Goal: Task Accomplishment & Management: Manage account settings

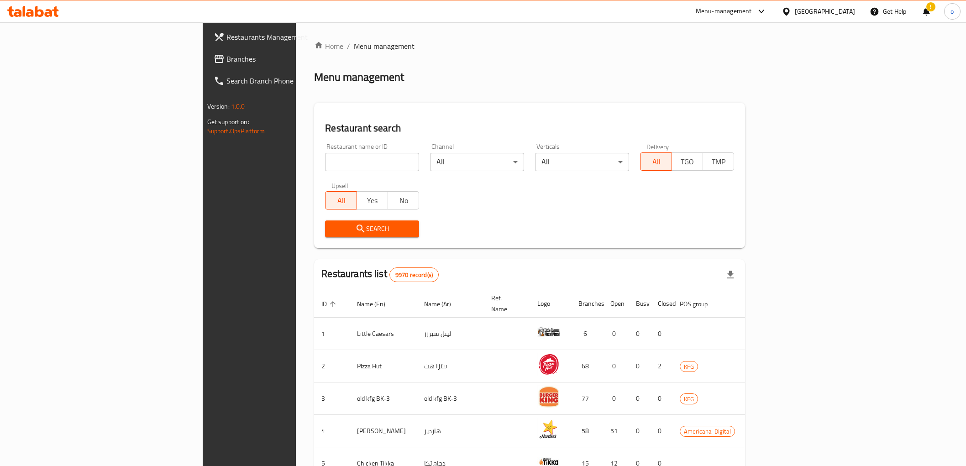
click at [844, 14] on div "Kuwait" at bounding box center [825, 11] width 60 height 10
click at [745, 198] on div "[GEOGRAPHIC_DATA]" at bounding box center [786, 196] width 137 height 21
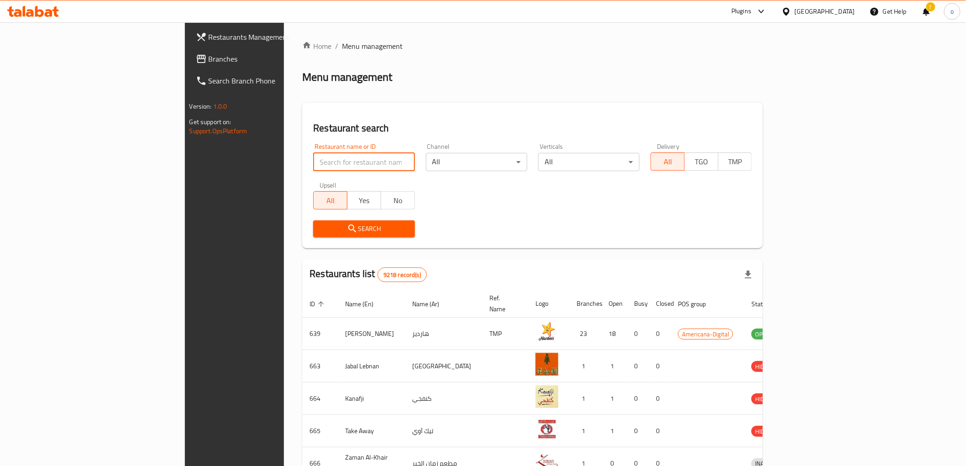
click at [313, 168] on input "search" at bounding box center [363, 162] width 101 height 18
paste input "780130"
type input "780130"
click at [209, 58] on span "Branches" at bounding box center [274, 58] width 130 height 11
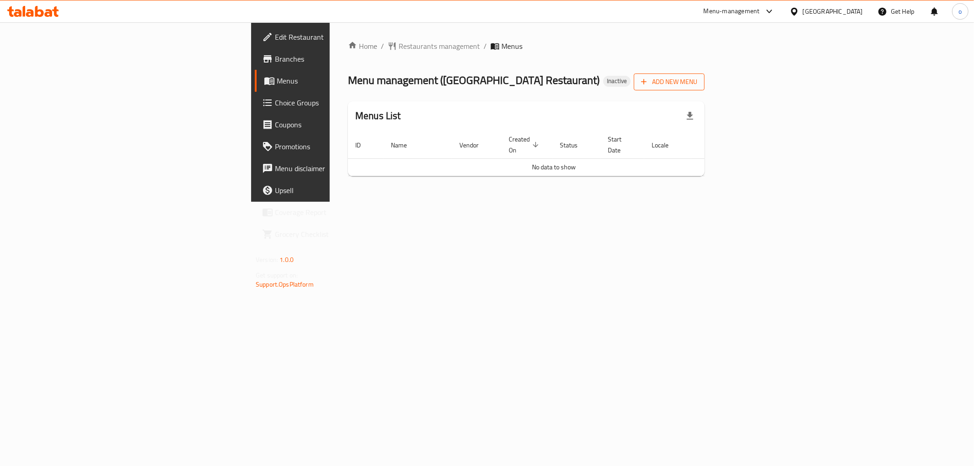
click at [697, 84] on span "Add New Menu" at bounding box center [669, 81] width 56 height 11
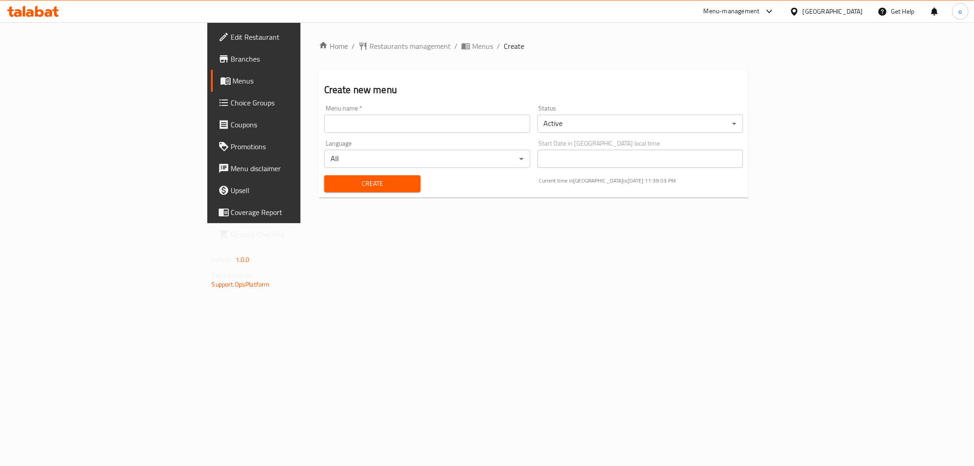
click at [324, 130] on input "text" at bounding box center [427, 124] width 206 height 18
type input "[DATE]"
click at [332, 185] on span "Create" at bounding box center [373, 183] width 82 height 11
click at [233, 80] on span "Menus" at bounding box center [298, 80] width 130 height 11
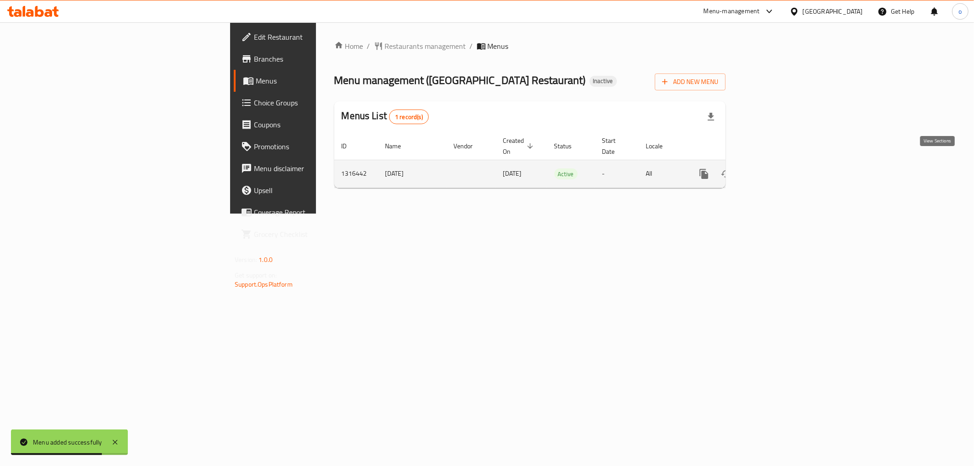
click at [776, 169] on icon "enhanced table" at bounding box center [770, 174] width 11 height 11
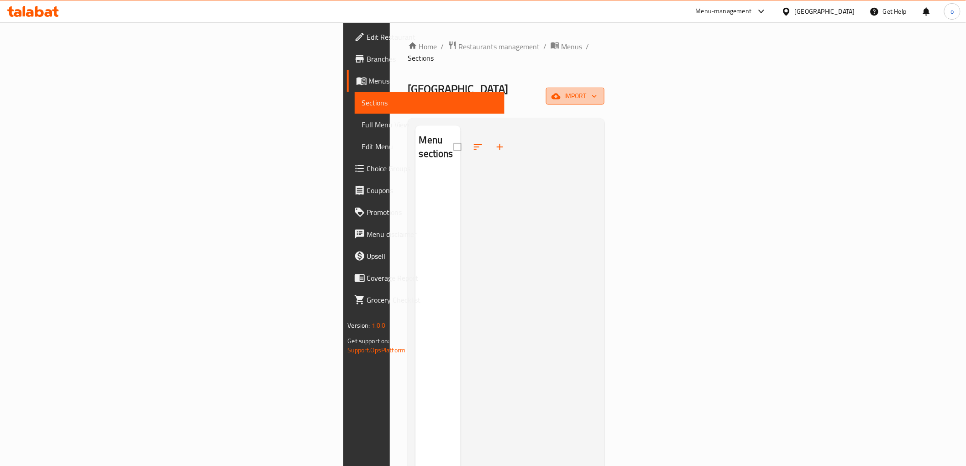
click at [597, 90] on span "import" at bounding box center [576, 95] width 44 height 11
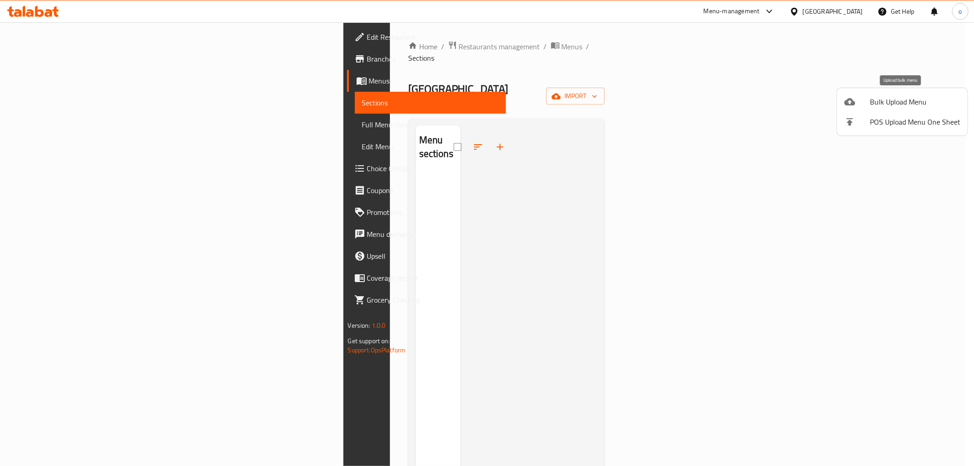
click at [900, 99] on span "Bulk Upload Menu" at bounding box center [915, 101] width 90 height 11
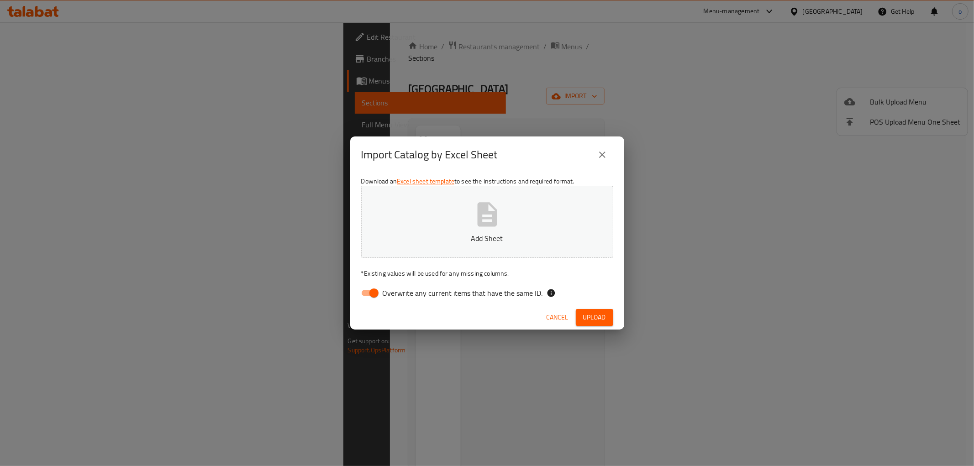
click at [369, 293] on input "Overwrite any current items that have the same ID." at bounding box center [374, 293] width 52 height 17
checkbox input "false"
click at [591, 314] on span "Upload" at bounding box center [594, 317] width 23 height 11
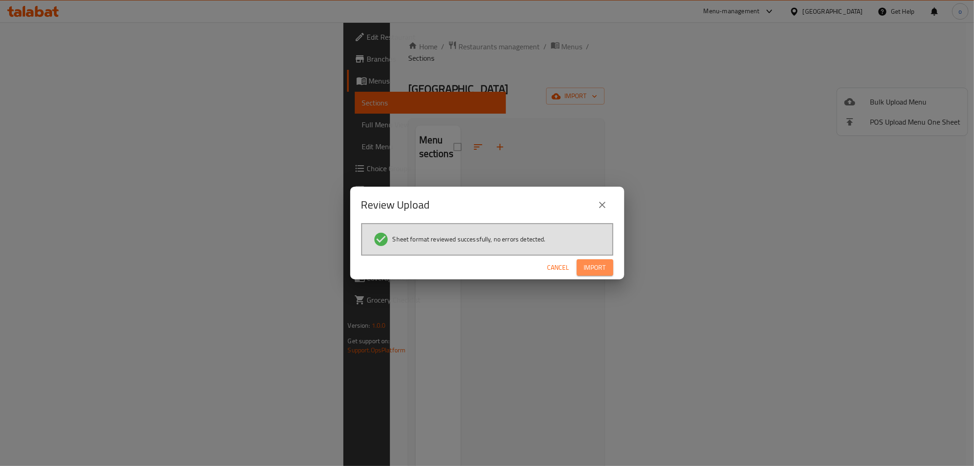
click at [587, 265] on span "Import" at bounding box center [595, 267] width 22 height 11
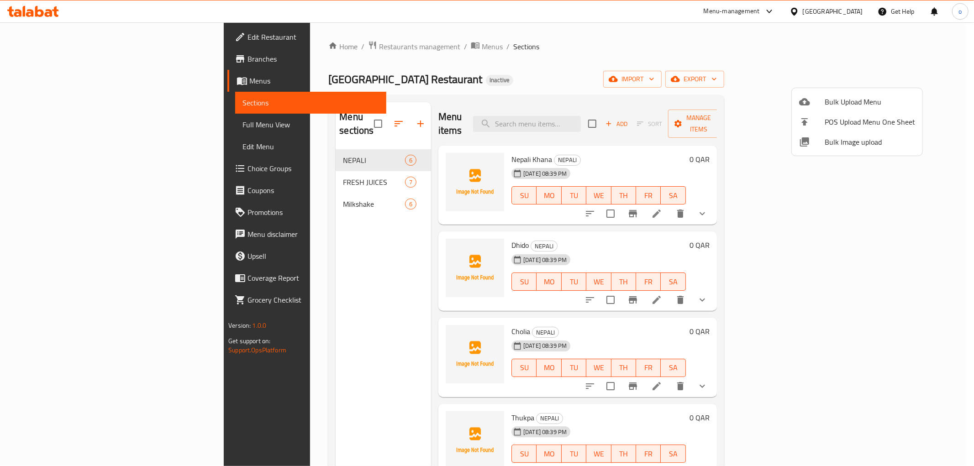
click at [728, 102] on div at bounding box center [487, 233] width 974 height 466
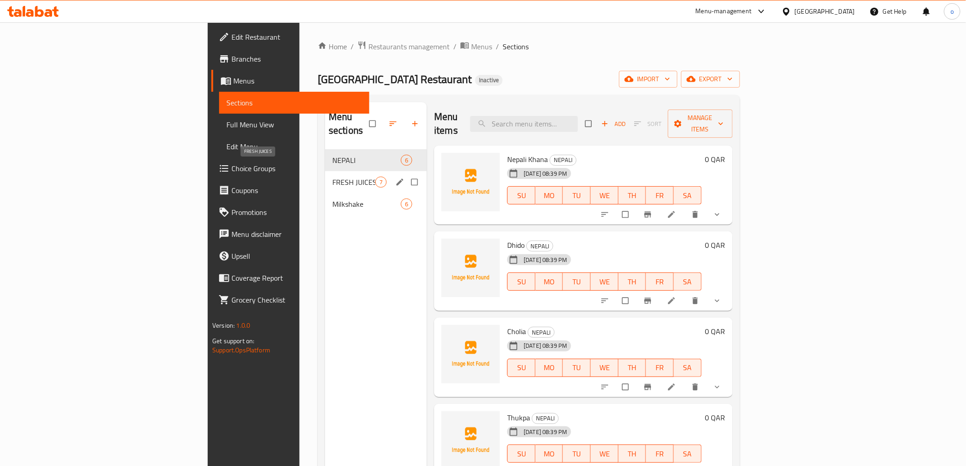
click at [333, 177] on span "FRESH JUICES" at bounding box center [354, 182] width 43 height 11
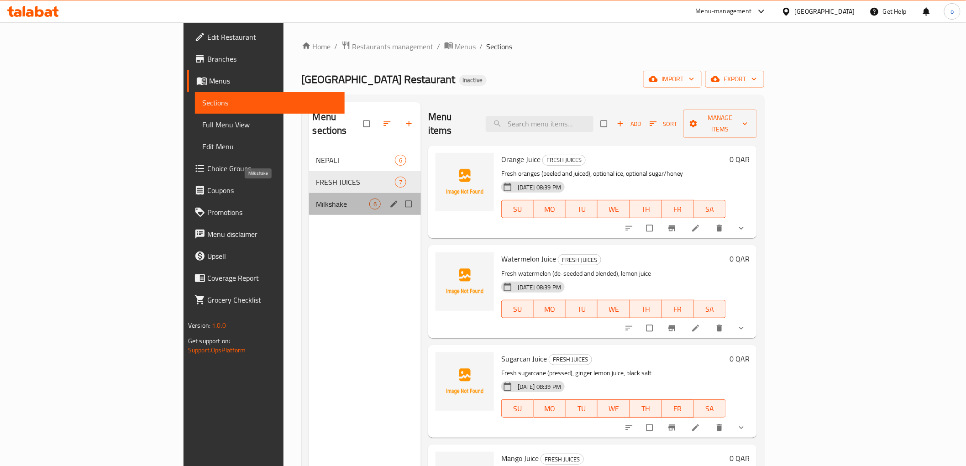
click at [317, 199] on span "Milkshake" at bounding box center [343, 204] width 53 height 11
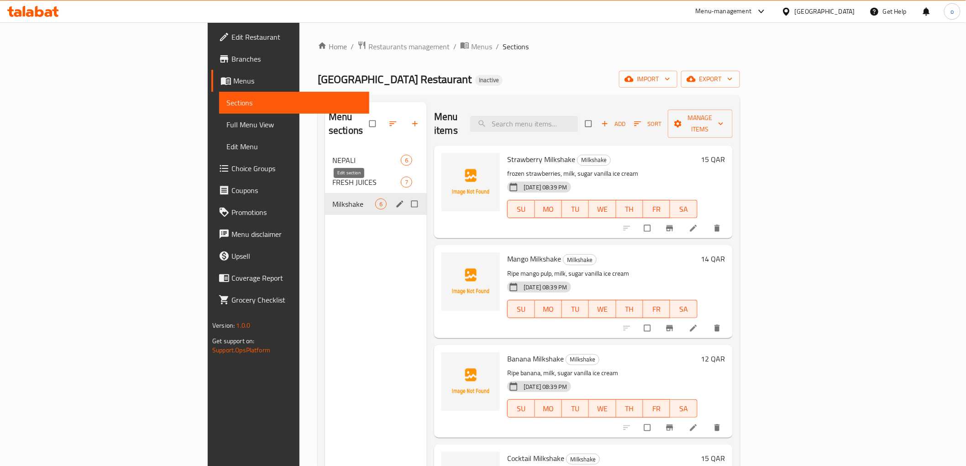
click at [396, 200] on icon "edit" at bounding box center [400, 204] width 9 height 9
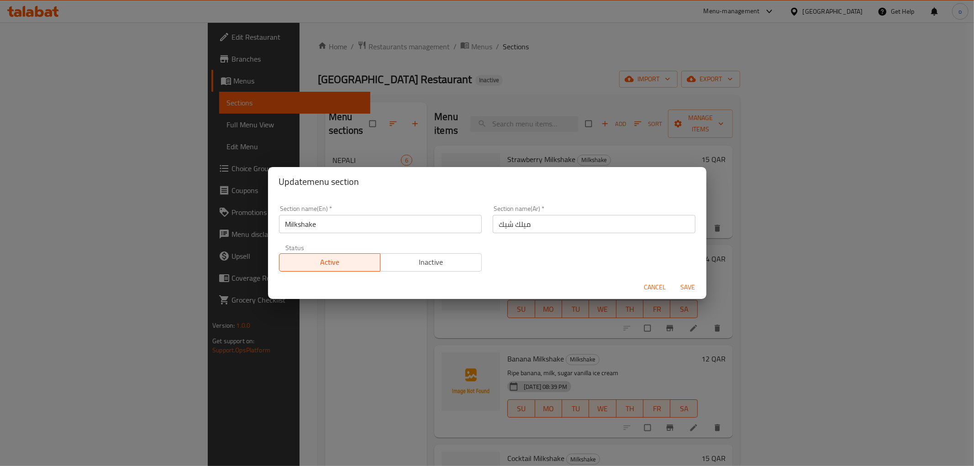
click at [332, 227] on input "Milkshake" at bounding box center [380, 224] width 203 height 18
click at [242, 235] on div "Update menu section Section name(En)   * Milkshake Section name(En) * Section n…" at bounding box center [487, 233] width 974 height 466
click at [686, 292] on span "Save" at bounding box center [688, 287] width 22 height 11
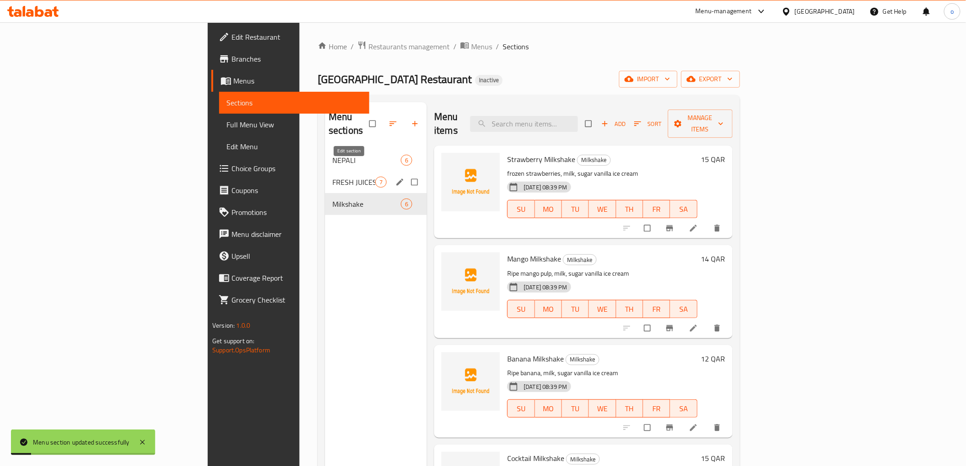
click at [396, 178] on icon "edit" at bounding box center [400, 182] width 9 height 9
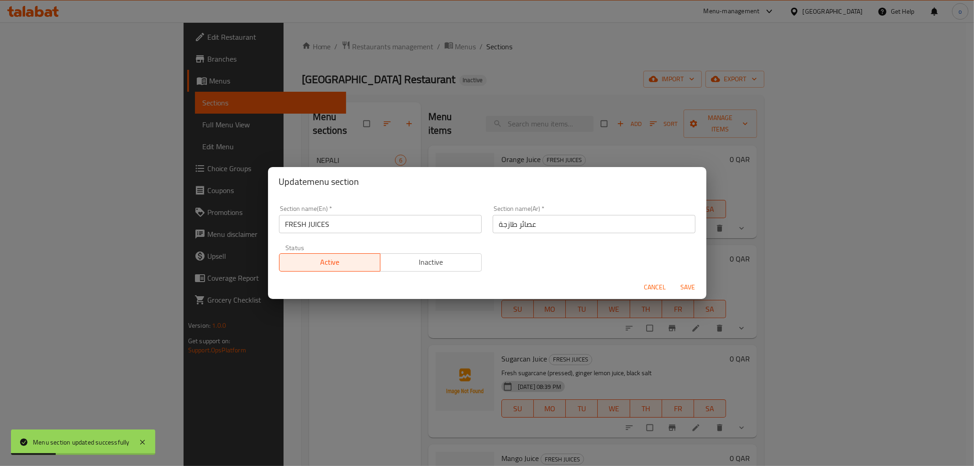
click at [340, 224] on input "FRESH JUICES" at bounding box center [380, 224] width 203 height 18
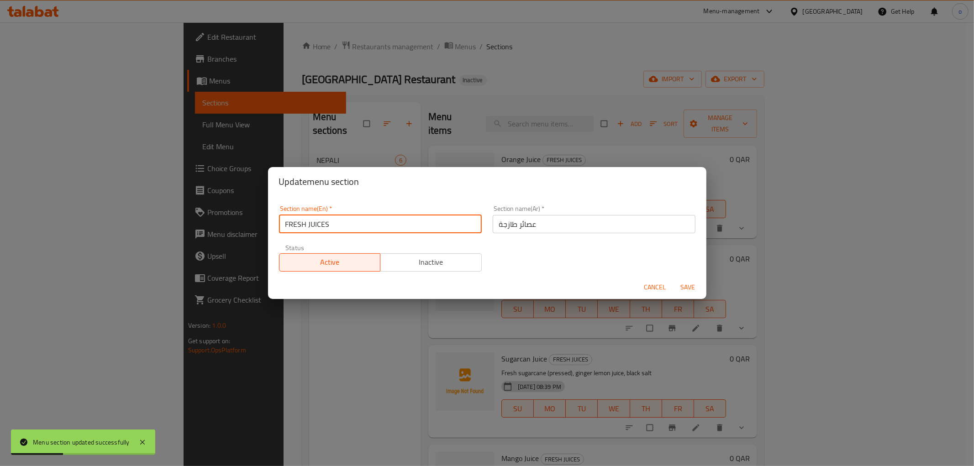
click at [340, 224] on input "FRESH JUICES" at bounding box center [380, 224] width 203 height 18
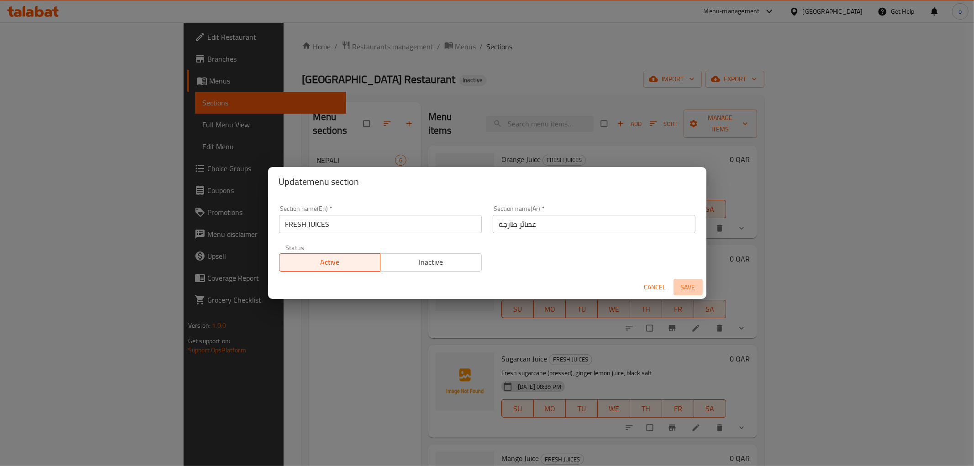
click at [686, 283] on span "Save" at bounding box center [688, 287] width 22 height 11
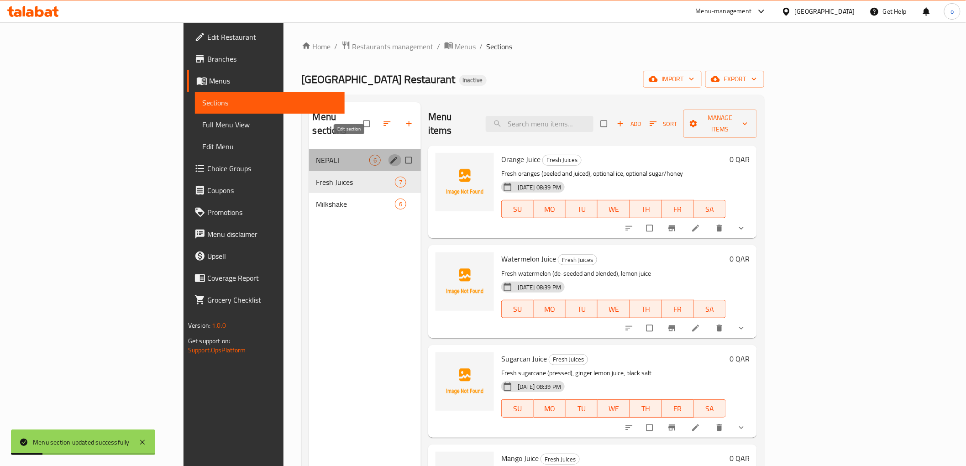
click at [391, 157] on icon "edit" at bounding box center [394, 160] width 7 height 7
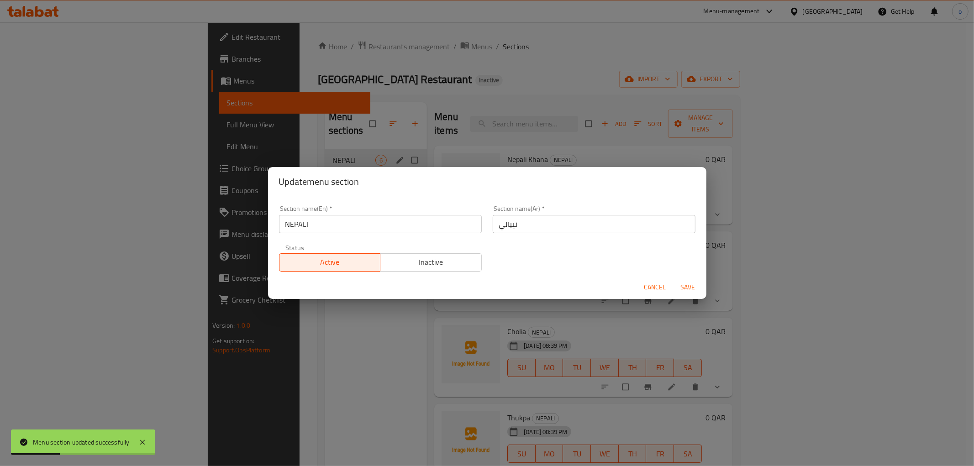
click at [348, 219] on input "NEPALI" at bounding box center [380, 224] width 203 height 18
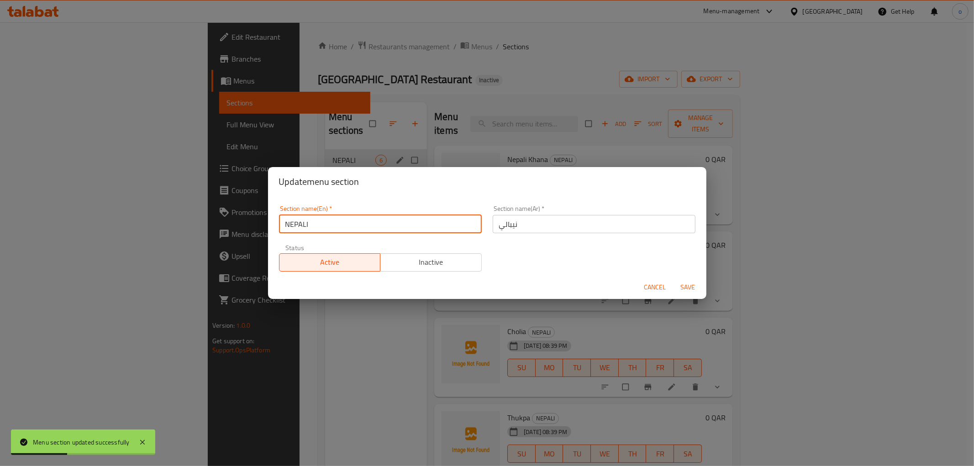
click at [339, 223] on input "NEPALI" at bounding box center [380, 224] width 203 height 18
drag, startPoint x: 683, startPoint y: 286, endPoint x: 669, endPoint y: 288, distance: 14.2
click at [683, 286] on span "Save" at bounding box center [688, 287] width 22 height 11
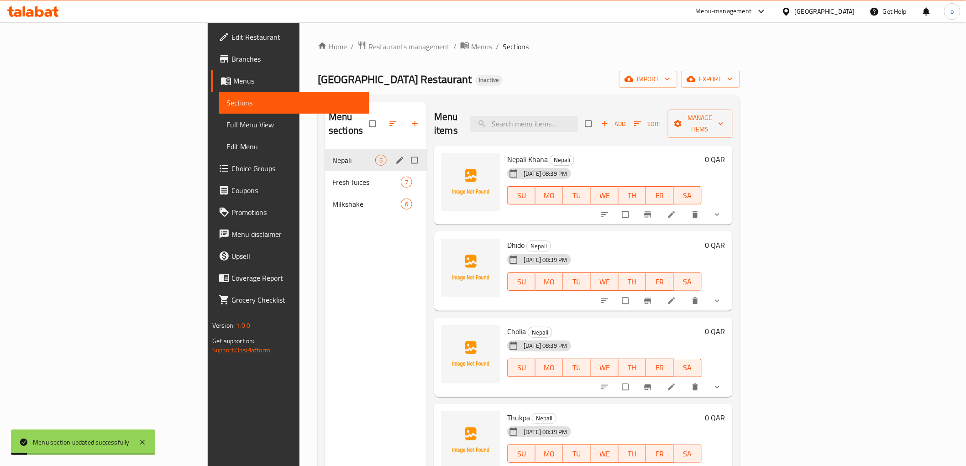
click at [325, 217] on div "Menu sections Nepali 6 Fresh Juices 7 Milkshake 6" at bounding box center [376, 335] width 102 height 466
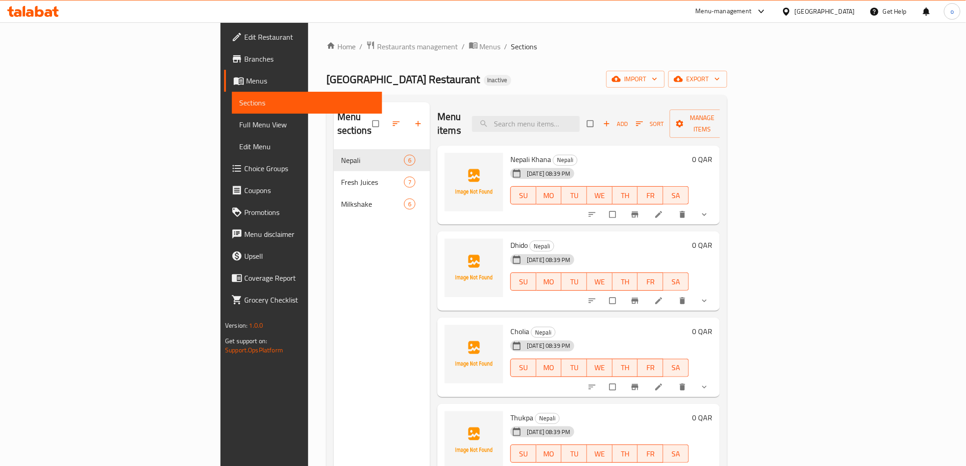
click at [244, 164] on span "Choice Groups" at bounding box center [309, 168] width 130 height 11
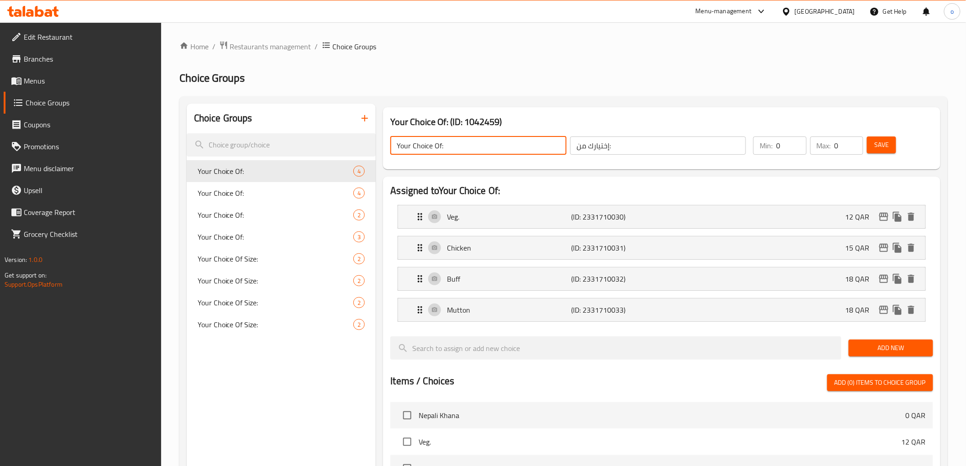
click at [463, 145] on input "Your Choice Of:" at bounding box center [479, 146] width 176 height 18
click at [636, 143] on input "إختيارك من:" at bounding box center [658, 146] width 176 height 18
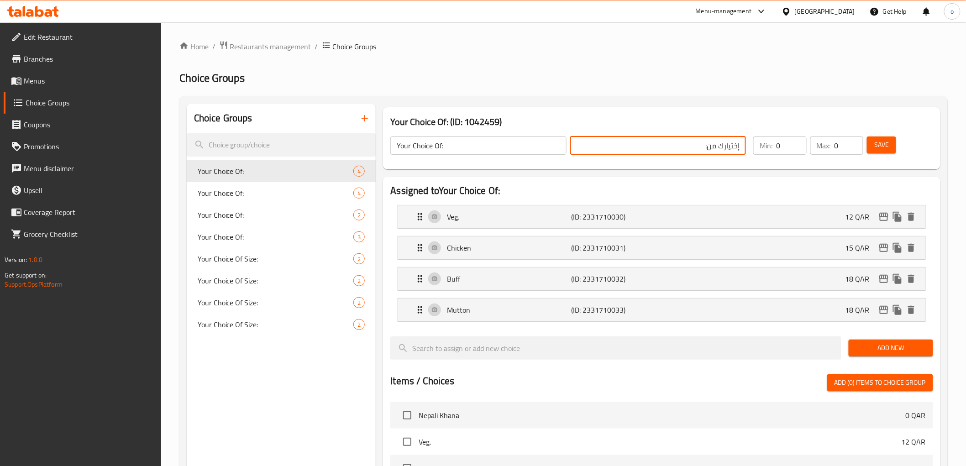
click at [366, 119] on icon "button" at bounding box center [364, 118] width 11 height 11
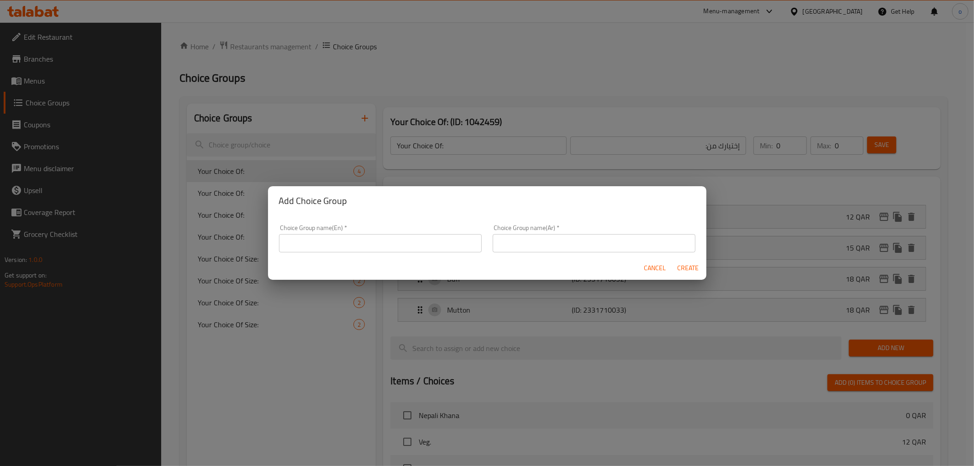
click at [378, 244] on input "text" at bounding box center [380, 243] width 203 height 18
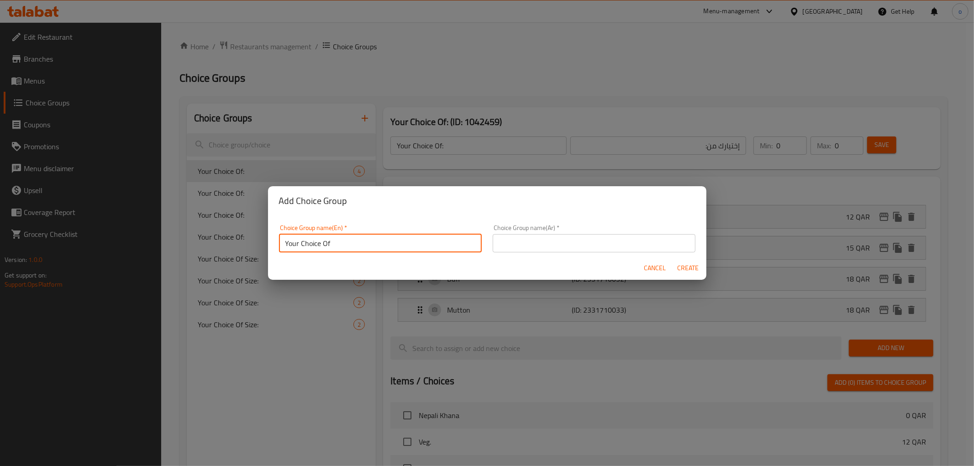
type input "Your Choice Of"
click at [665, 267] on span "Cancel" at bounding box center [655, 268] width 22 height 11
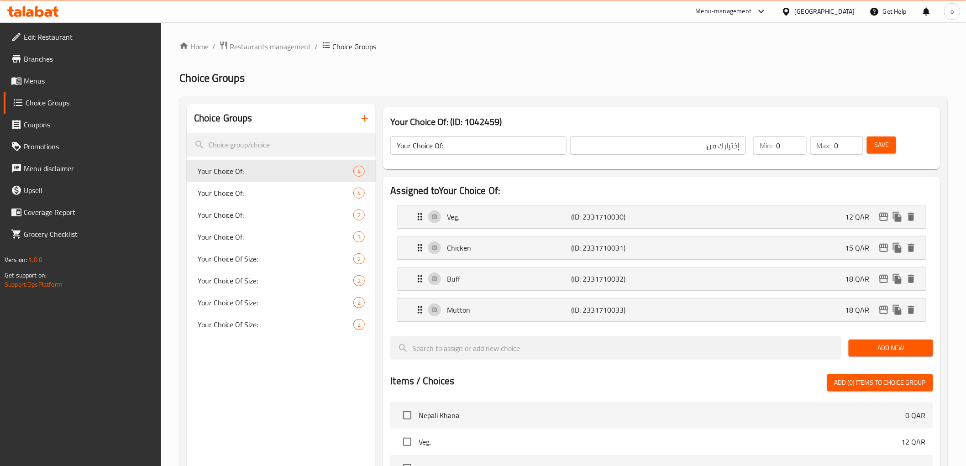
click at [64, 81] on span "Menus" at bounding box center [89, 80] width 130 height 11
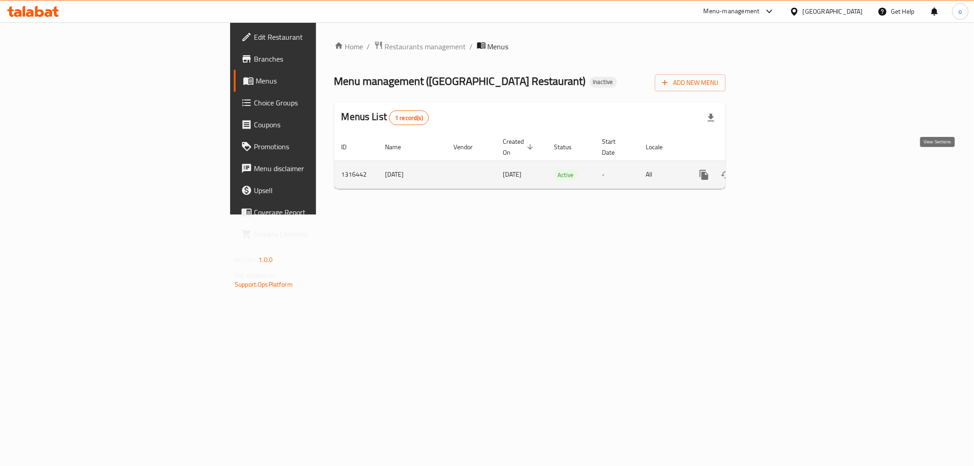
click at [776, 169] on icon "enhanced table" at bounding box center [770, 174] width 11 height 11
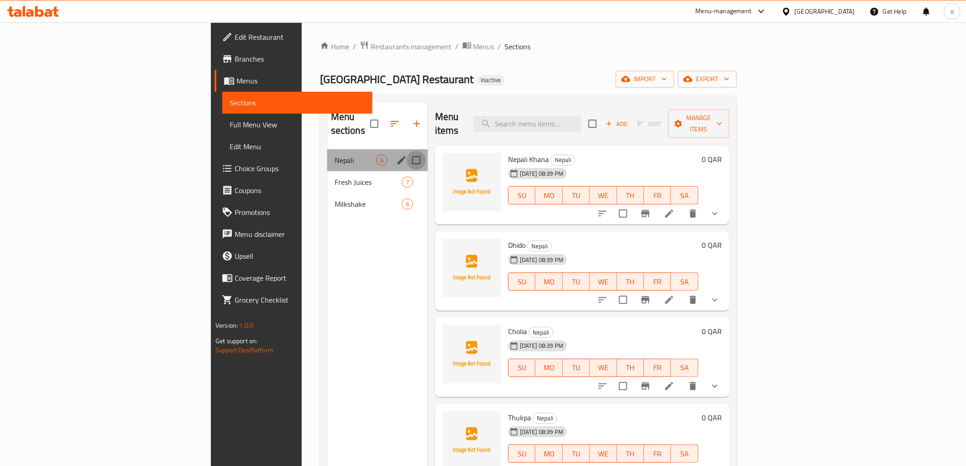
click at [407, 151] on input "Menu sections" at bounding box center [416, 160] width 19 height 19
checkbox input "true"
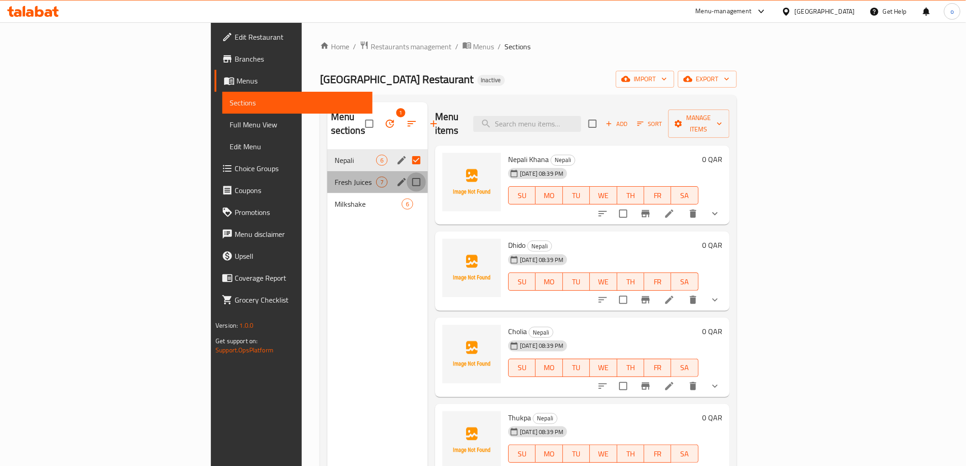
click at [407, 173] on input "Menu sections" at bounding box center [416, 182] width 19 height 19
checkbox input "true"
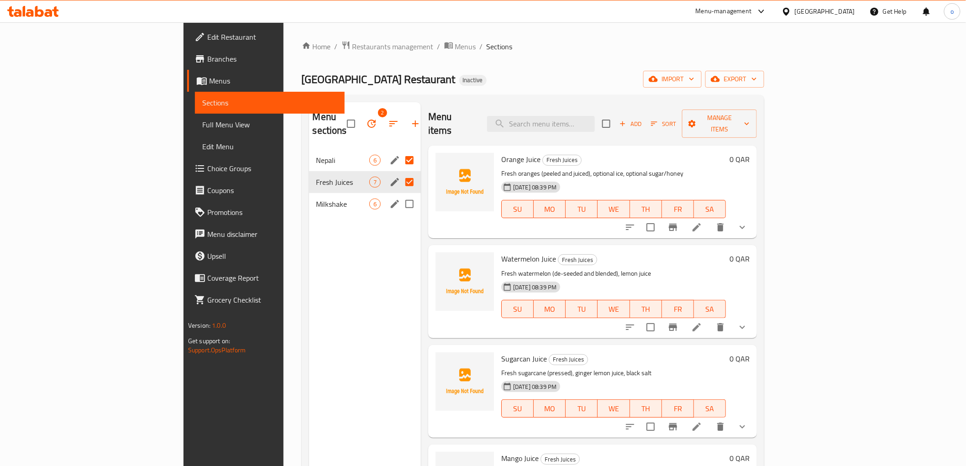
click at [400, 195] on input "Menu sections" at bounding box center [409, 204] width 19 height 19
checkbox input "true"
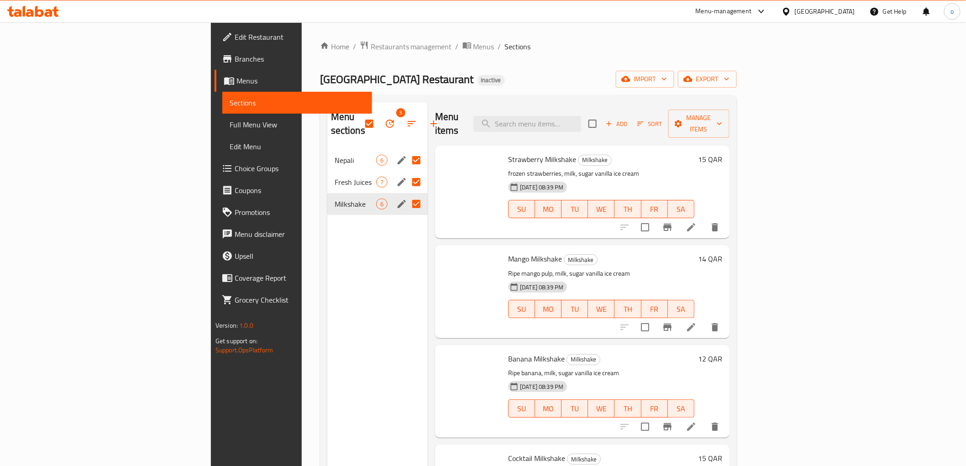
checkbox input "true"
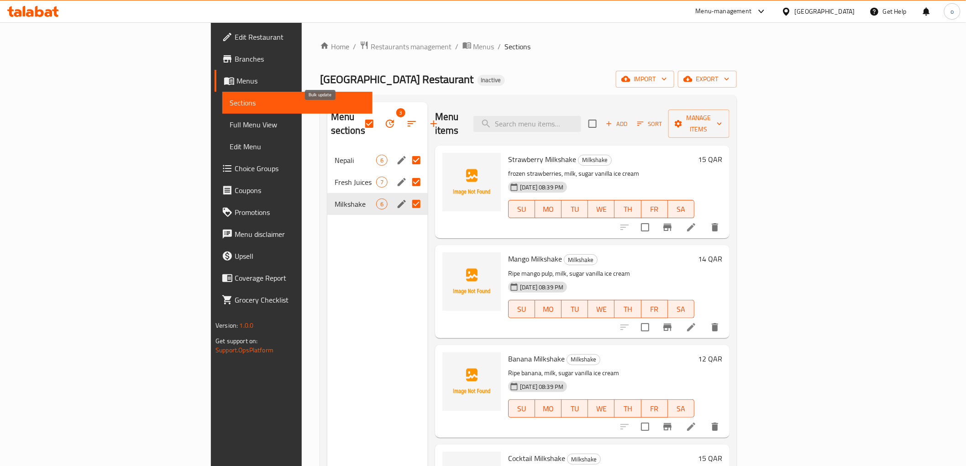
click at [379, 117] on button "button" at bounding box center [390, 124] width 22 height 22
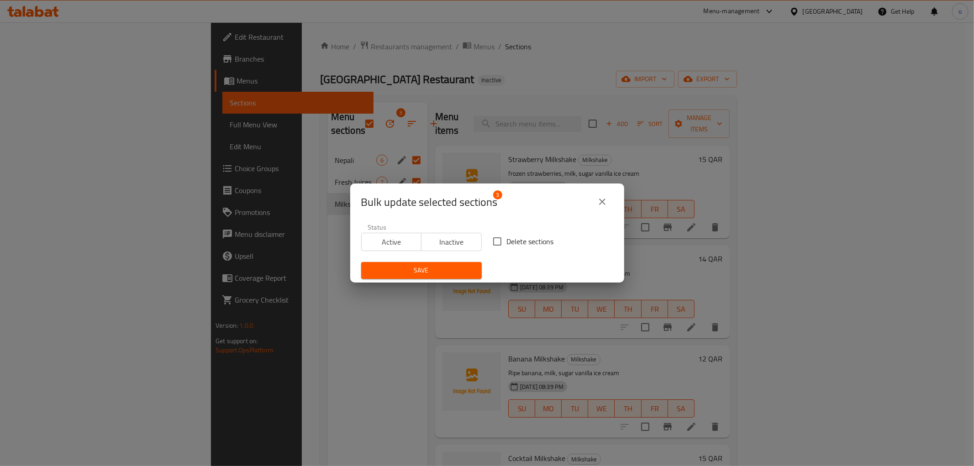
click at [509, 241] on span "Delete sections" at bounding box center [530, 241] width 47 height 11
click at [507, 241] on input "Delete sections" at bounding box center [497, 241] width 19 height 19
checkbox input "true"
click at [466, 266] on span "Save" at bounding box center [422, 270] width 106 height 11
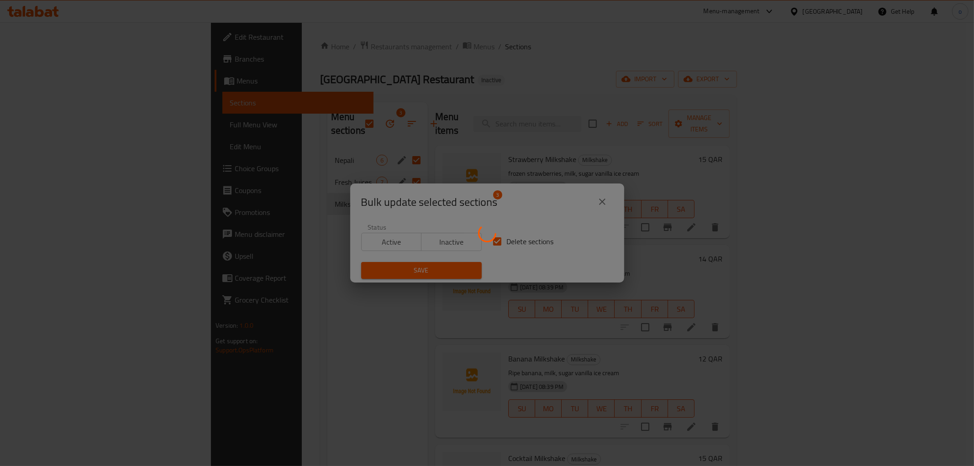
checkbox input "false"
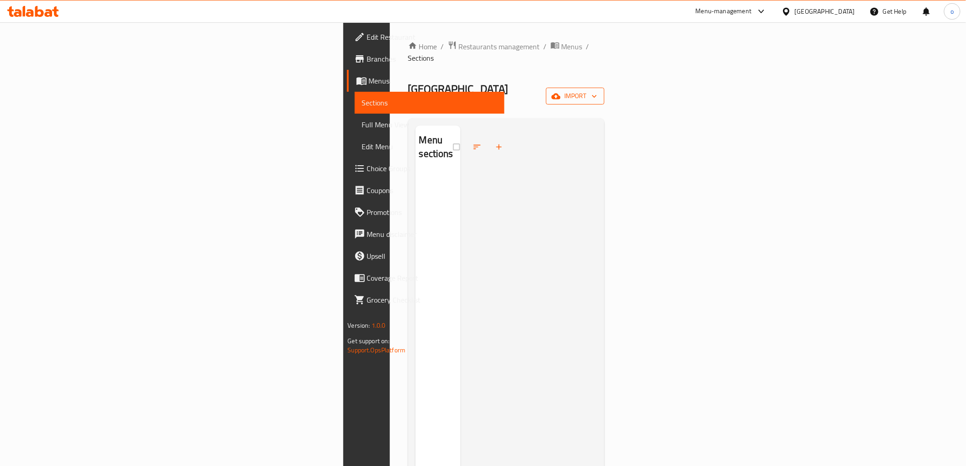
click at [605, 88] on button "import" at bounding box center [575, 96] width 58 height 17
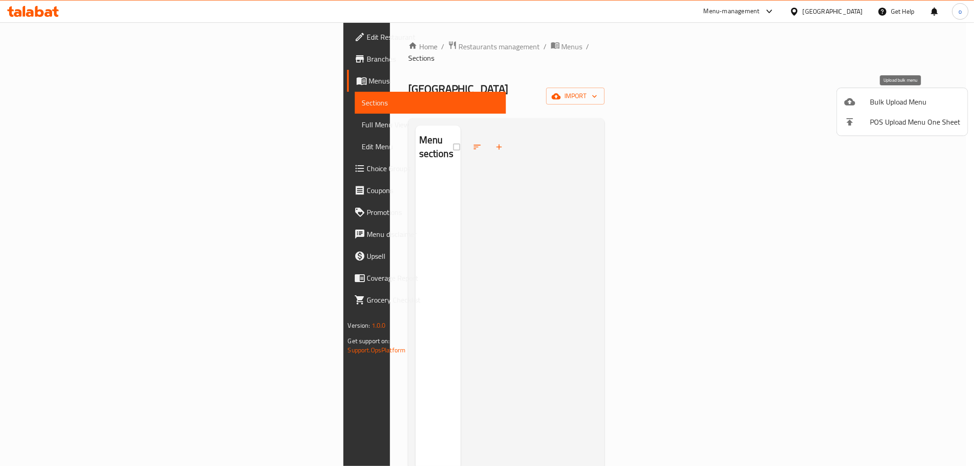
click at [901, 99] on span "Bulk Upload Menu" at bounding box center [915, 101] width 90 height 11
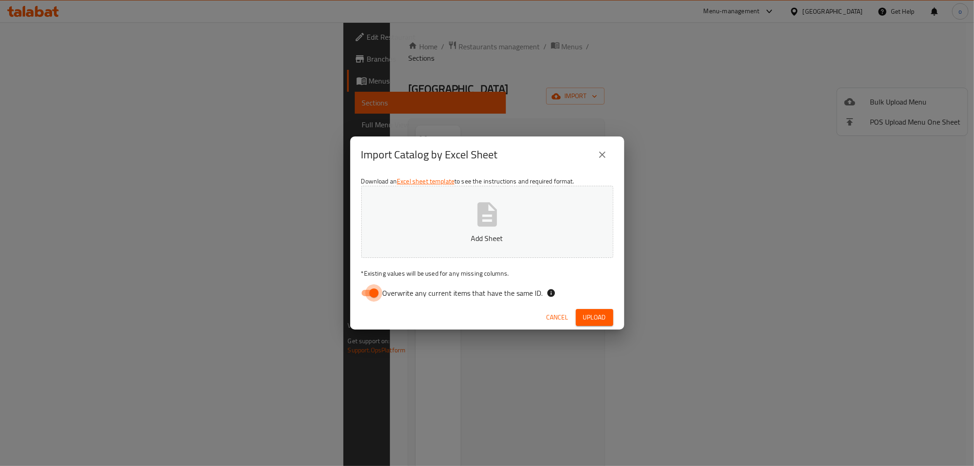
click at [370, 291] on input "Overwrite any current items that have the same ID." at bounding box center [374, 293] width 52 height 17
checkbox input "false"
click at [589, 315] on span "Upload" at bounding box center [594, 317] width 23 height 11
click at [591, 313] on span "Upload" at bounding box center [594, 317] width 23 height 11
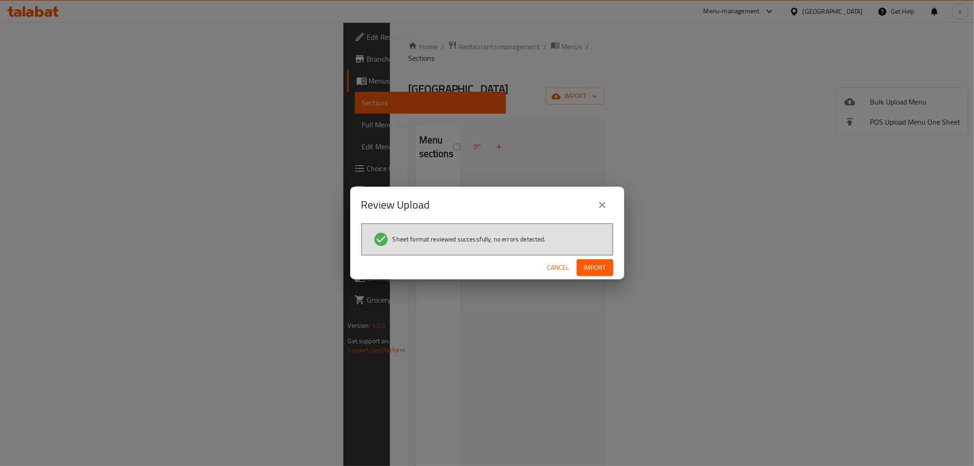
click at [601, 262] on span "Import" at bounding box center [595, 267] width 22 height 11
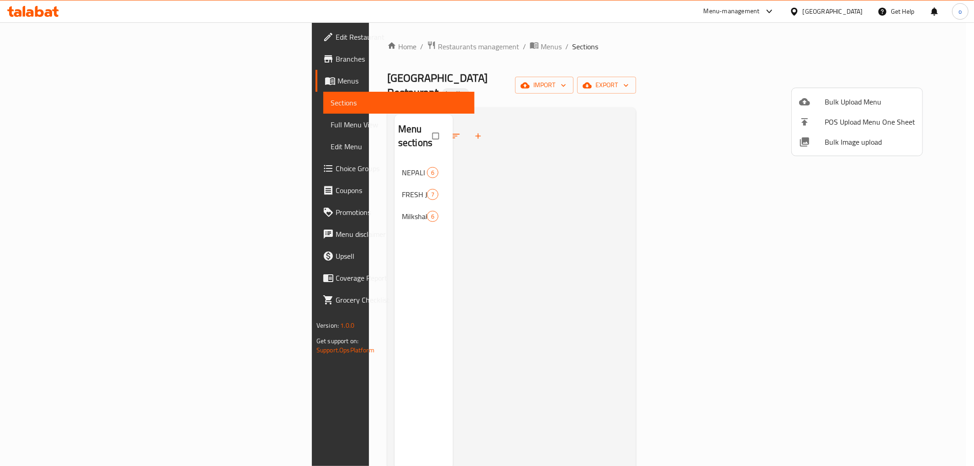
click at [386, 174] on div at bounding box center [487, 233] width 974 height 466
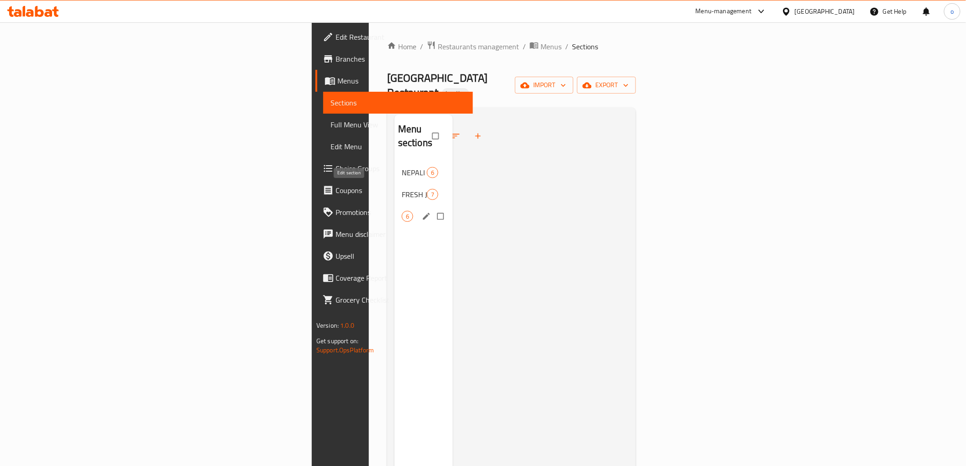
click at [422, 212] on icon "edit" at bounding box center [426, 216] width 9 height 9
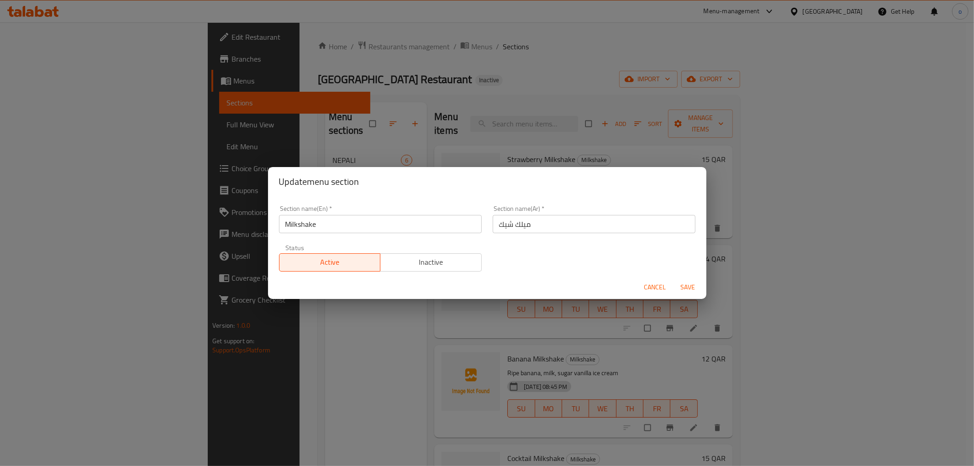
click at [325, 221] on input "Milkshake" at bounding box center [380, 224] width 203 height 18
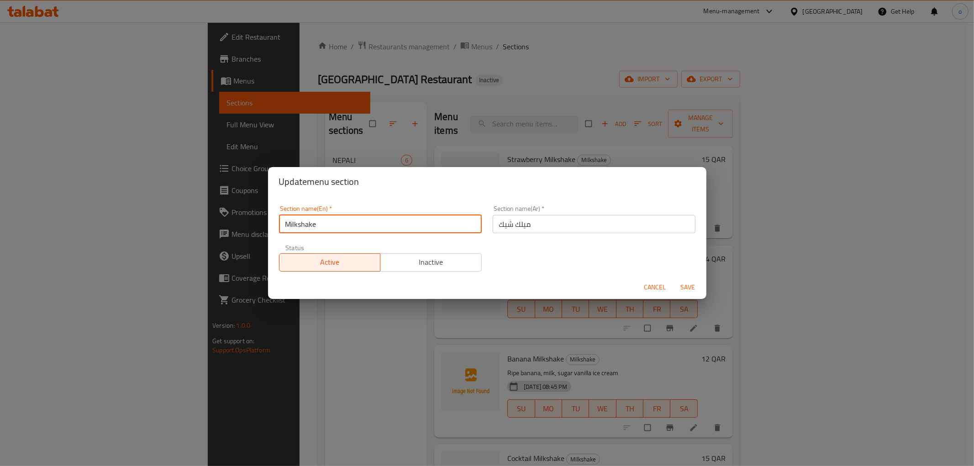
click at [325, 221] on input "Milkshake" at bounding box center [380, 224] width 203 height 18
drag, startPoint x: 317, startPoint y: 225, endPoint x: 283, endPoint y: 225, distance: 33.3
click at [283, 225] on input "Milkshake" at bounding box center [380, 224] width 203 height 18
click at [692, 285] on span "Save" at bounding box center [688, 287] width 22 height 11
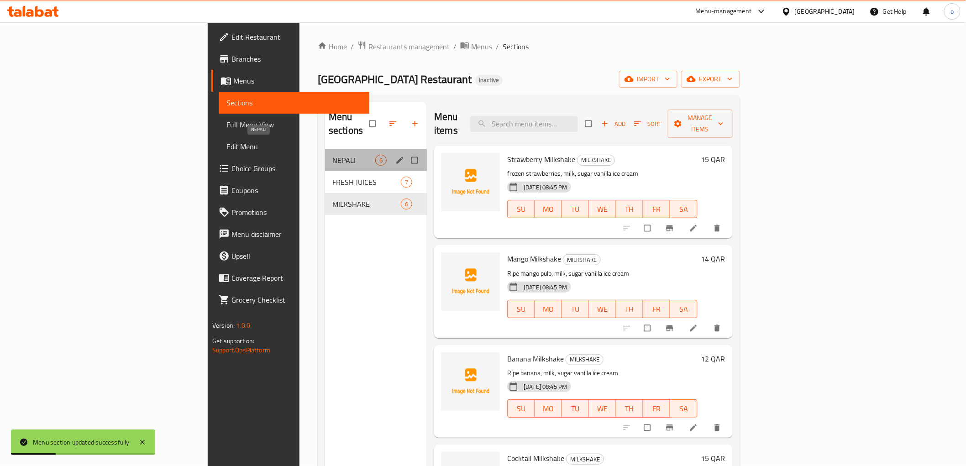
click at [333, 155] on span "NEPALI" at bounding box center [354, 160] width 43 height 11
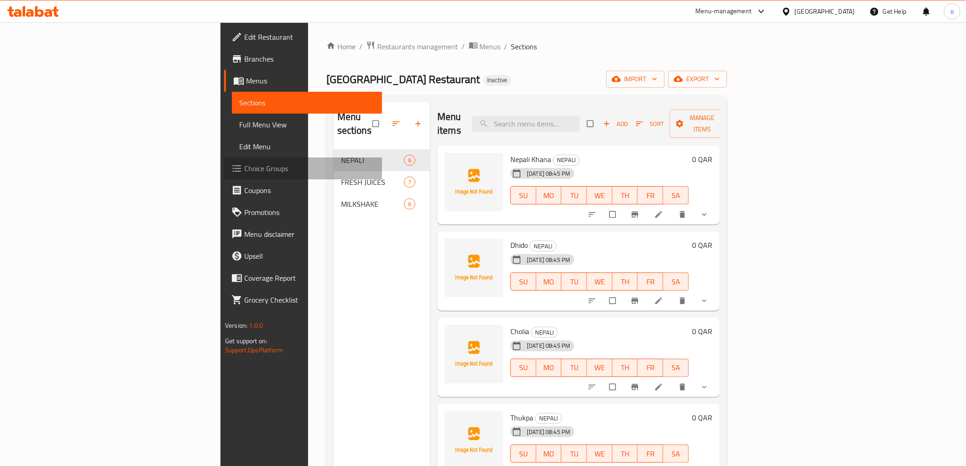
click at [244, 165] on span "Choice Groups" at bounding box center [309, 168] width 130 height 11
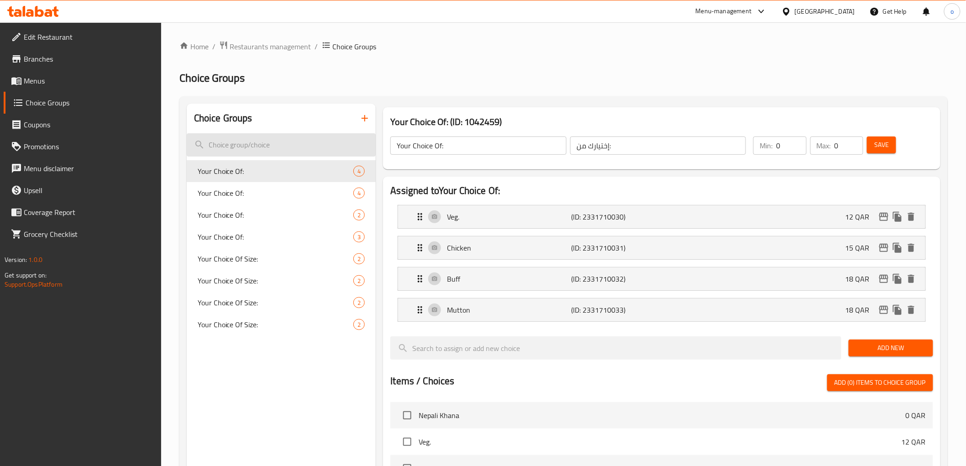
click at [291, 144] on input "search" at bounding box center [282, 144] width 190 height 23
type input "Y"
click at [368, 114] on icon "button" at bounding box center [364, 118] width 11 height 11
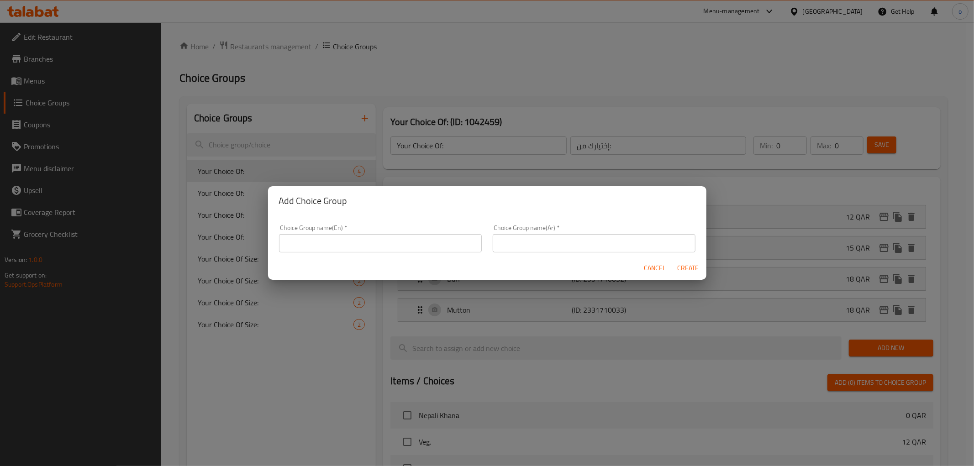
click at [375, 242] on input "text" at bounding box center [380, 243] width 203 height 18
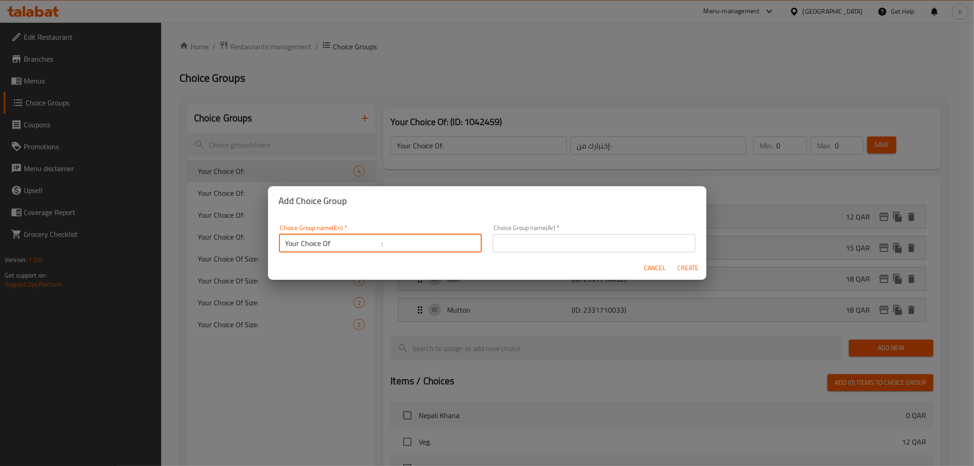
type input "Your Choice Of :"
click at [595, 240] on input "text" at bounding box center [594, 243] width 203 height 18
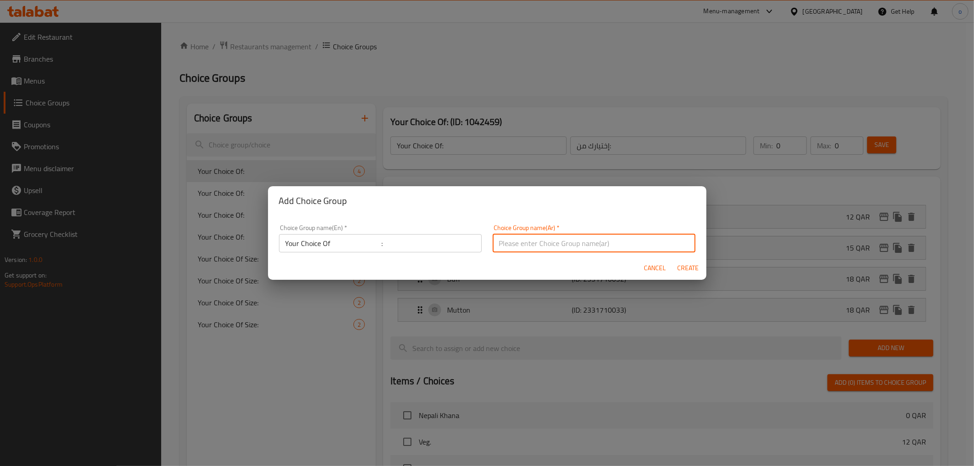
type input "إختيارك من :"
click at [685, 268] on span "Create" at bounding box center [688, 268] width 22 height 11
type input "Your Choice Of :"
type input "إختيارك من :"
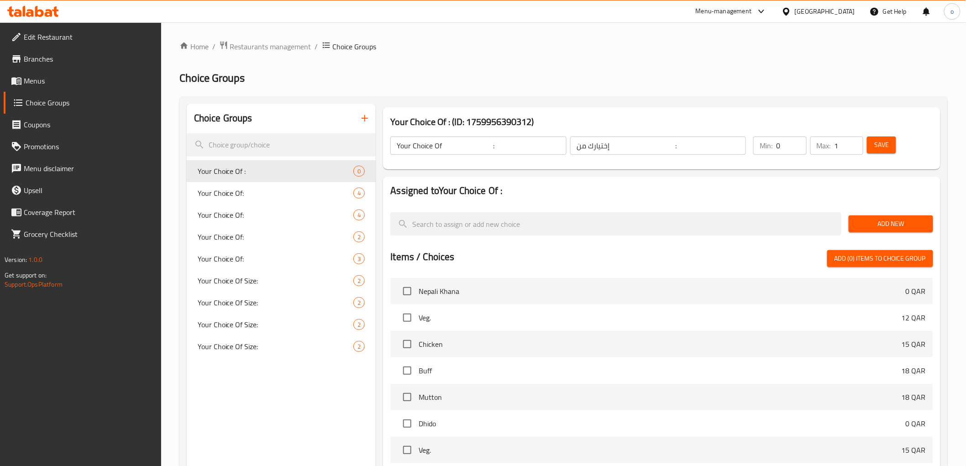
type input "1"
click at [855, 140] on input "1" at bounding box center [849, 146] width 29 height 18
click at [884, 222] on span "Add New" at bounding box center [891, 223] width 70 height 11
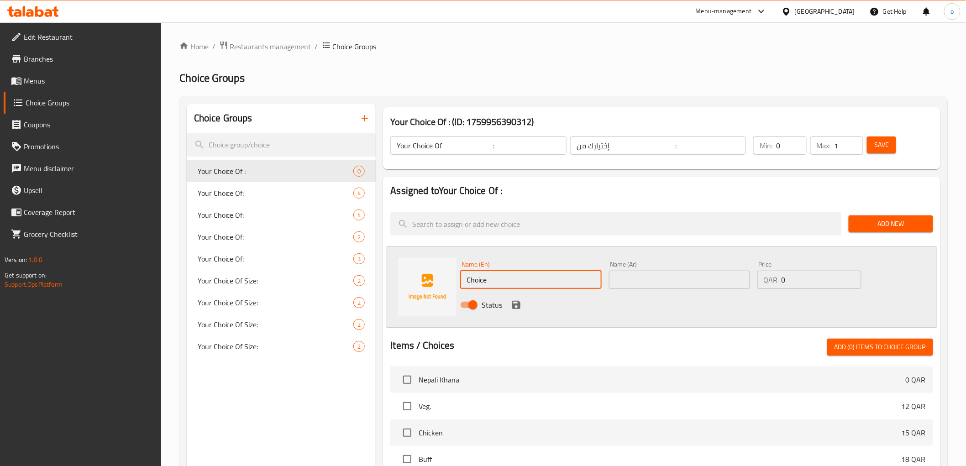
click at [506, 282] on input "Choice" at bounding box center [530, 280] width 141 height 18
type input "i"
type input "Ice"
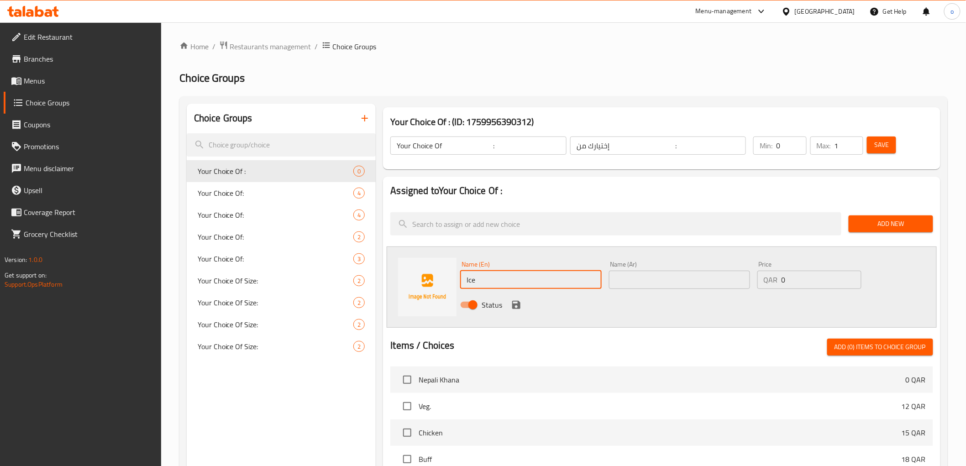
click at [659, 284] on input "text" at bounding box center [679, 280] width 141 height 18
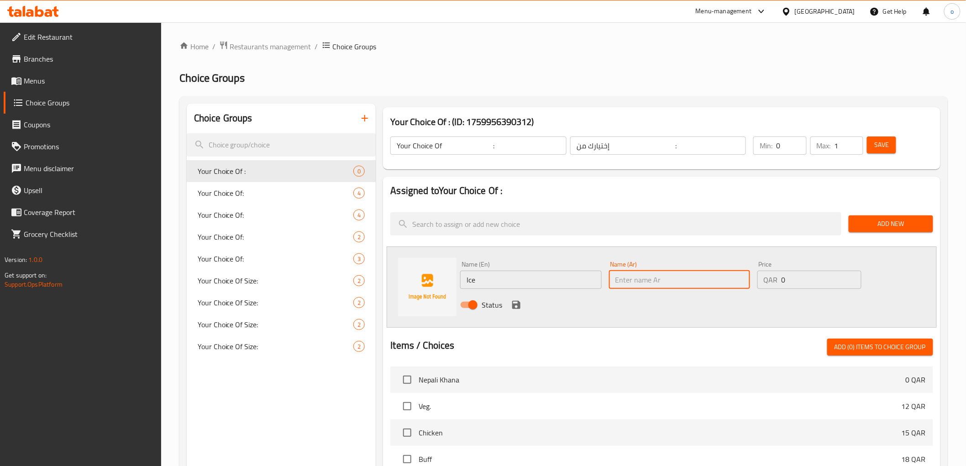
click at [659, 284] on input "text" at bounding box center [679, 280] width 141 height 18
type input "ُ"
type input "ثلج"
click at [517, 303] on icon "save" at bounding box center [516, 305] width 11 height 11
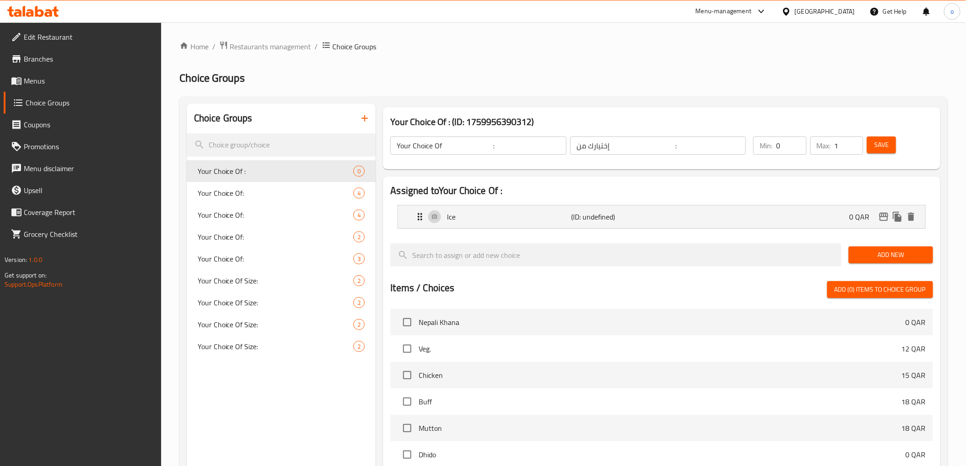
click at [887, 149] on span "Save" at bounding box center [882, 144] width 15 height 11
click at [893, 254] on span "Add New" at bounding box center [891, 254] width 70 height 11
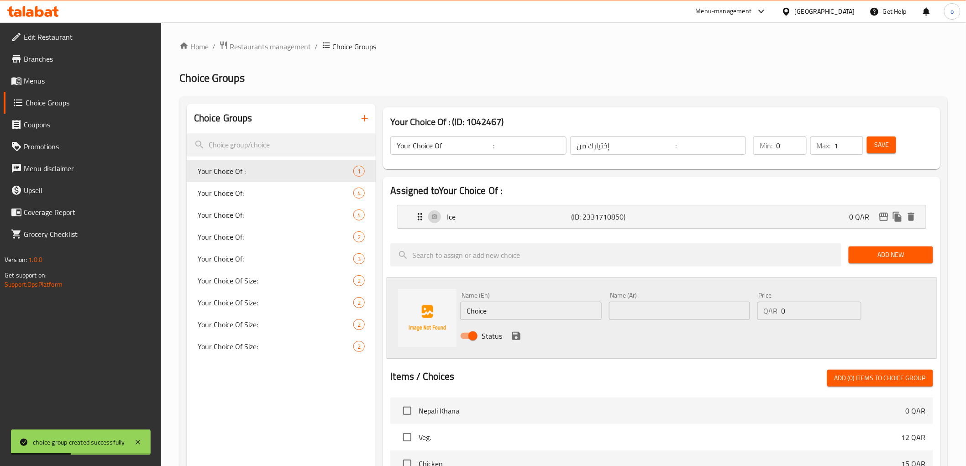
click at [560, 310] on input "Choice" at bounding box center [530, 311] width 141 height 18
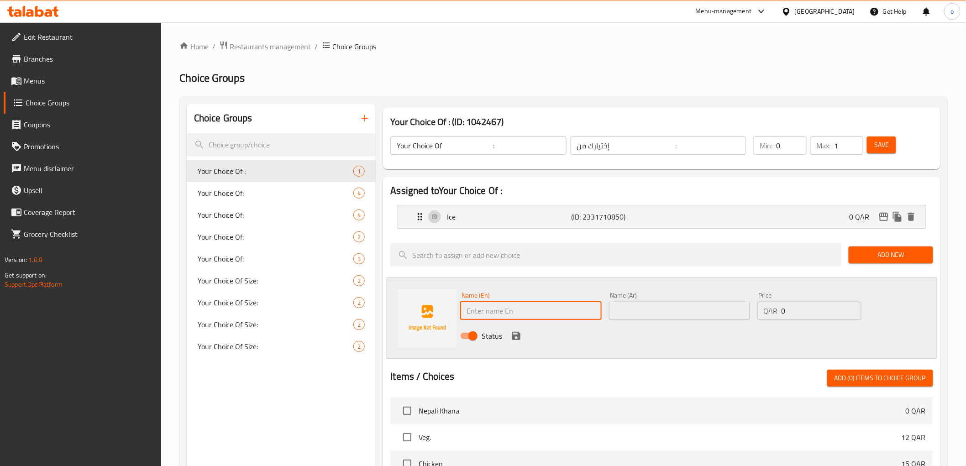
type input "ٍ"
click at [880, 142] on span "Save" at bounding box center [882, 144] width 15 height 11
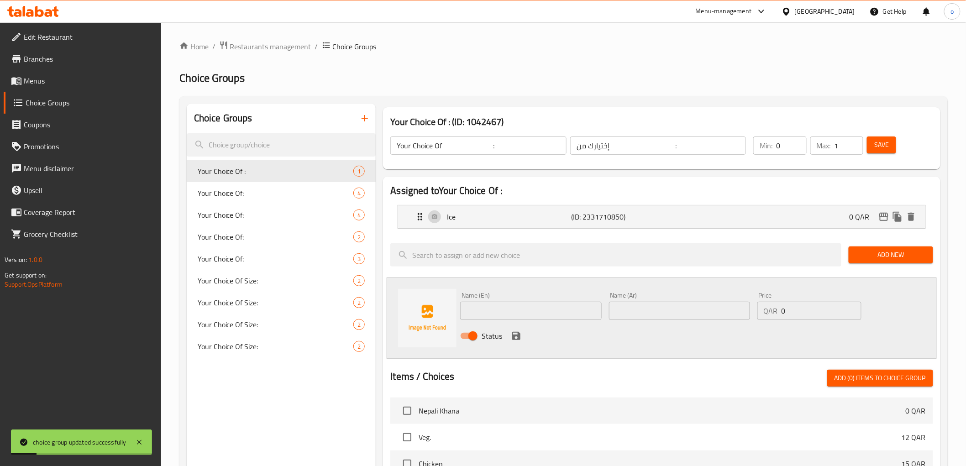
click at [501, 143] on input "Your Choice Of :" at bounding box center [479, 146] width 176 height 18
click at [483, 144] on input "Your Choice Of :" at bounding box center [479, 146] width 176 height 18
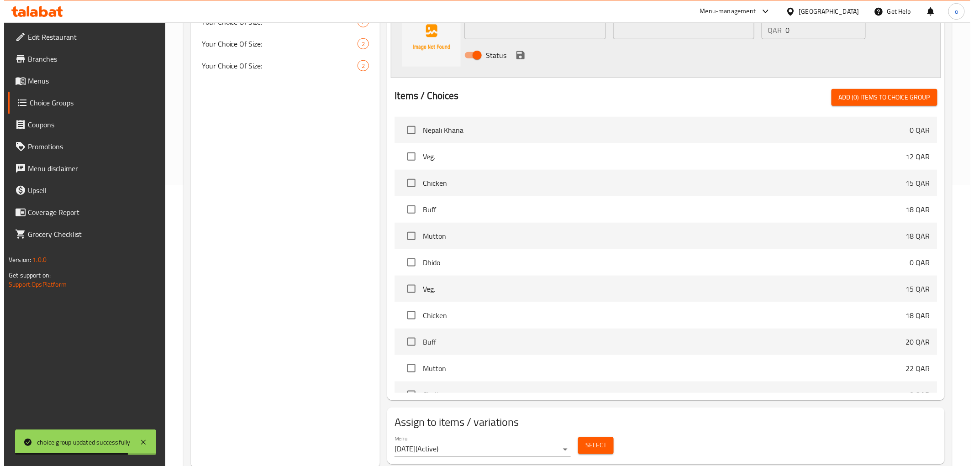
scroll to position [308, 0]
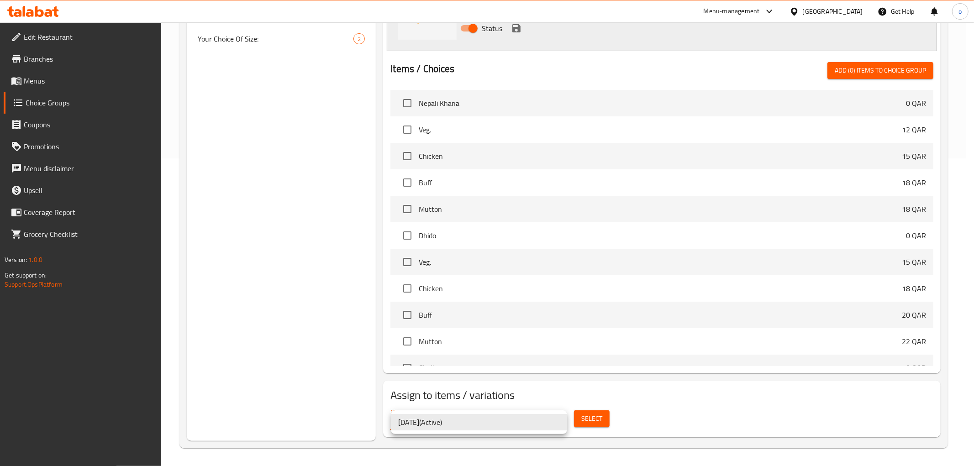
click at [519, 421] on li "8/10/2025 ( Active )" at bounding box center [479, 422] width 176 height 16
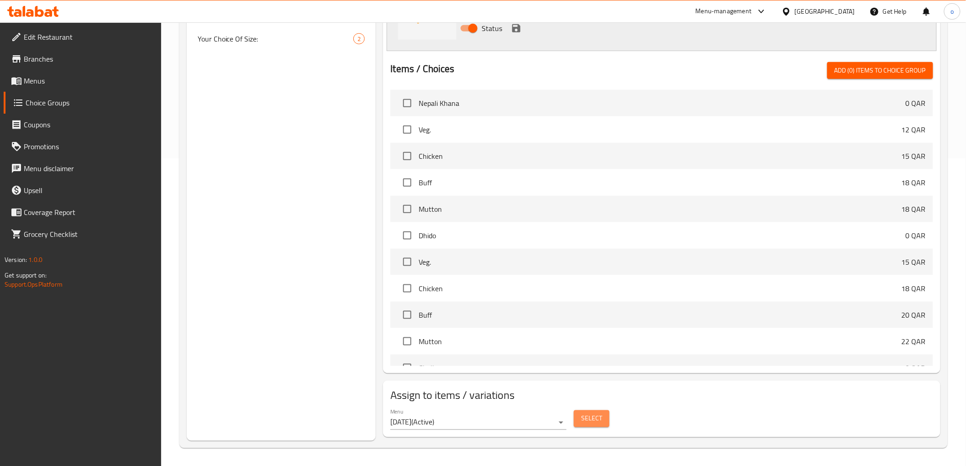
click at [580, 421] on button "Select" at bounding box center [592, 419] width 36 height 17
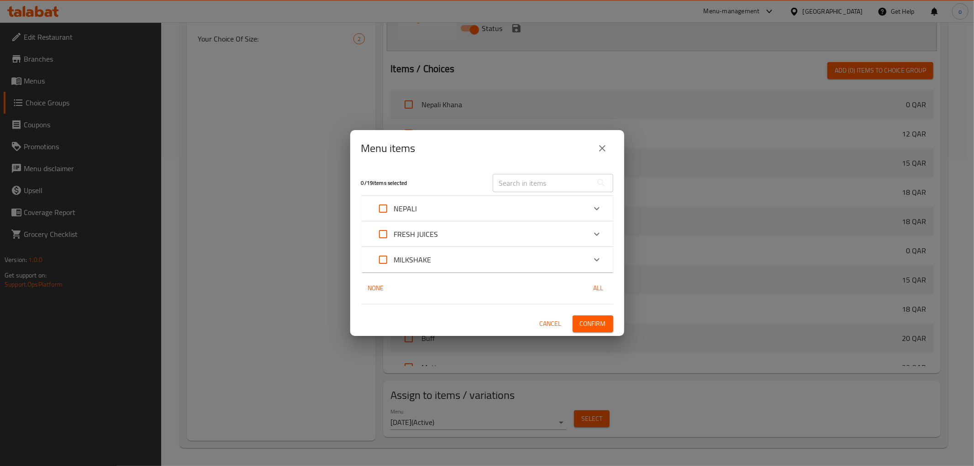
click at [432, 229] on p "FRESH JUICES" at bounding box center [416, 234] width 44 height 11
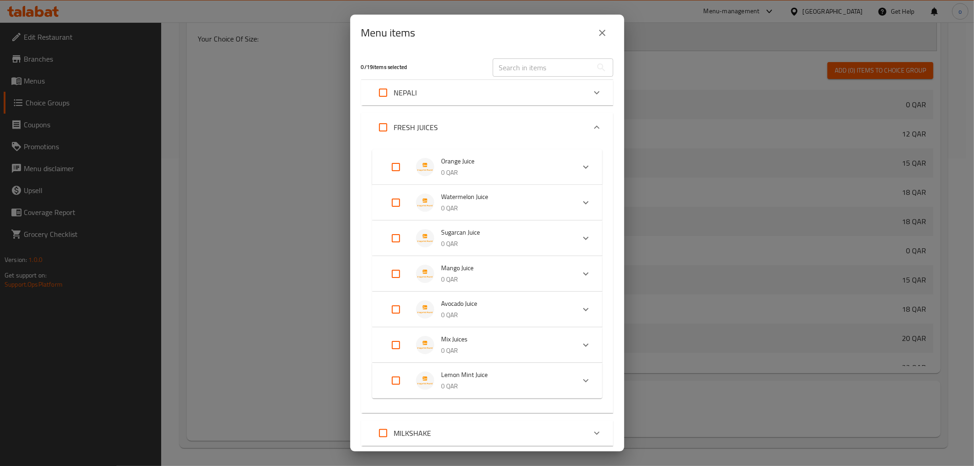
click at [399, 168] on input "Expand" at bounding box center [396, 167] width 22 height 22
checkbox input "true"
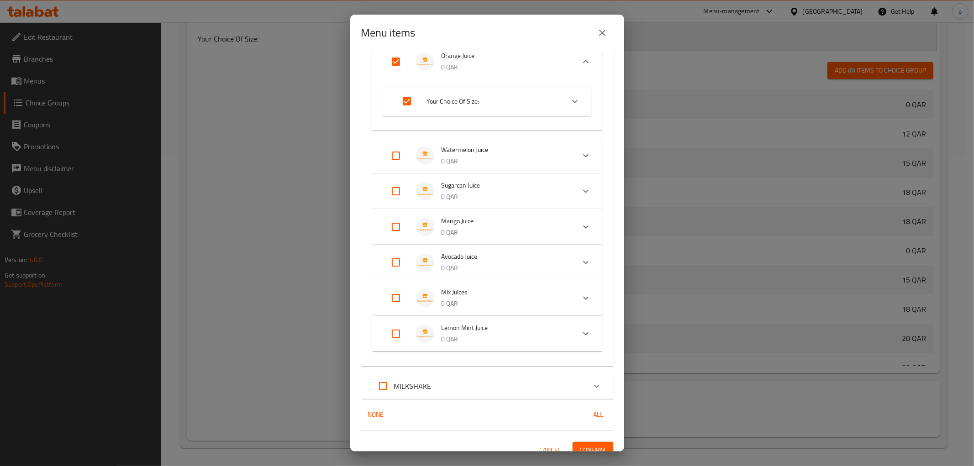
scroll to position [116, 0]
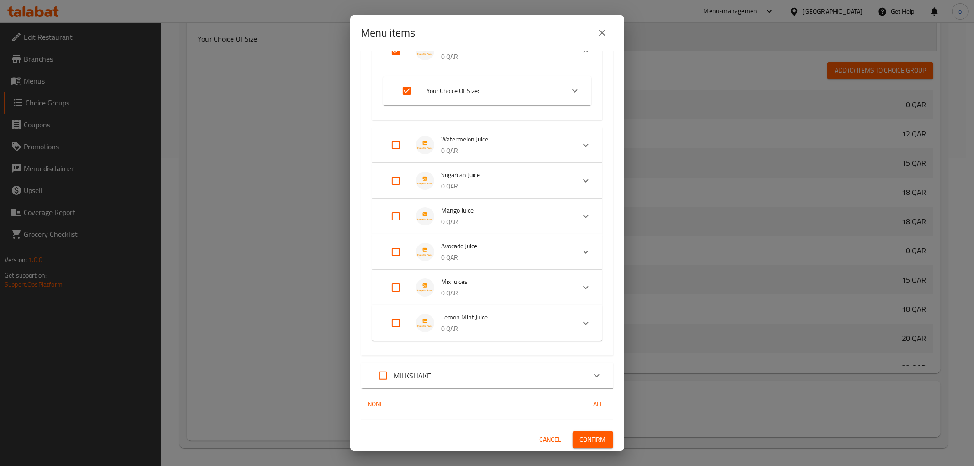
click at [495, 92] on span "Your Choice Of Size:" at bounding box center [492, 90] width 130 height 11
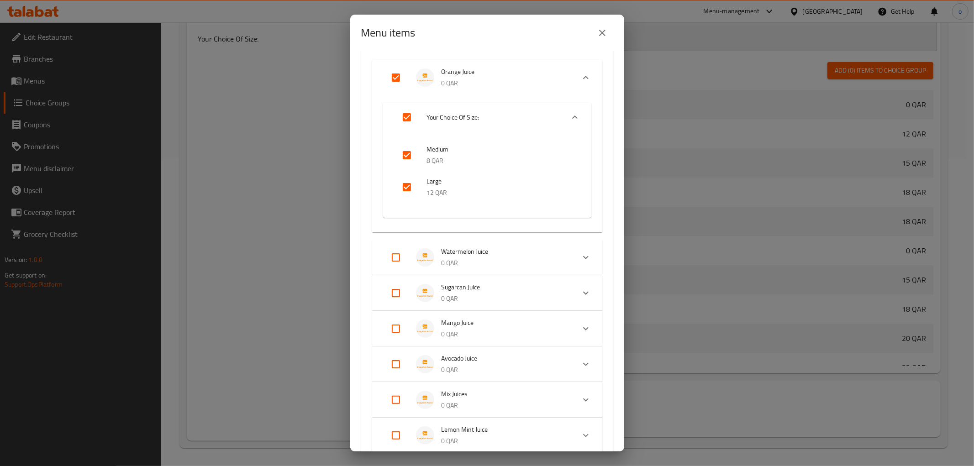
scroll to position [65, 0]
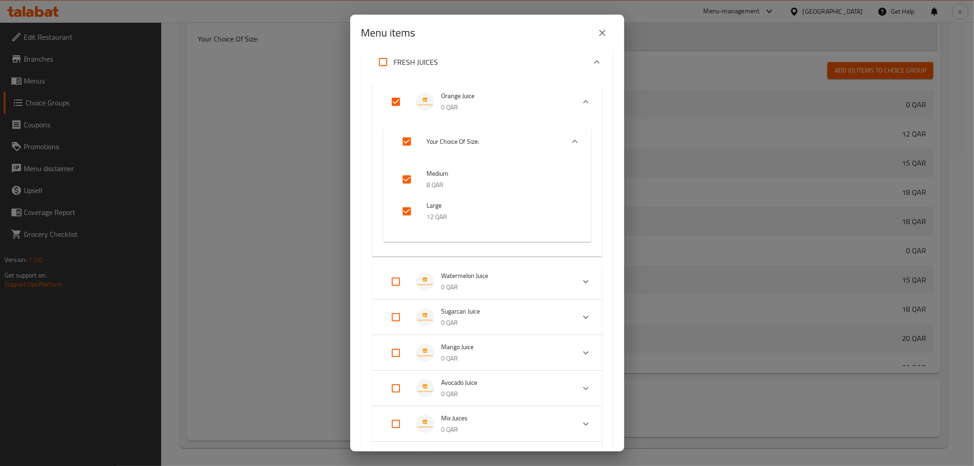
click at [570, 138] on icon "Expand" at bounding box center [575, 141] width 11 height 11
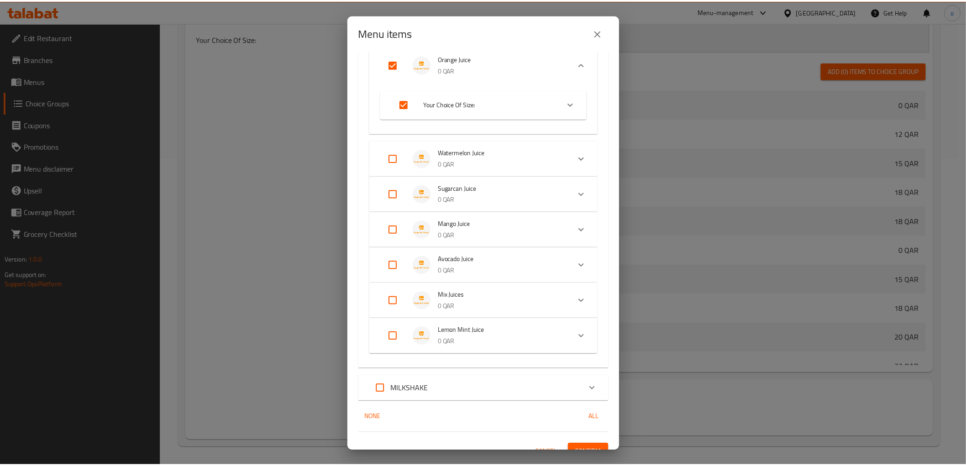
scroll to position [116, 0]
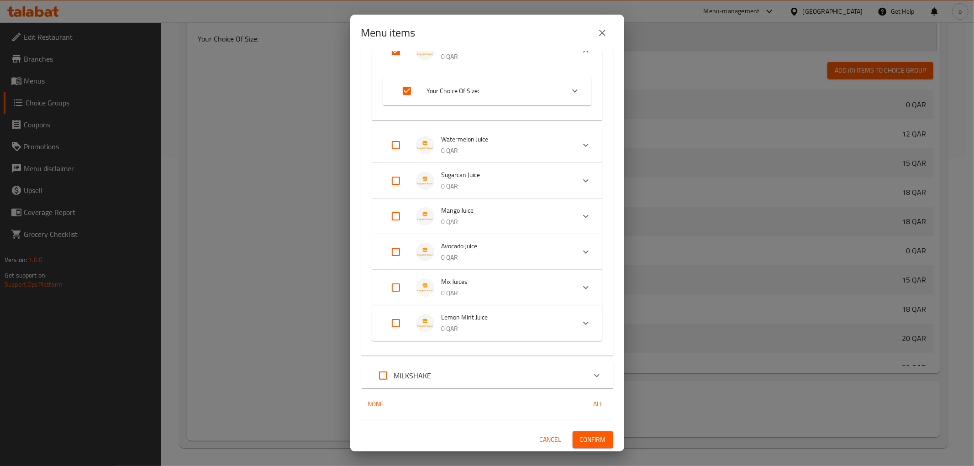
click at [586, 432] on button "Confirm" at bounding box center [593, 440] width 41 height 17
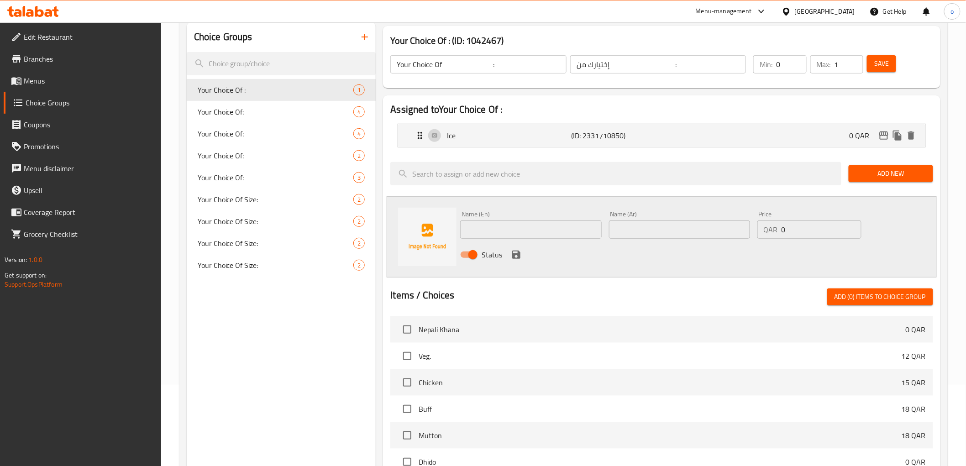
scroll to position [54, 0]
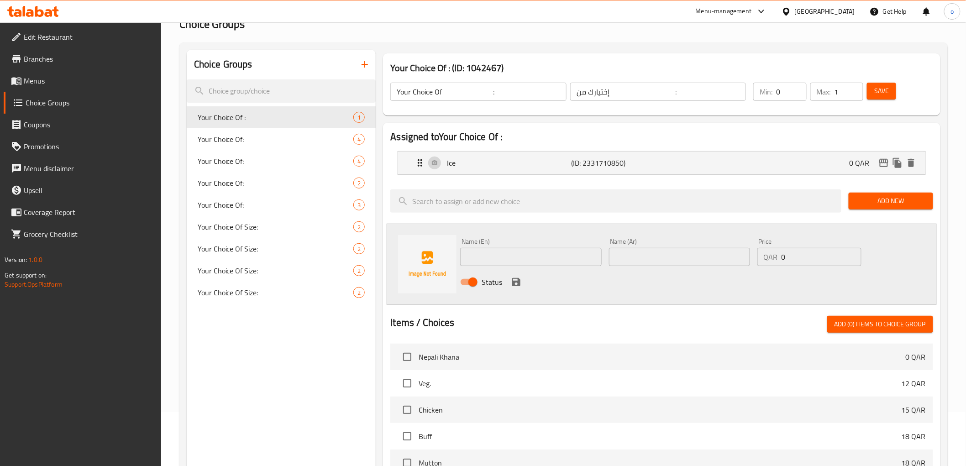
click at [363, 62] on icon "button" at bounding box center [364, 64] width 11 height 11
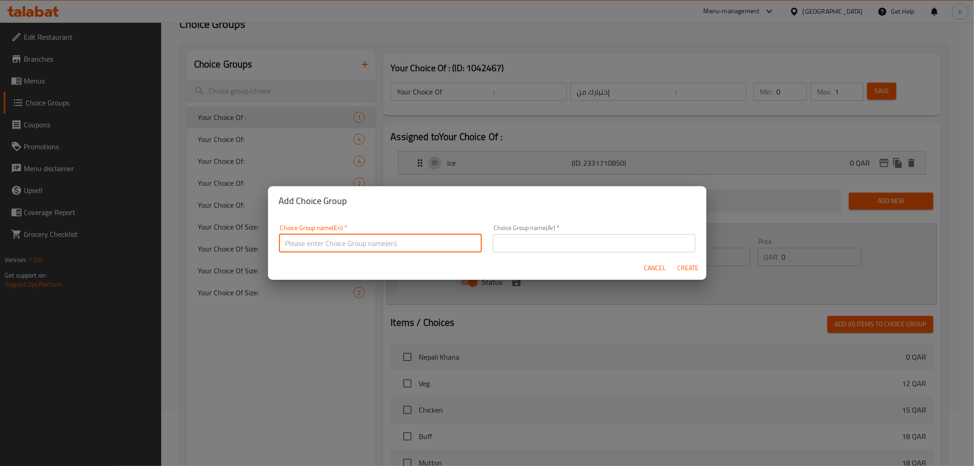
click at [386, 240] on input "text" at bounding box center [380, 243] width 203 height 18
type input "y"
type input "Your Choice Of :"
click at [527, 239] on input "text" at bounding box center [594, 243] width 203 height 18
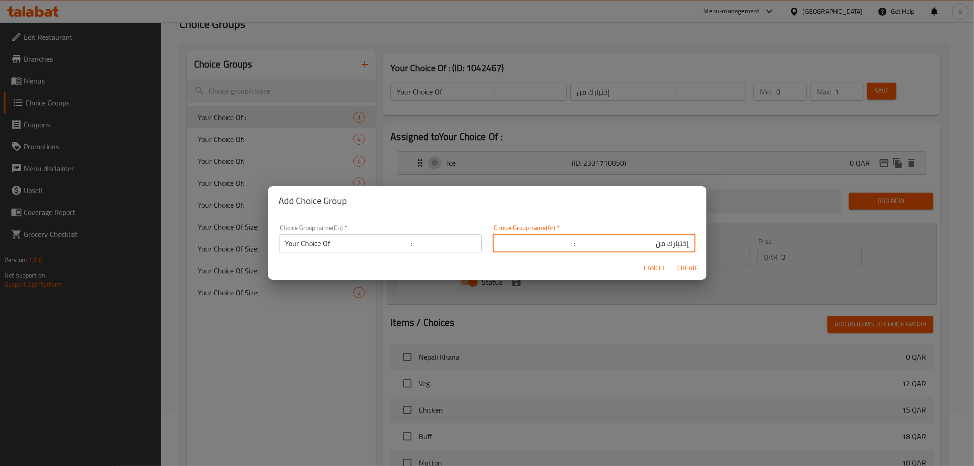
type input "إختيارك من :"
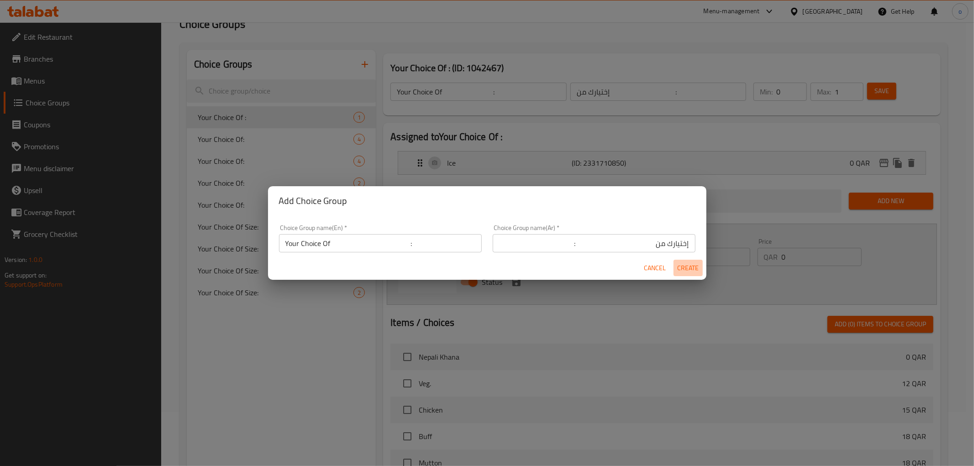
click at [695, 263] on span "Create" at bounding box center [688, 268] width 22 height 11
type input "Your Choice Of :"
type input "إختيارك من :"
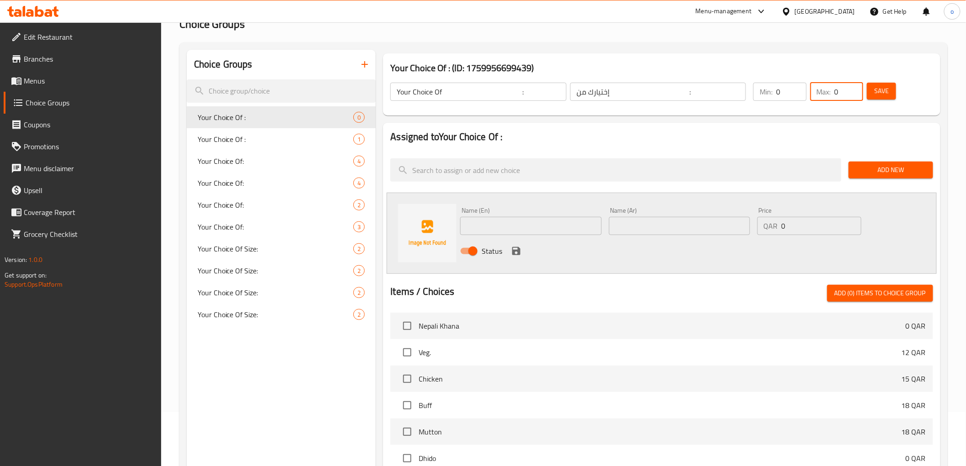
click at [836, 90] on input "0" at bounding box center [849, 92] width 29 height 18
type input "1"
click at [855, 88] on input "1" at bounding box center [849, 92] width 29 height 18
click at [873, 167] on span "Add New" at bounding box center [891, 169] width 70 height 11
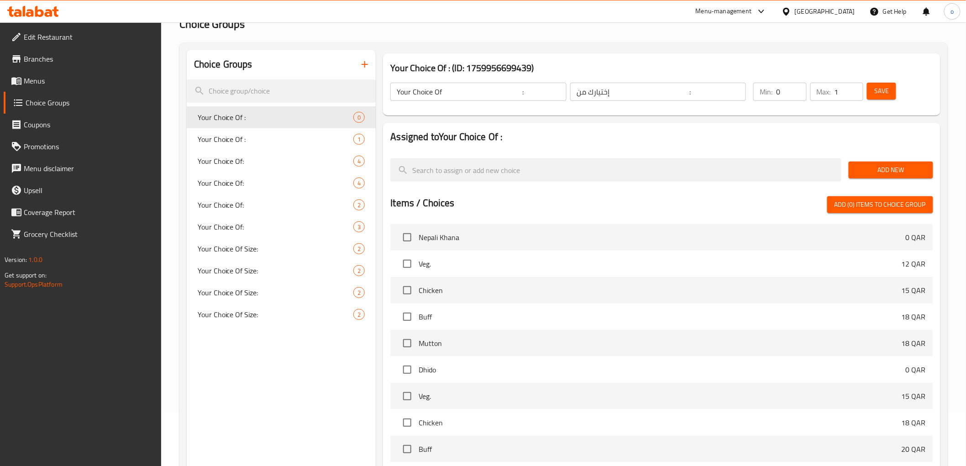
click at [873, 167] on span "Add New" at bounding box center [891, 169] width 70 height 11
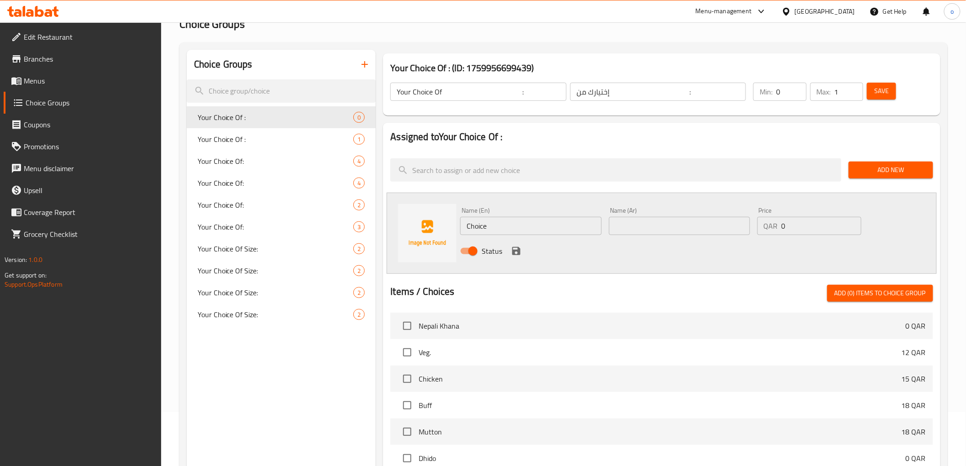
click at [523, 229] on input "Choice" at bounding box center [530, 226] width 141 height 18
click at [528, 224] on input "Choice" at bounding box center [530, 226] width 141 height 18
type input "Sugar"
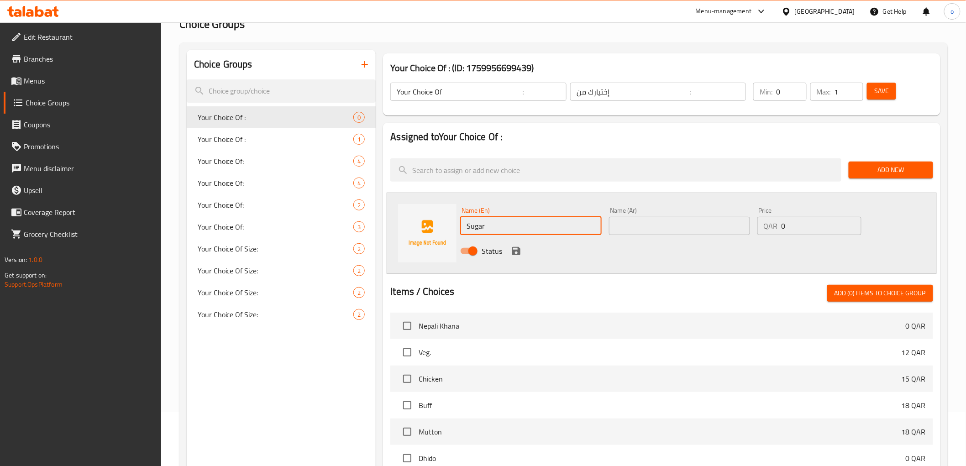
click at [605, 231] on div "Name (En) Sugar Name (En)" at bounding box center [531, 221] width 148 height 35
click at [622, 227] on input "text" at bounding box center [679, 226] width 141 height 18
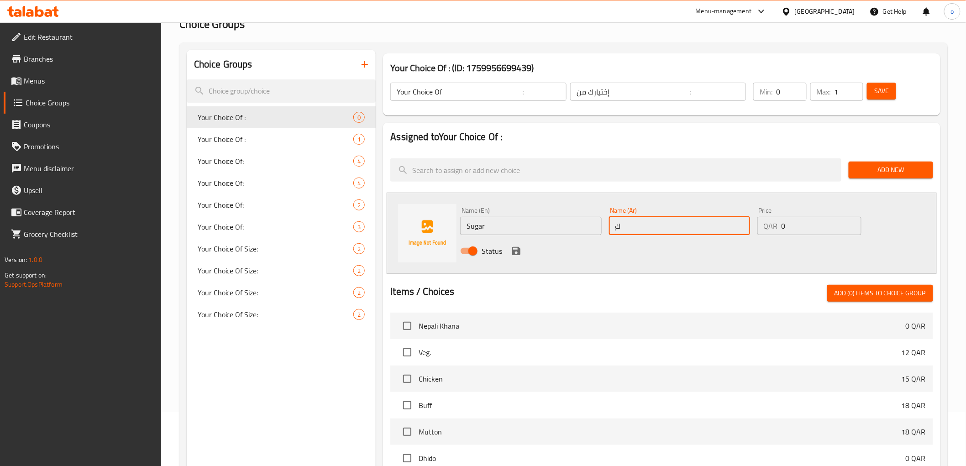
type input "ٍ"
type input "سكر"
click at [515, 258] on div "Status" at bounding box center [679, 251] width 445 height 25
click at [517, 251] on icon "save" at bounding box center [516, 251] width 8 height 8
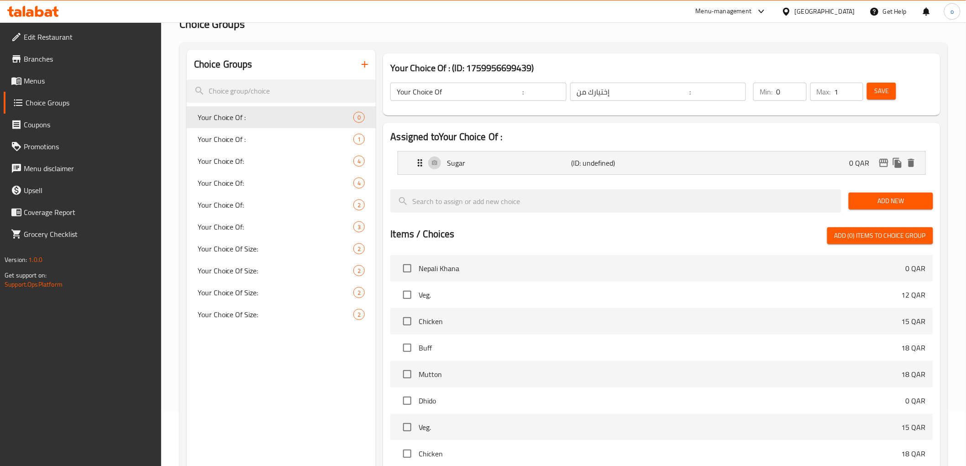
click at [869, 201] on span "Add New" at bounding box center [891, 200] width 70 height 11
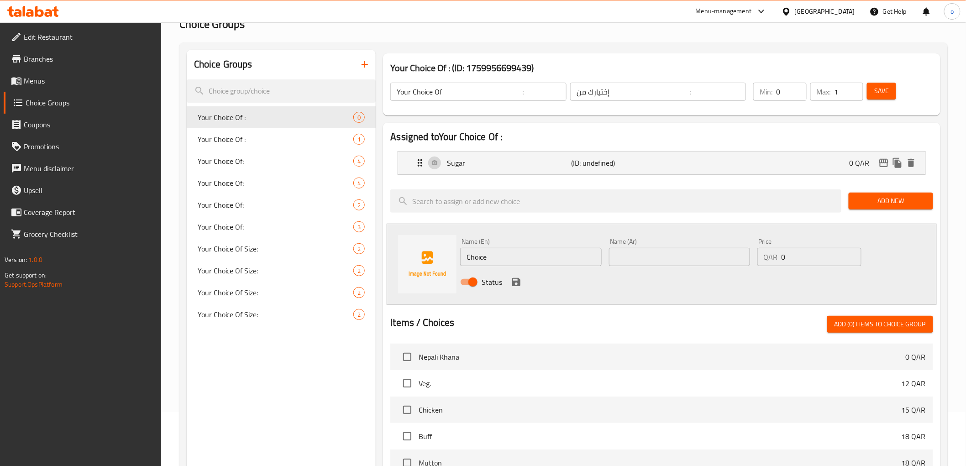
click at [531, 252] on input "Choice" at bounding box center [530, 257] width 141 height 18
type input "Honey"
click at [656, 256] on input "text" at bounding box center [679, 257] width 141 height 18
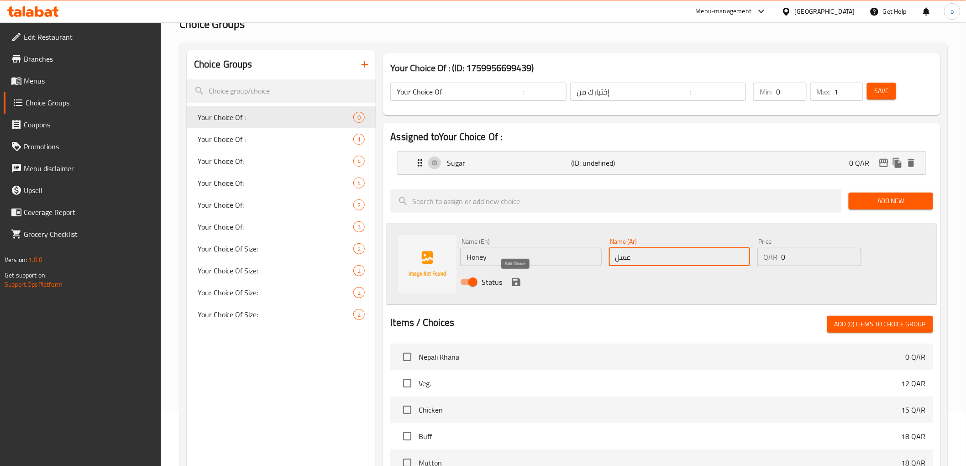
type input "عسل"
click at [518, 280] on icon "save" at bounding box center [516, 282] width 8 height 8
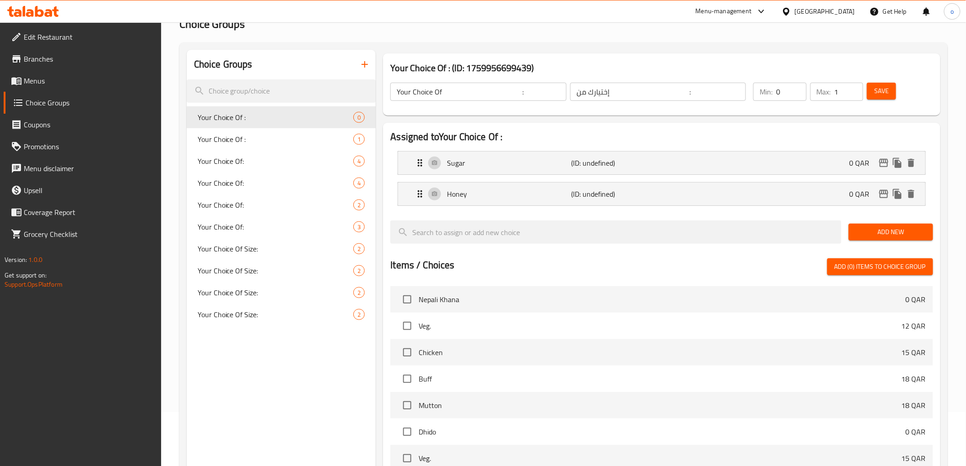
click at [885, 97] on button "Save" at bounding box center [881, 91] width 29 height 17
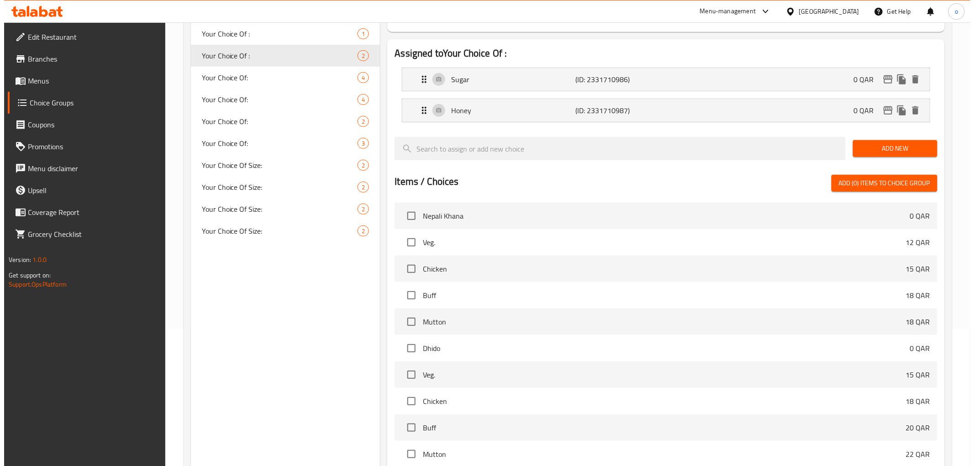
scroll to position [250, 0]
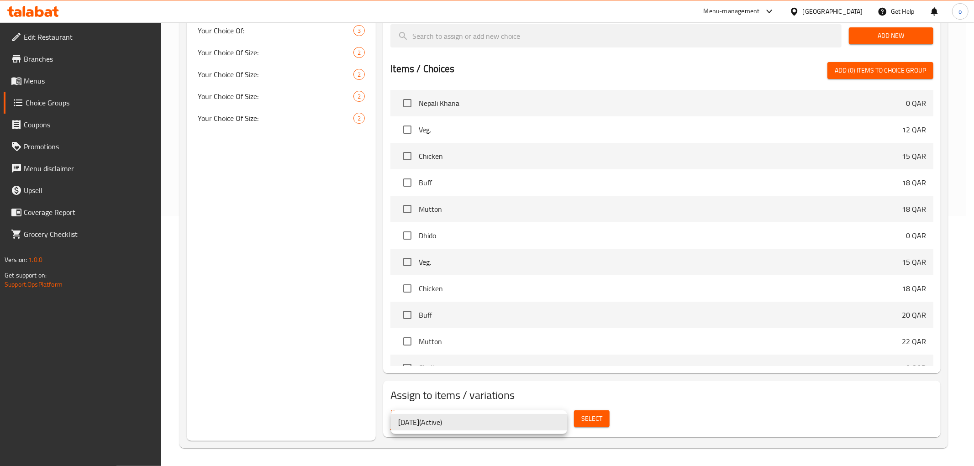
click at [510, 422] on li "8/10/2025 ( Active )" at bounding box center [479, 422] width 176 height 16
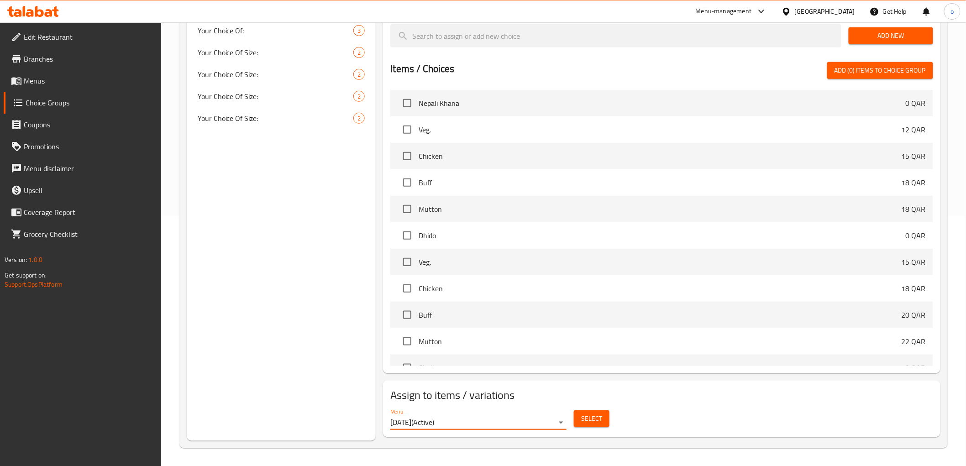
click at [588, 418] on span "Select" at bounding box center [591, 418] width 21 height 11
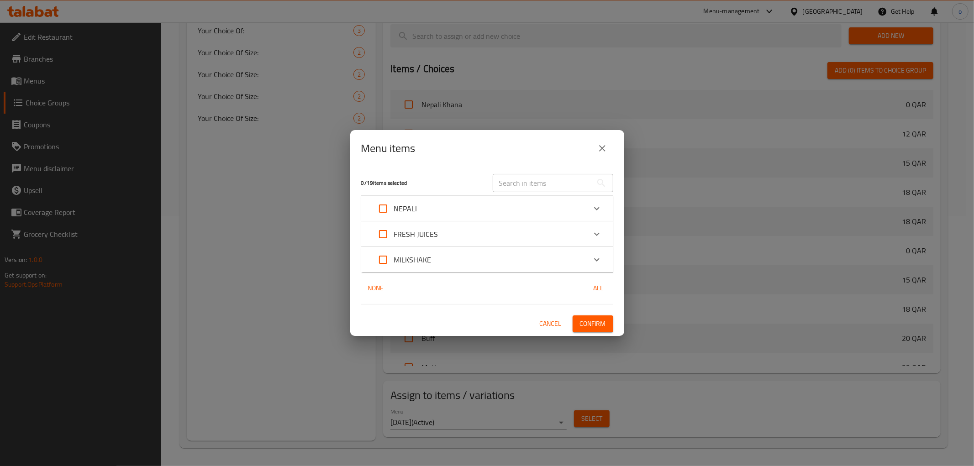
click at [441, 233] on div "FRESH JUICES" at bounding box center [479, 234] width 214 height 22
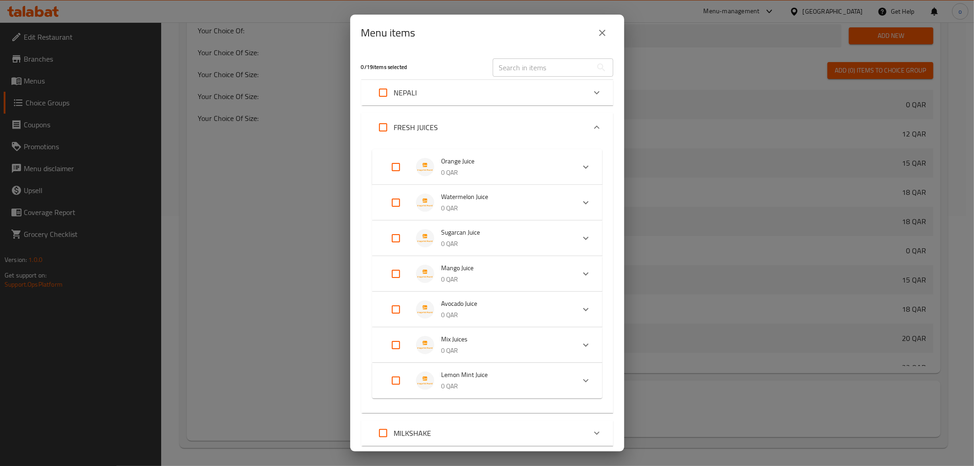
click at [399, 165] on input "Expand" at bounding box center [396, 167] width 22 height 22
checkbox input "true"
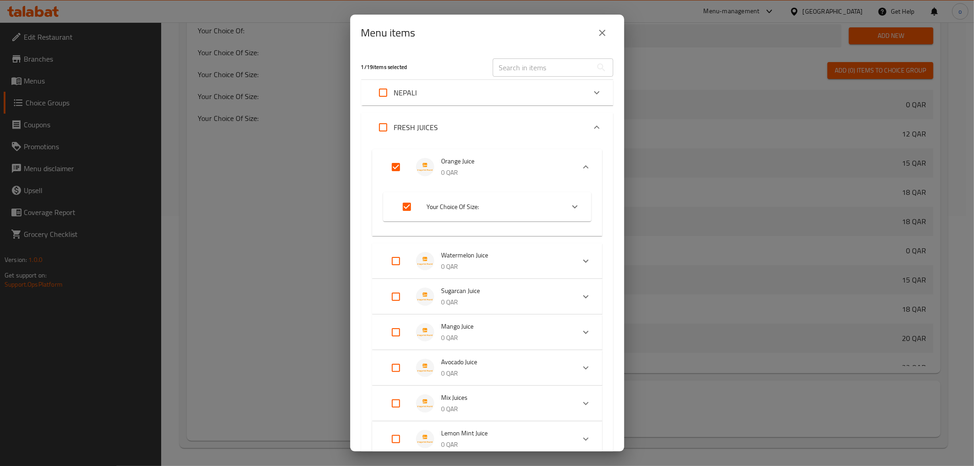
checkbox input "true"
click at [395, 364] on input "Expand" at bounding box center [396, 368] width 22 height 22
checkbox input "true"
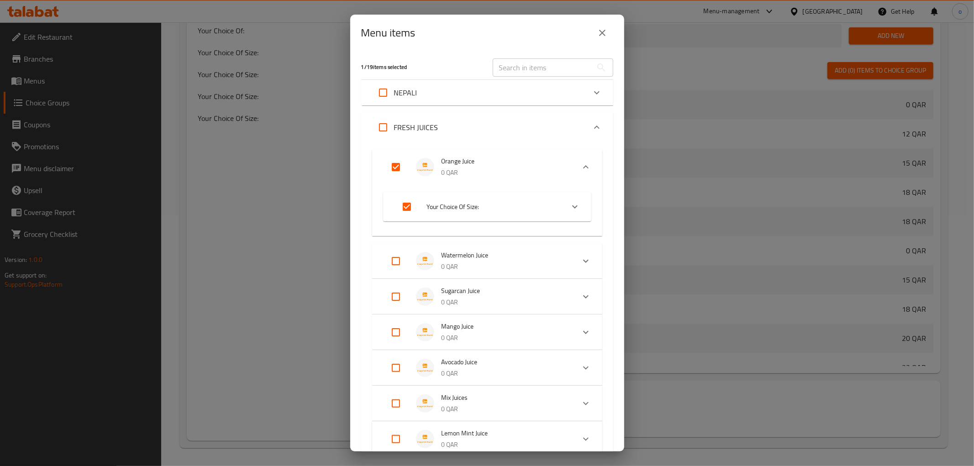
checkbox input "true"
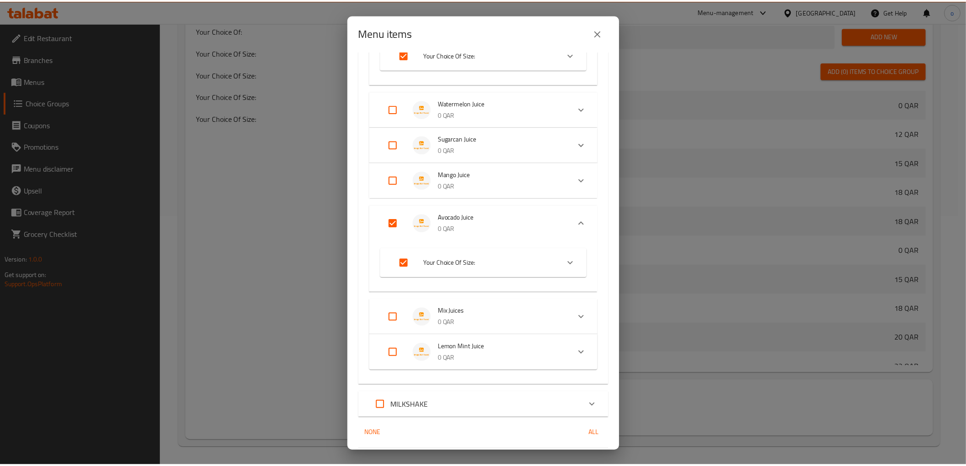
scroll to position [181, 0]
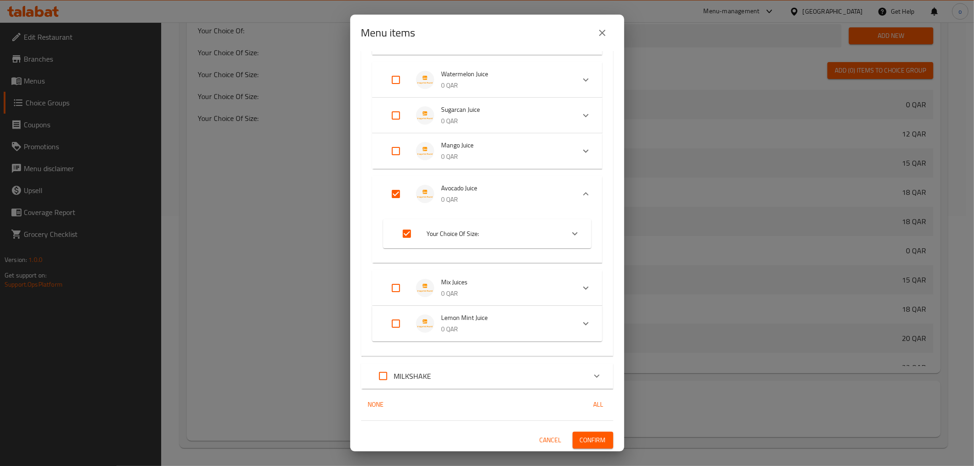
click at [589, 438] on span "Confirm" at bounding box center [593, 440] width 26 height 11
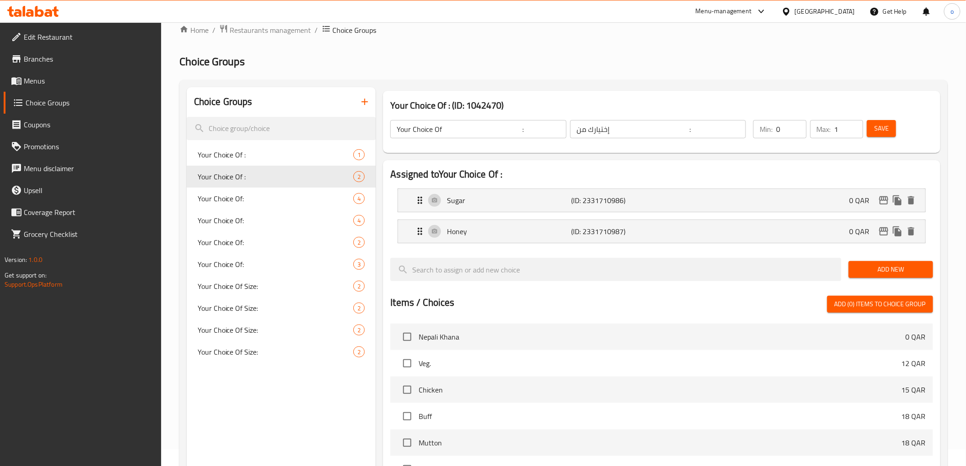
scroll to position [0, 0]
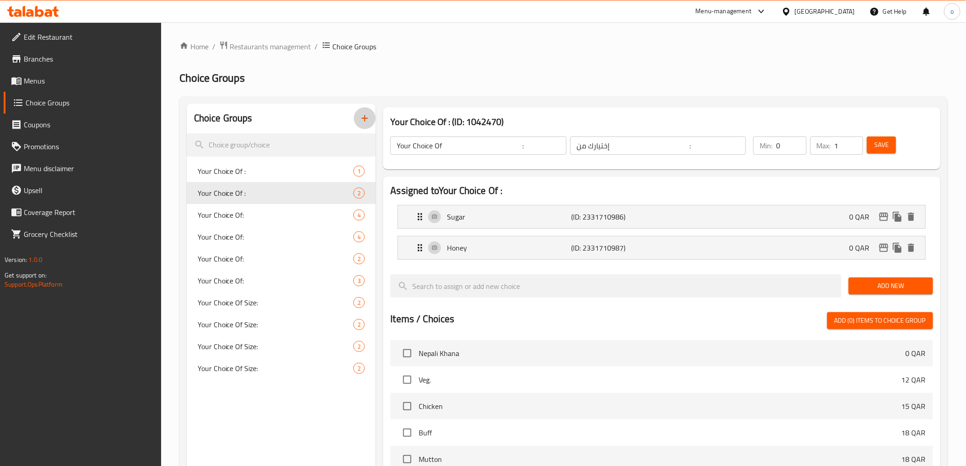
click at [369, 116] on icon "button" at bounding box center [364, 118] width 11 height 11
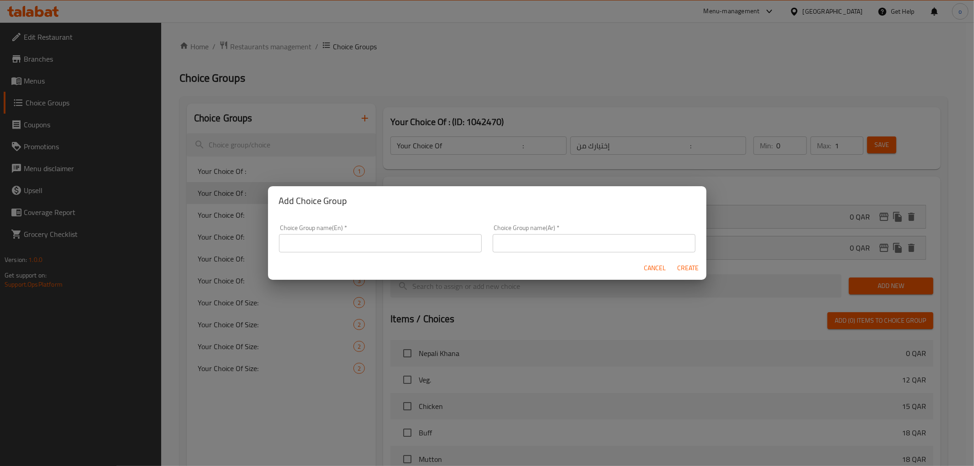
click at [370, 243] on input "text" at bounding box center [380, 243] width 203 height 18
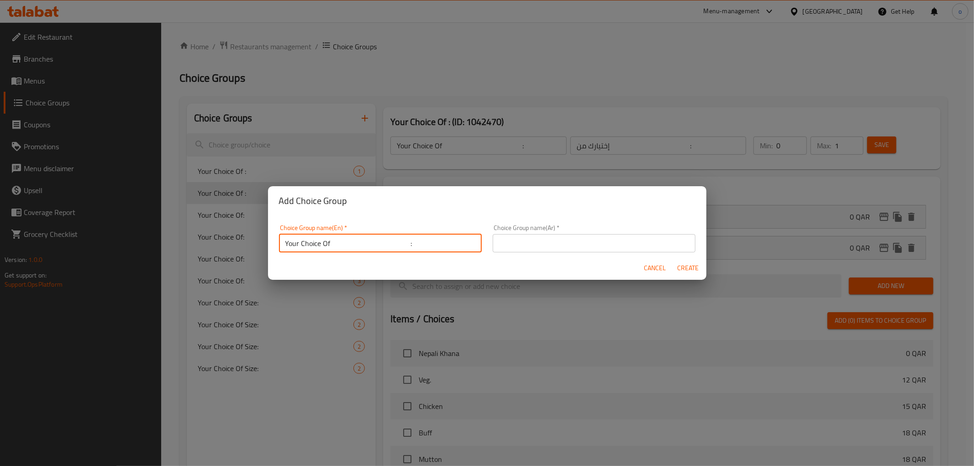
click at [394, 243] on input "Your Choice Of :" at bounding box center [380, 243] width 203 height 18
type input "Your Choice Of :"
click at [536, 244] on input "text" at bounding box center [594, 243] width 203 height 18
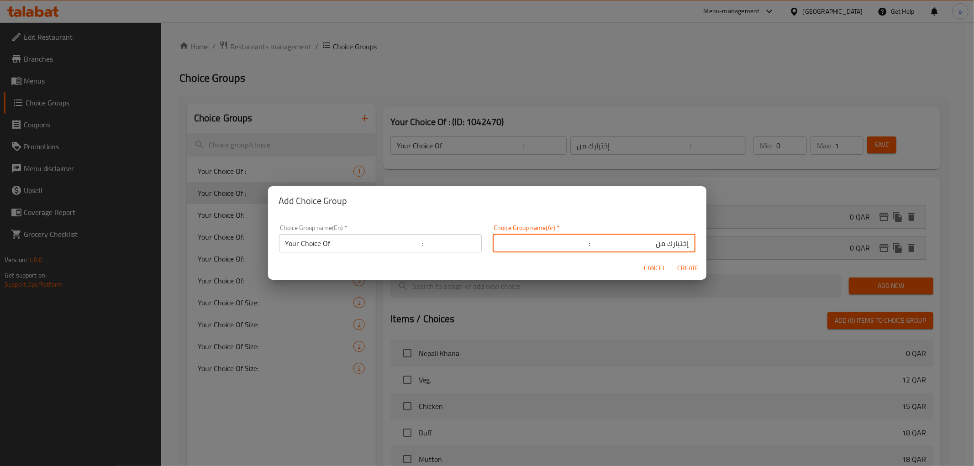
click at [614, 238] on input "إختيارك من :" at bounding box center [594, 243] width 203 height 18
type input "إختيارك من :"
click at [682, 263] on span "Create" at bounding box center [688, 268] width 22 height 11
type input "Your Choice Of :"
type input "إختيارك من :"
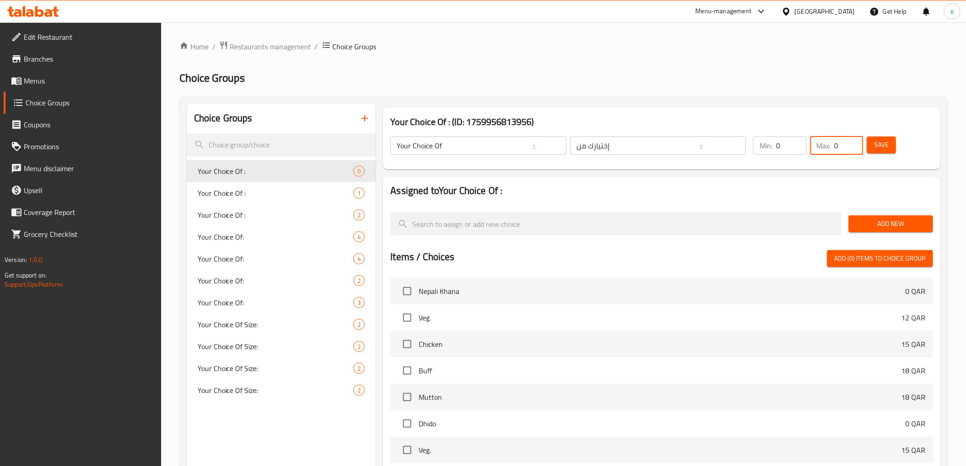
click at [848, 153] on input "0" at bounding box center [849, 146] width 29 height 18
type input "1"
click at [853, 142] on input "1" at bounding box center [849, 146] width 29 height 18
click at [884, 224] on span "Add New" at bounding box center [891, 223] width 70 height 11
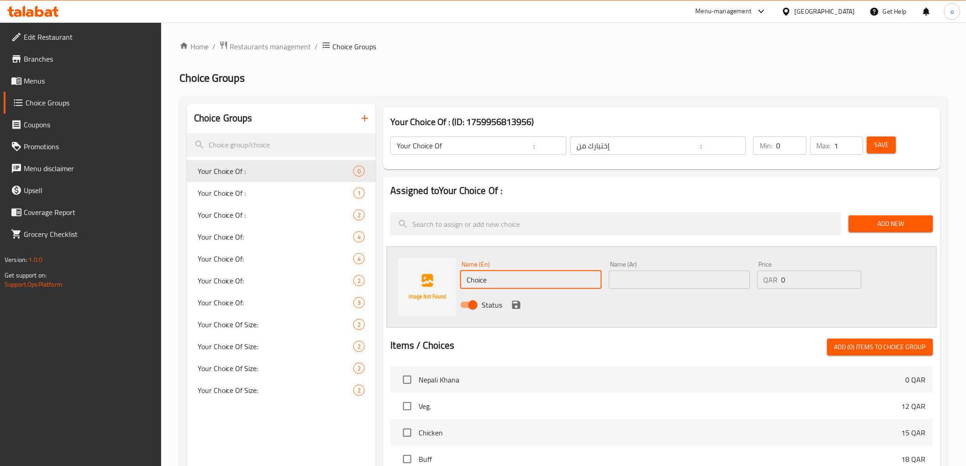
click at [547, 286] on input "Choice" at bounding box center [530, 280] width 141 height 18
type input "ً"
type input "Water"
drag, startPoint x: 607, startPoint y: 284, endPoint x: 614, endPoint y: 284, distance: 7.3
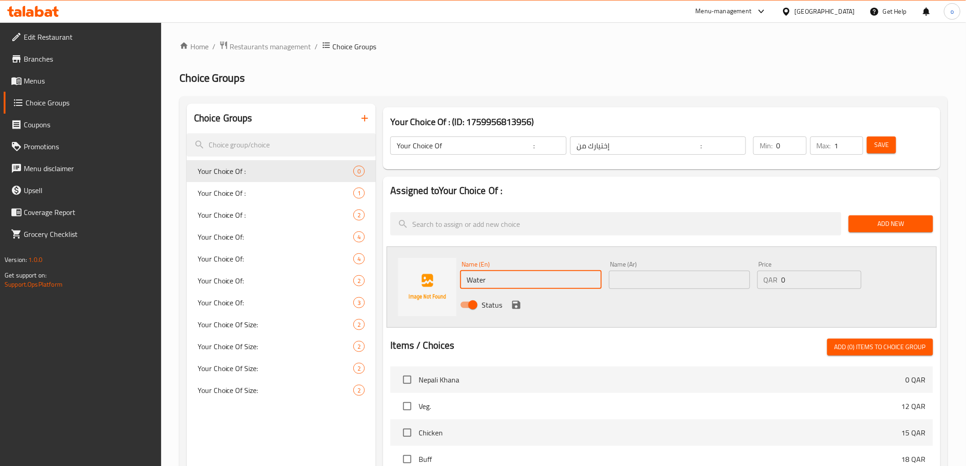
click at [607, 284] on div "Name (Ar) Name (Ar)" at bounding box center [680, 275] width 148 height 35
click at [620, 280] on input "text" at bounding box center [679, 280] width 141 height 18
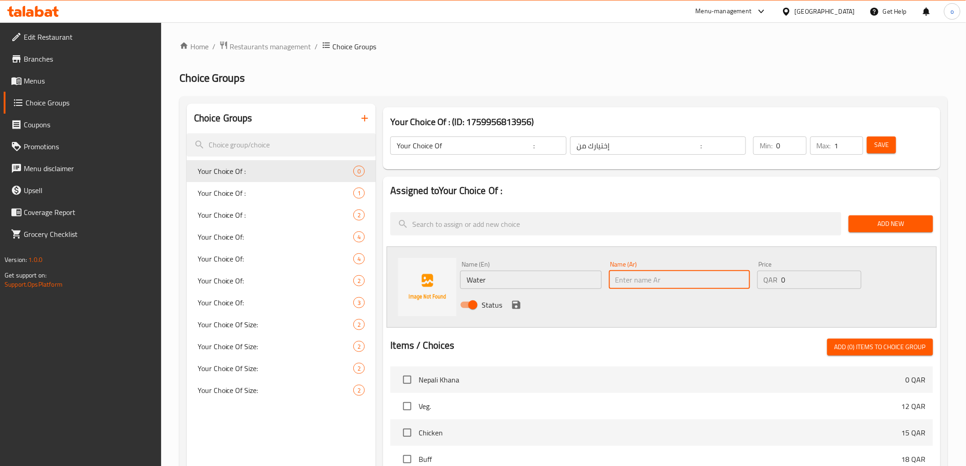
click at [620, 280] on input "text" at bounding box center [679, 280] width 141 height 18
type input "ماء"
click at [889, 230] on button "Add New" at bounding box center [891, 224] width 84 height 17
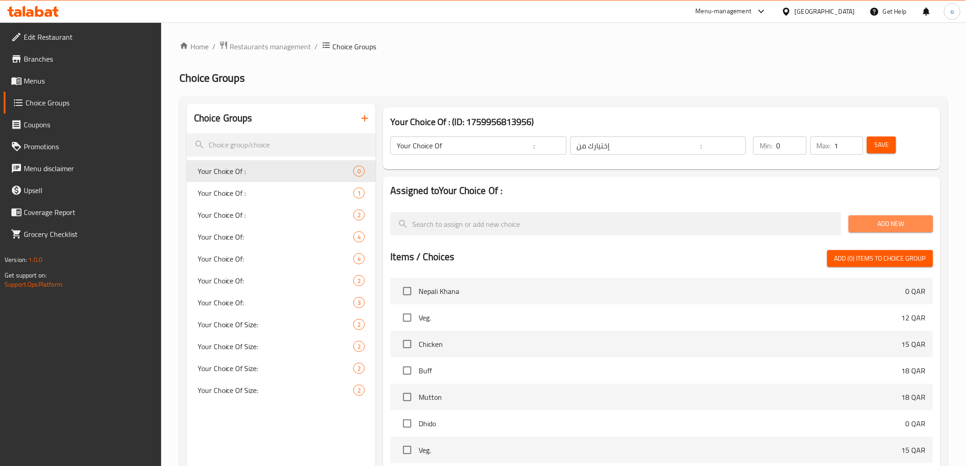
click at [889, 230] on button "Add New" at bounding box center [891, 224] width 84 height 17
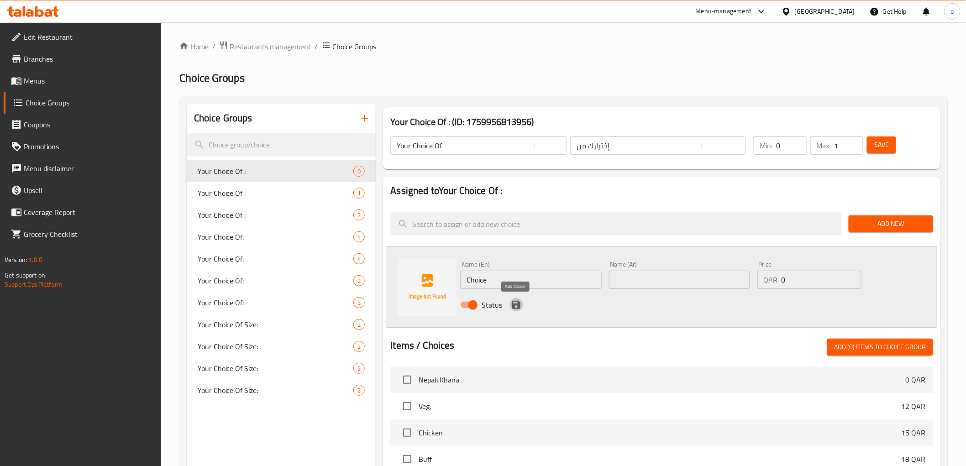
click at [521, 308] on icon "save" at bounding box center [516, 305] width 11 height 11
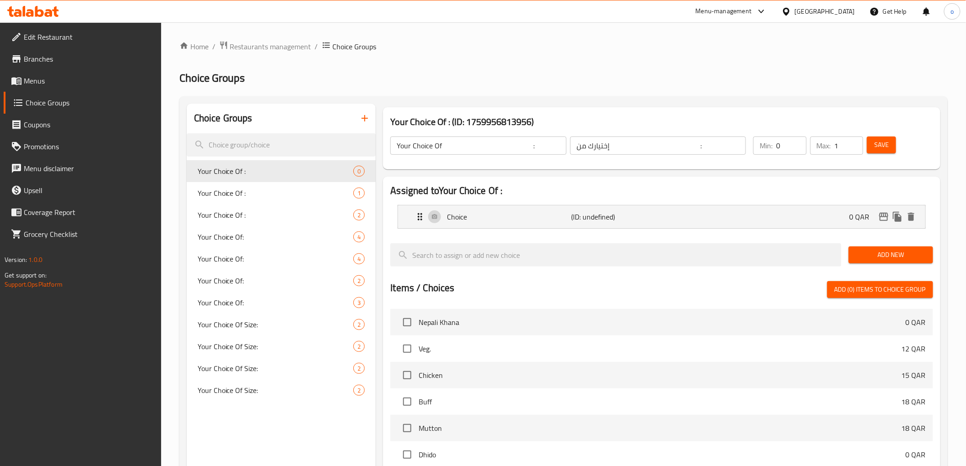
click at [527, 230] on li "Choice (ID: undefined) 0 QAR Name (En) Choice Name (En) Name (Ar) Name (Ar) Pri…" at bounding box center [662, 216] width 543 height 31
click at [458, 226] on div "Choice (ID: undefined) 0 QAR" at bounding box center [665, 217] width 500 height 23
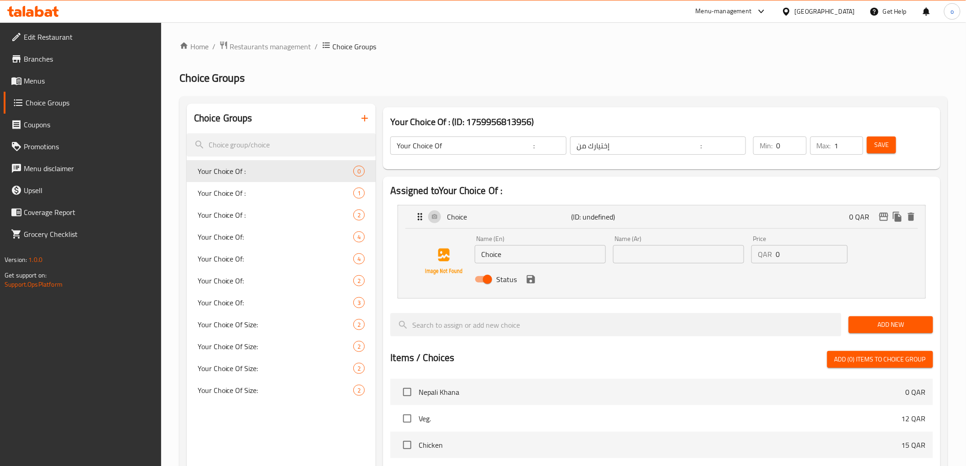
click at [519, 256] on input "Choice" at bounding box center [540, 254] width 131 height 18
type input "ً"
type input "Water"
click at [619, 253] on input "text" at bounding box center [678, 254] width 131 height 18
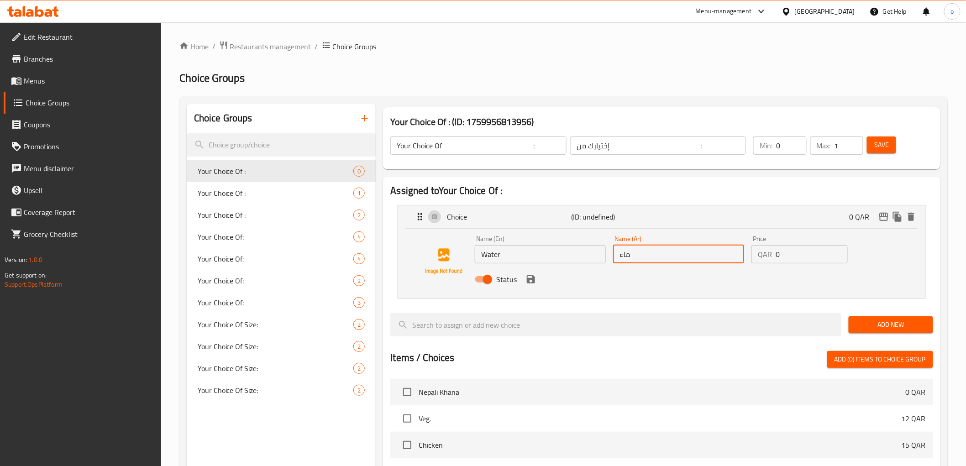
click at [538, 289] on div "Status" at bounding box center [678, 279] width 415 height 25
type input "ماء"
click at [532, 285] on button "save" at bounding box center [531, 280] width 14 height 14
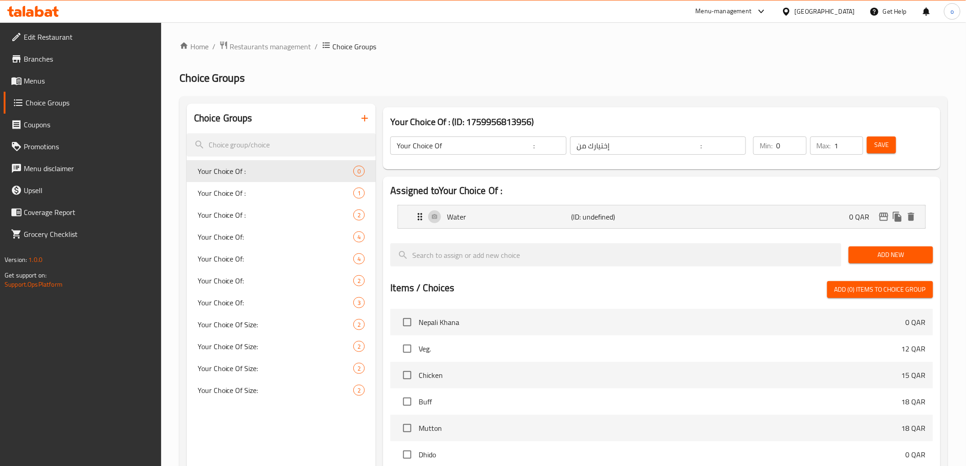
click at [869, 253] on span "Add New" at bounding box center [891, 254] width 70 height 11
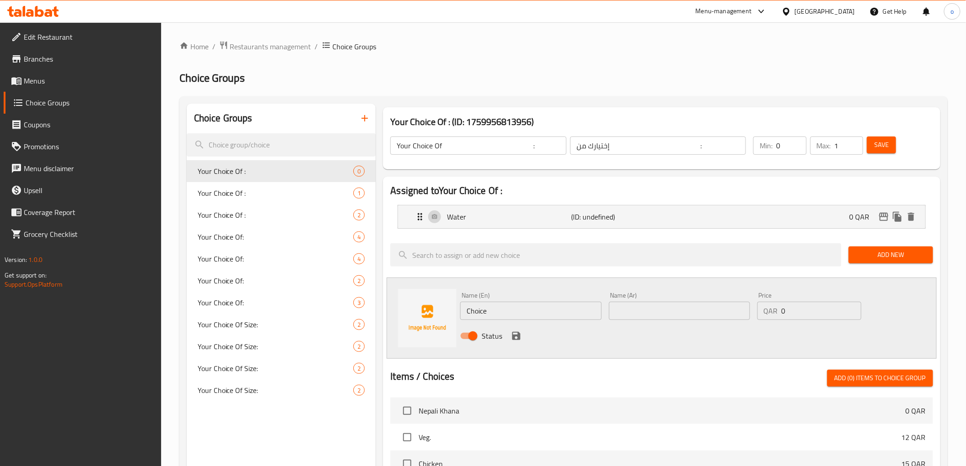
click at [545, 316] on input "Choice" at bounding box center [530, 311] width 141 height 18
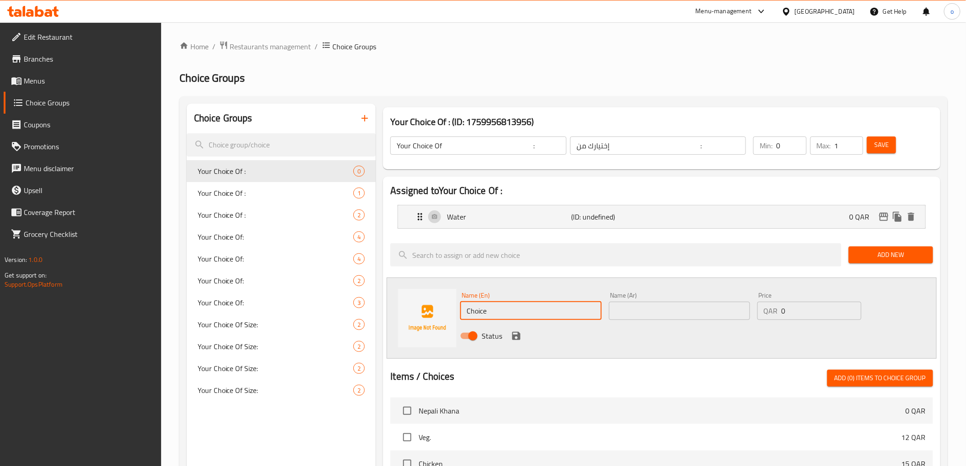
type input "’"
type input "Milk"
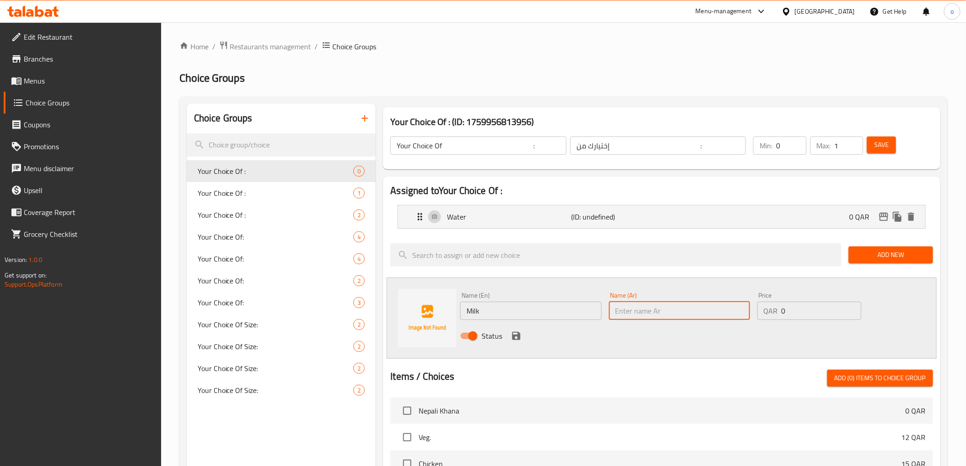
click at [672, 318] on input "text" at bounding box center [679, 311] width 141 height 18
type input "حليب"
click at [519, 339] on icon "save" at bounding box center [516, 336] width 8 height 8
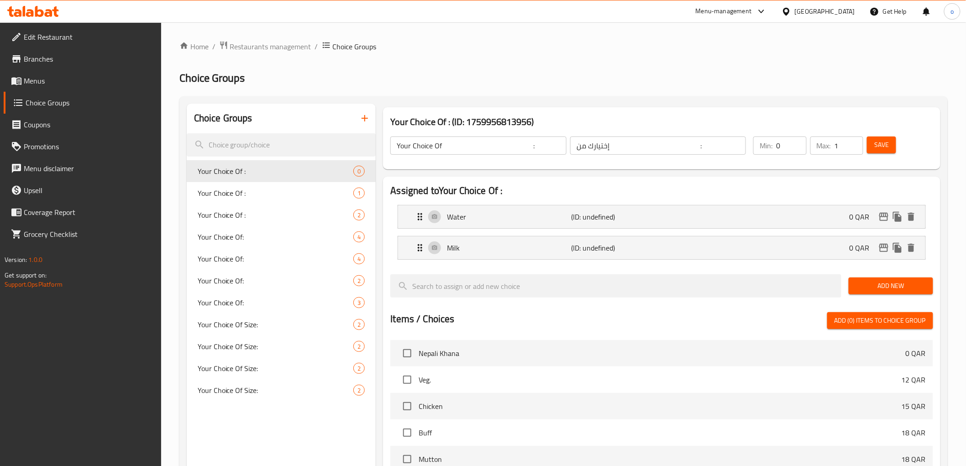
click at [885, 145] on span "Save" at bounding box center [882, 144] width 15 height 11
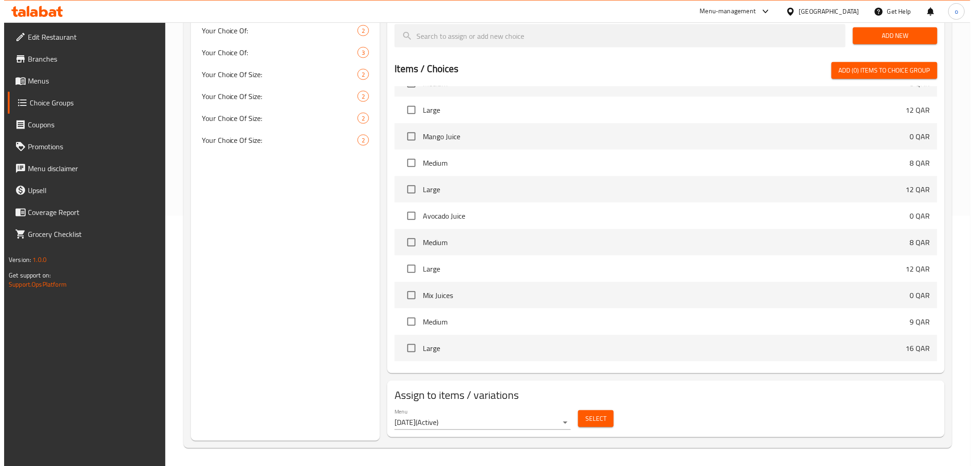
scroll to position [862, 0]
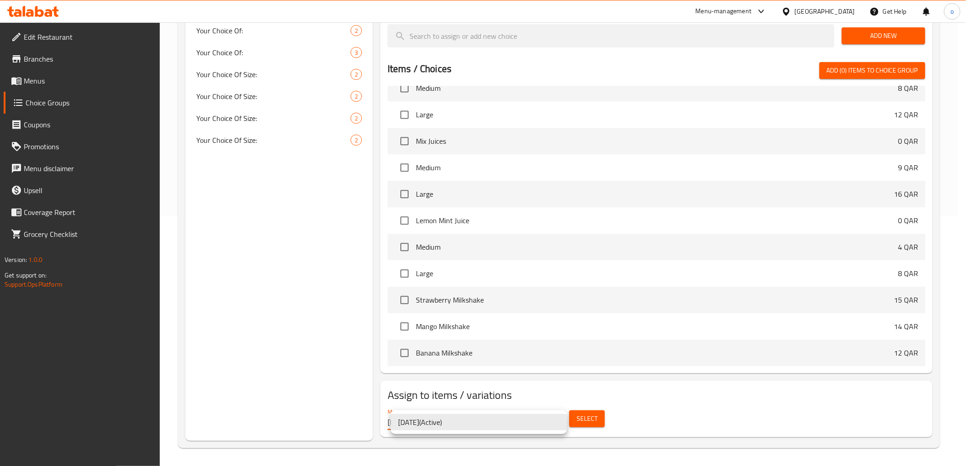
click at [535, 421] on li "8/10/2025 ( Active )" at bounding box center [479, 422] width 176 height 16
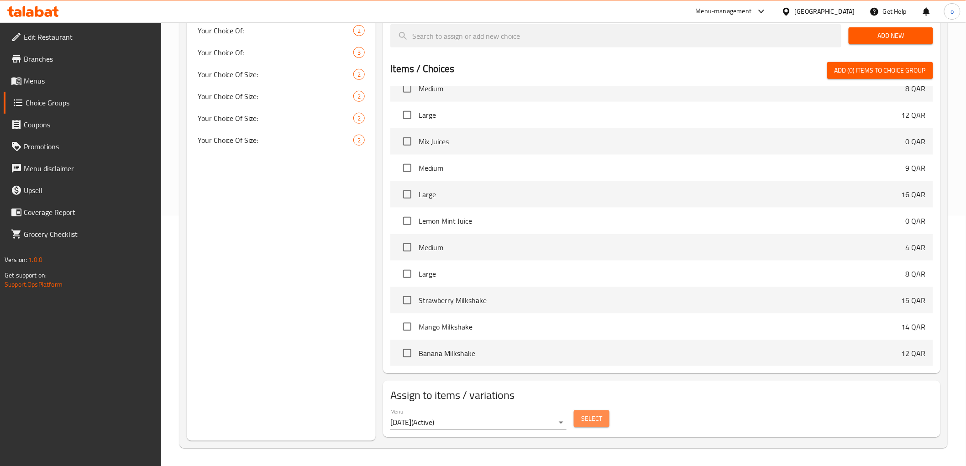
click at [583, 419] on span "Select" at bounding box center [591, 418] width 21 height 11
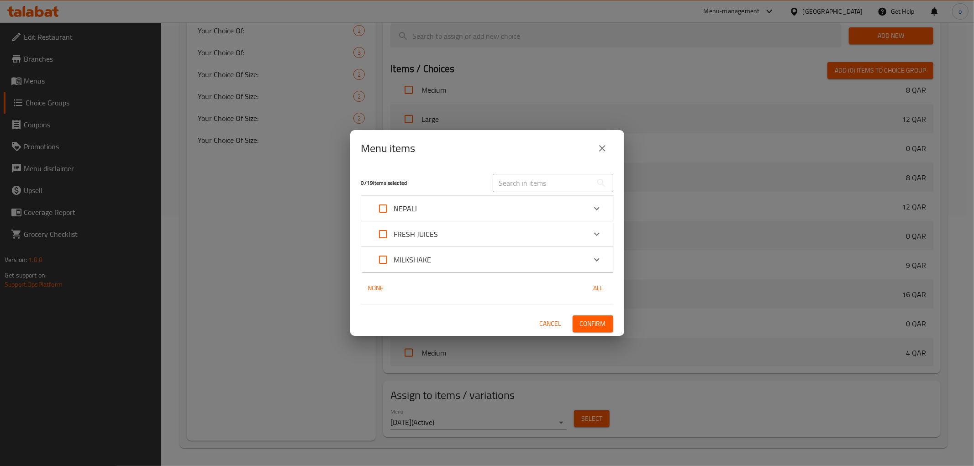
click at [434, 234] on p "FRESH JUICES" at bounding box center [416, 234] width 44 height 11
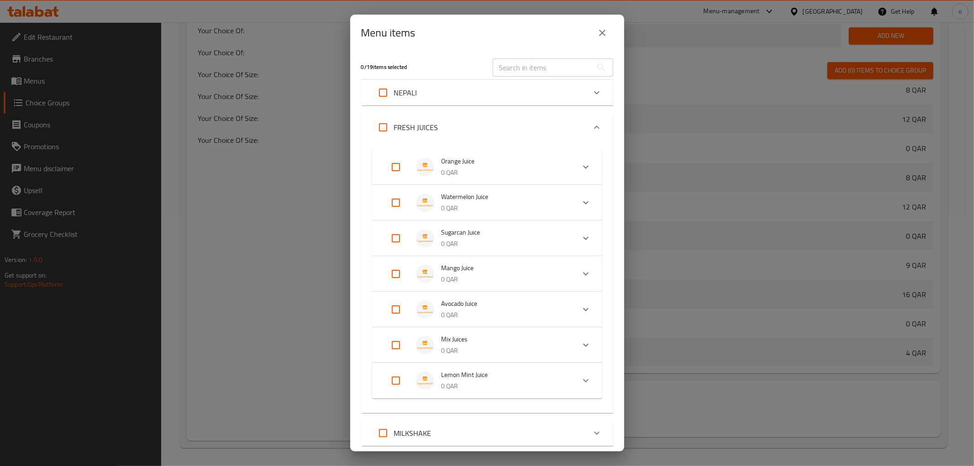
click at [396, 272] on input "Expand" at bounding box center [396, 274] width 22 height 22
checkbox input "true"
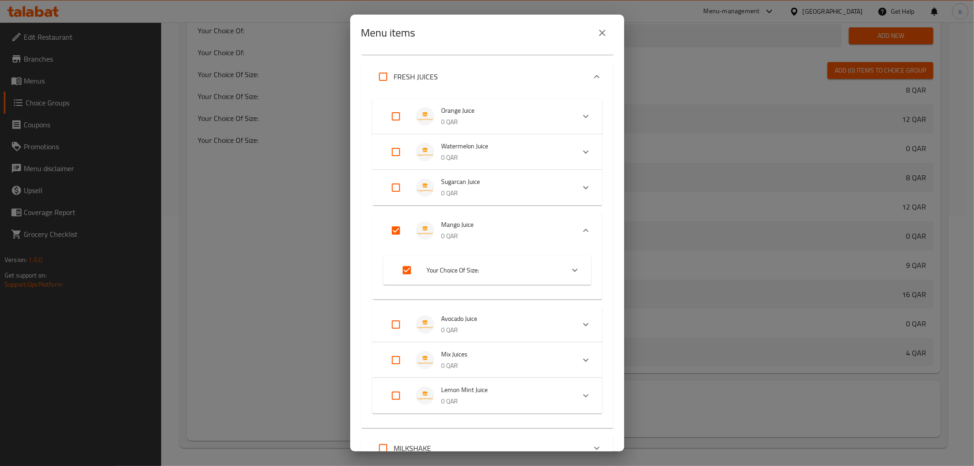
scroll to position [101, 0]
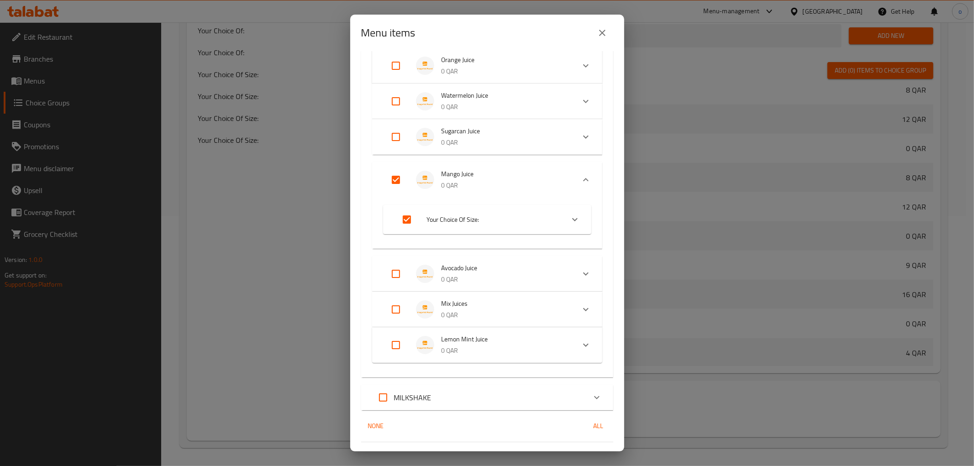
click at [393, 272] on input "Expand" at bounding box center [396, 274] width 22 height 22
checkbox input "true"
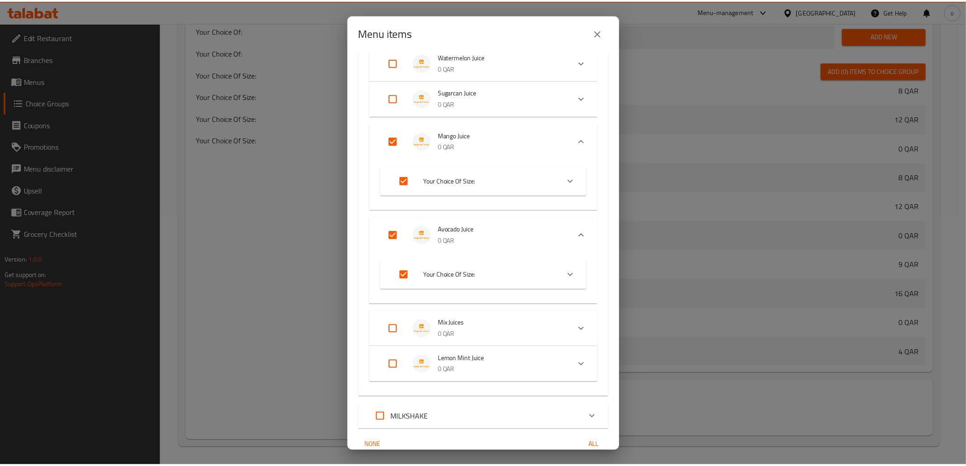
scroll to position [181, 0]
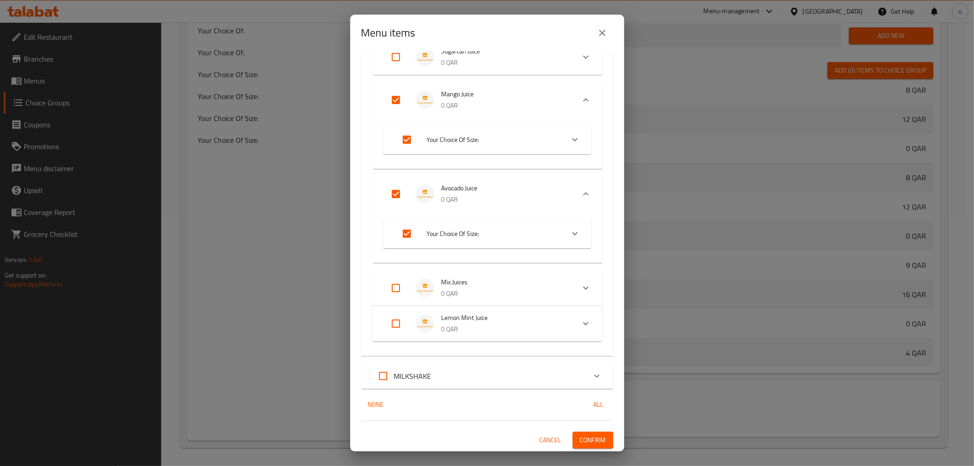
click at [583, 439] on span "Confirm" at bounding box center [593, 440] width 26 height 11
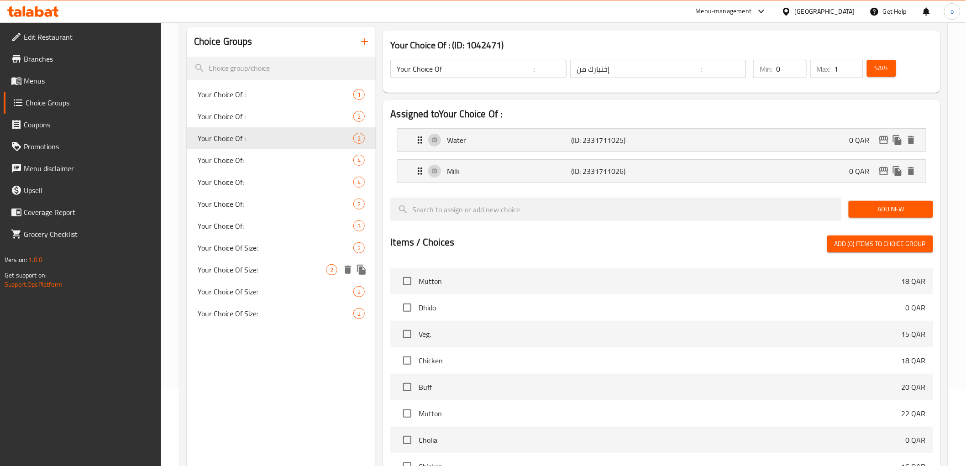
scroll to position [101, 0]
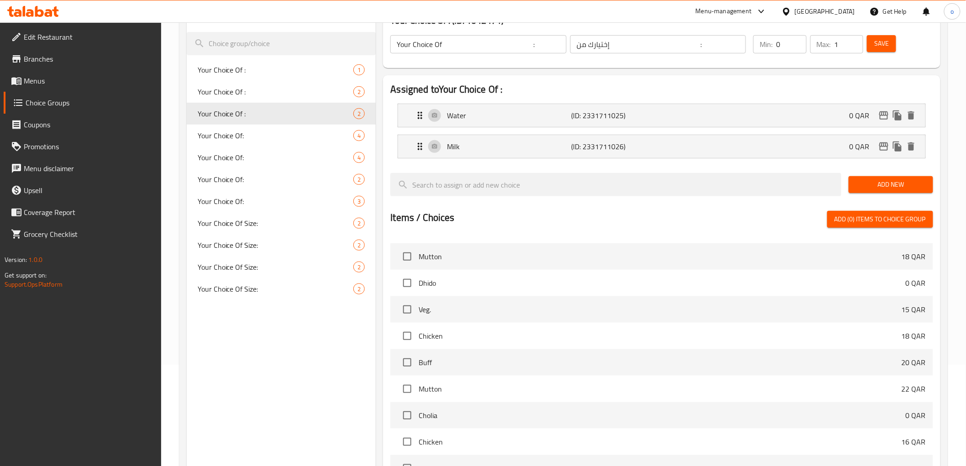
click at [65, 84] on span "Menus" at bounding box center [89, 80] width 130 height 11
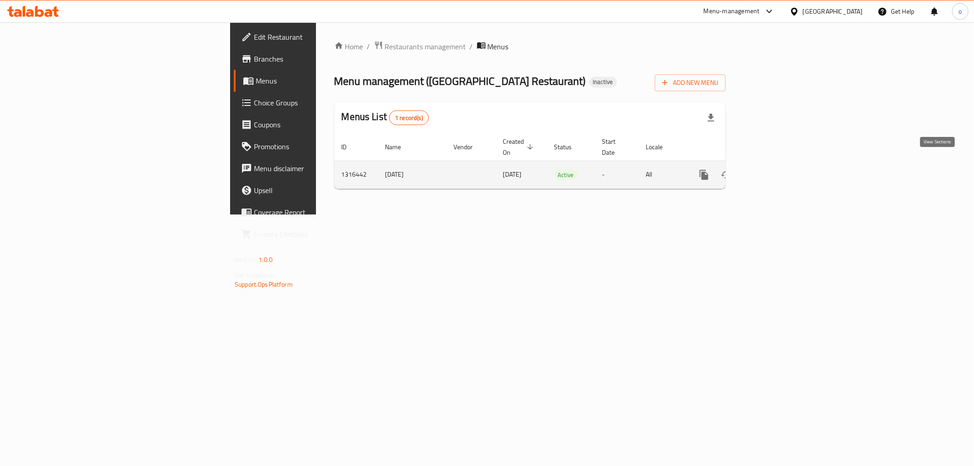
click at [776, 170] on icon "enhanced table" at bounding box center [770, 174] width 11 height 11
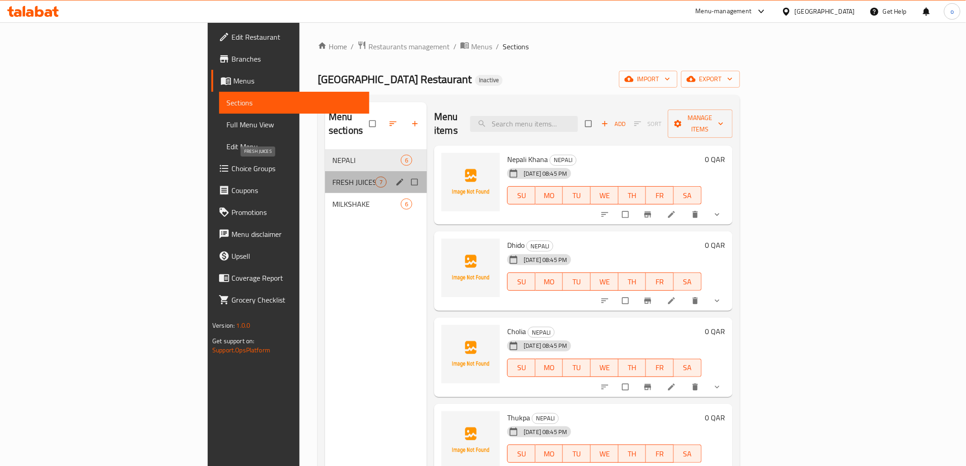
click at [333, 177] on span "FRESH JUICES" at bounding box center [354, 182] width 43 height 11
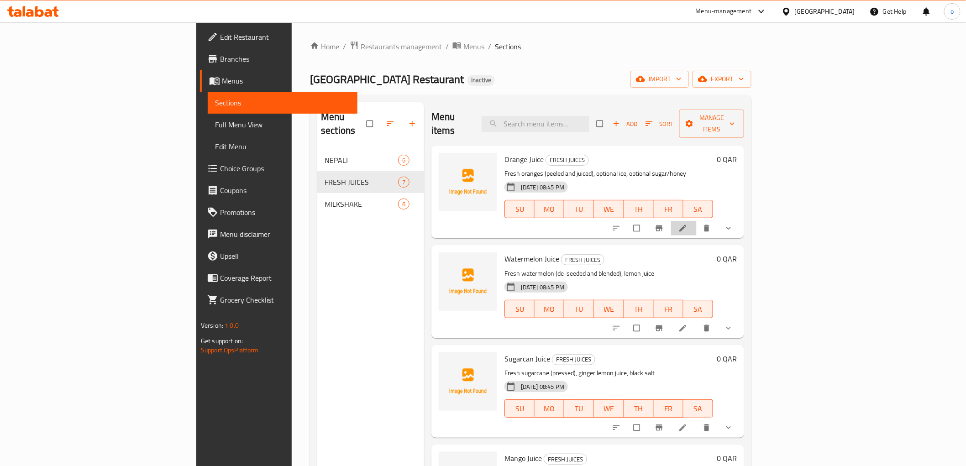
click at [697, 221] on li at bounding box center [684, 228] width 26 height 15
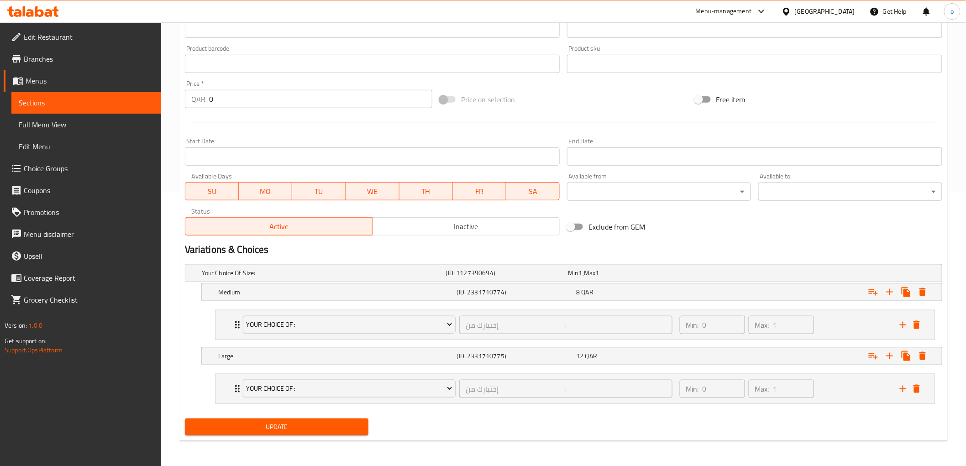
scroll to position [275, 0]
click at [92, 97] on span "Sections" at bounding box center [86, 102] width 135 height 11
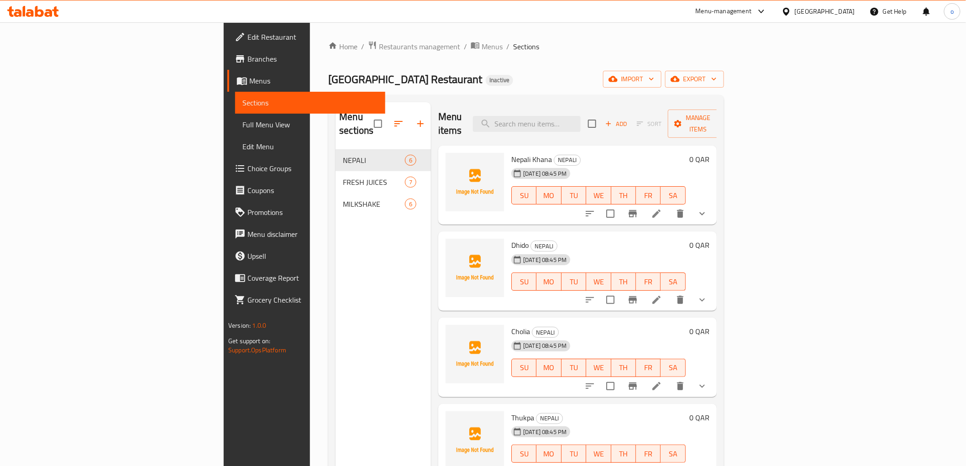
click at [713, 206] on button "show more" at bounding box center [703, 214] width 22 height 22
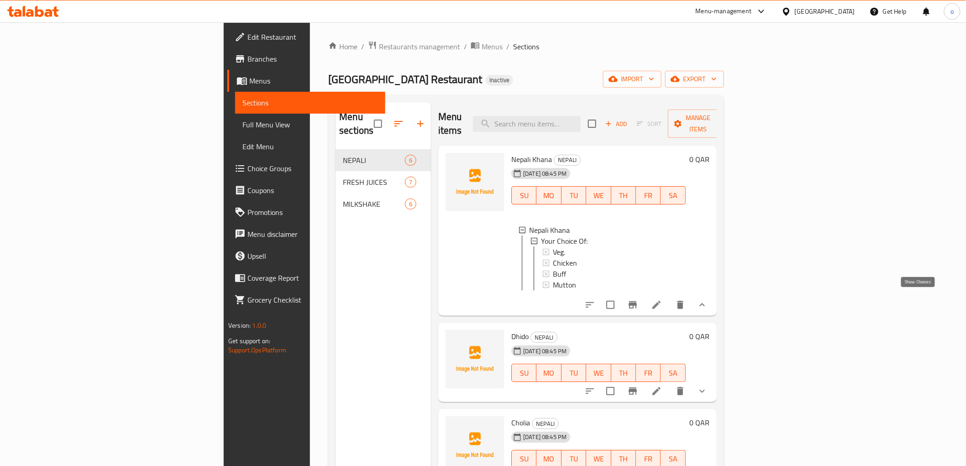
click at [708, 300] on icon "show more" at bounding box center [702, 305] width 11 height 11
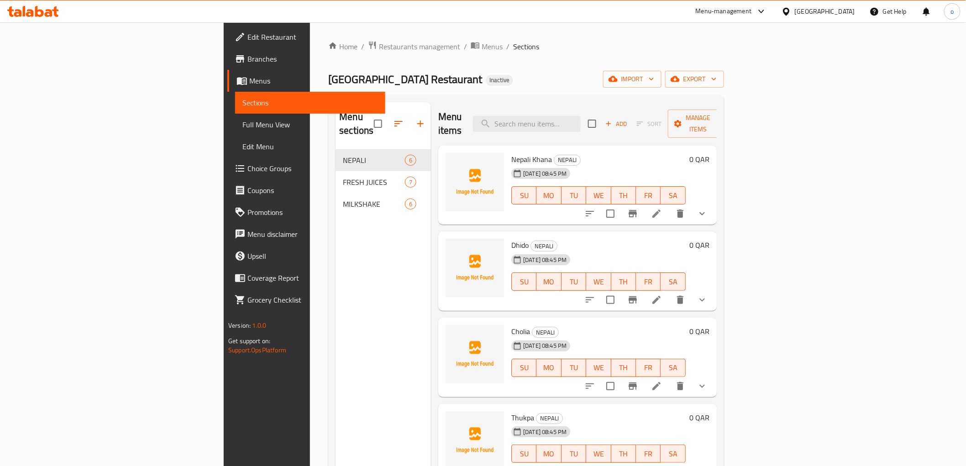
click at [662, 208] on icon at bounding box center [656, 213] width 11 height 11
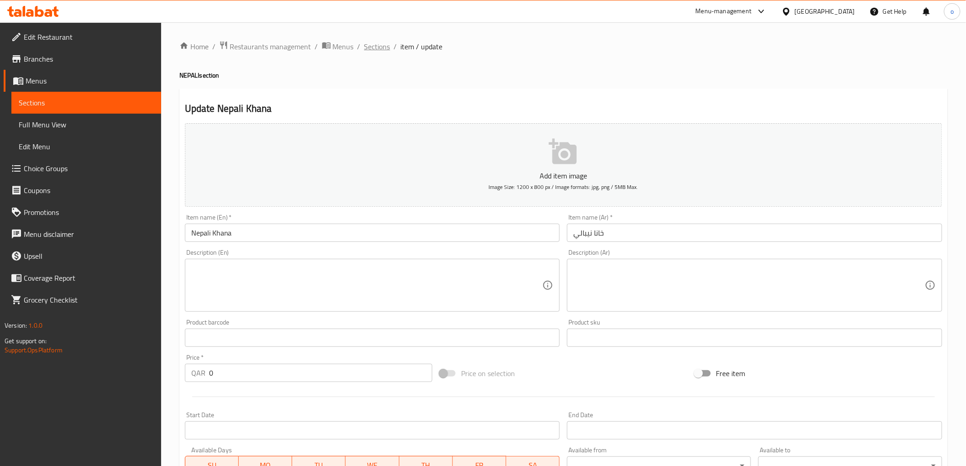
click at [381, 48] on span "Sections" at bounding box center [377, 46] width 26 height 11
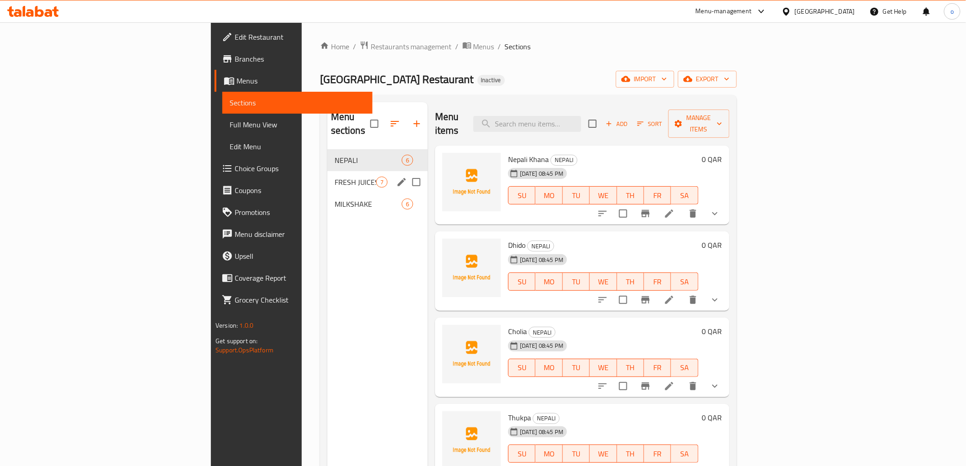
click at [335, 177] on span "FRESH JUICES" at bounding box center [356, 182] width 42 height 11
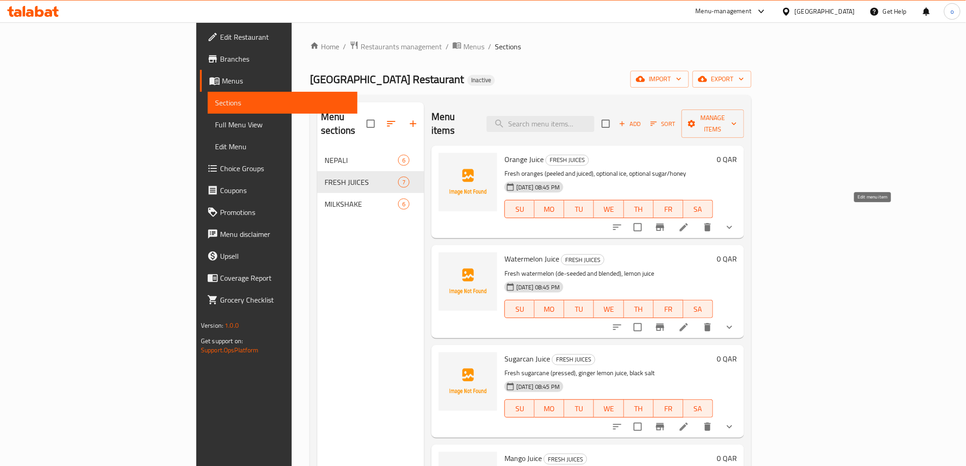
click at [690, 222] on icon at bounding box center [684, 227] width 11 height 11
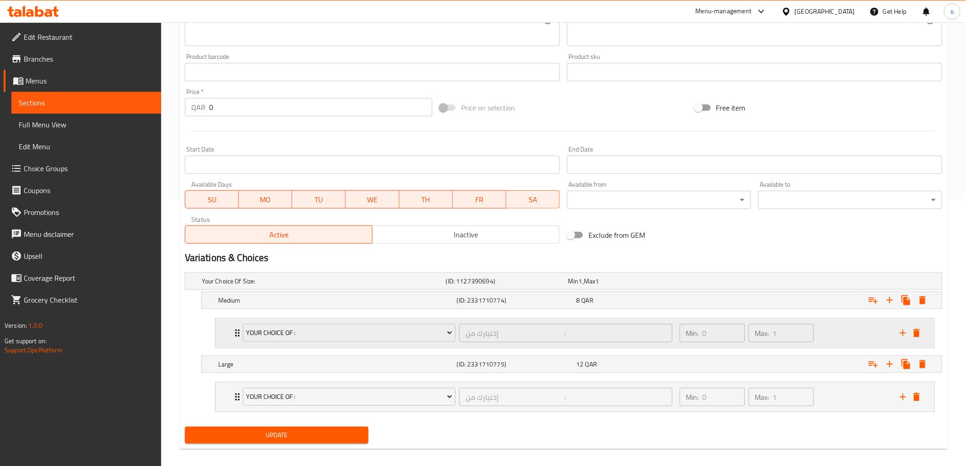
scroll to position [275, 0]
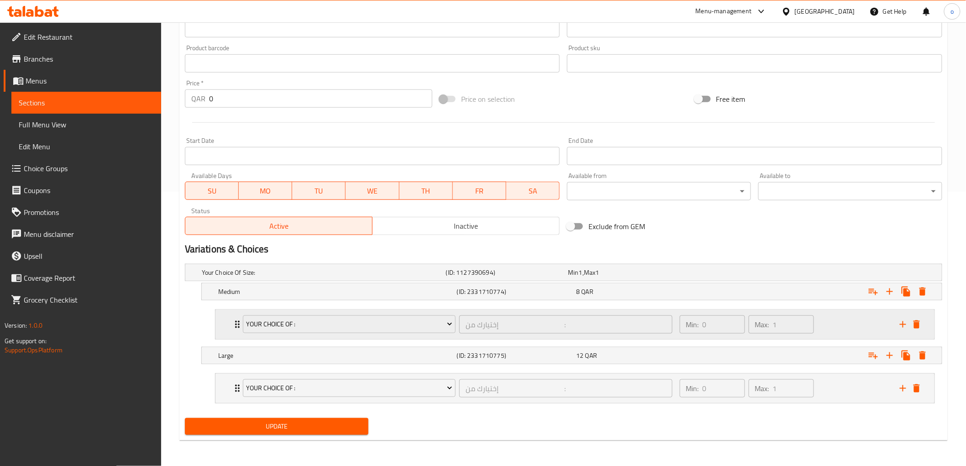
click at [235, 324] on icon "Expand" at bounding box center [237, 324] width 11 height 11
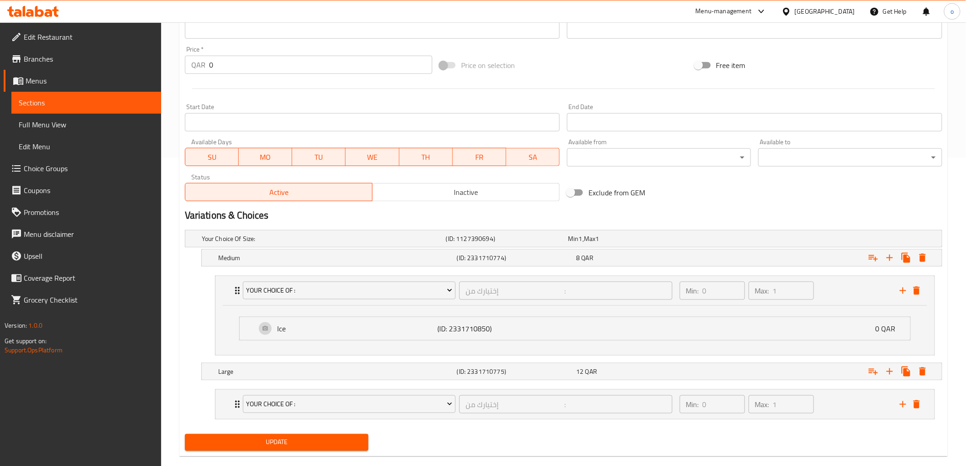
scroll to position [324, 0]
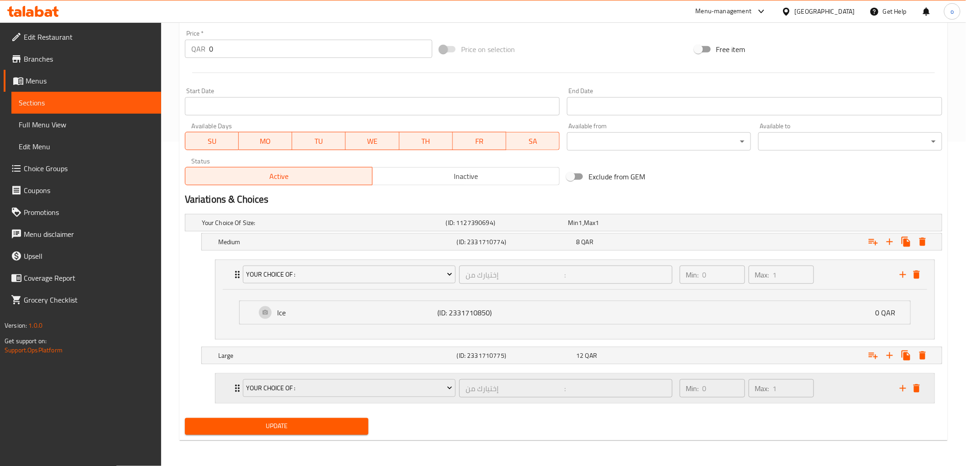
click at [238, 391] on div "Your Choice Of : إختيارك من : ​" at bounding box center [458, 388] width 441 height 29
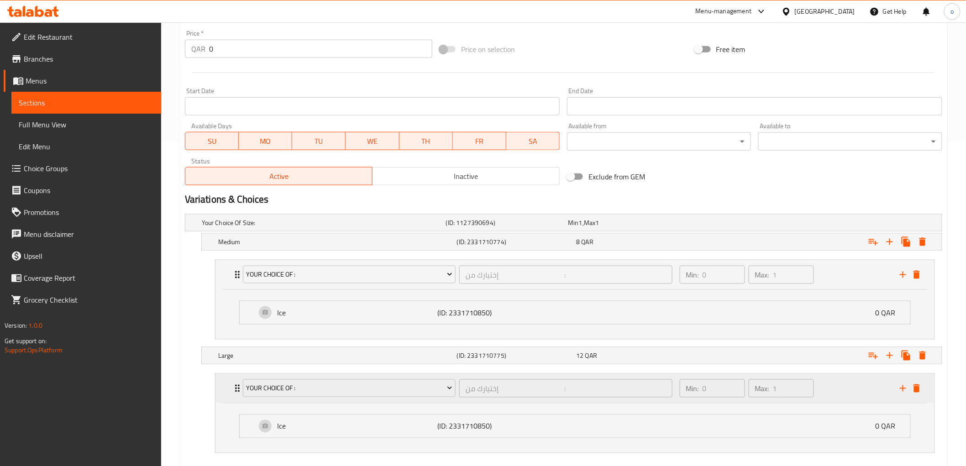
scroll to position [375, 0]
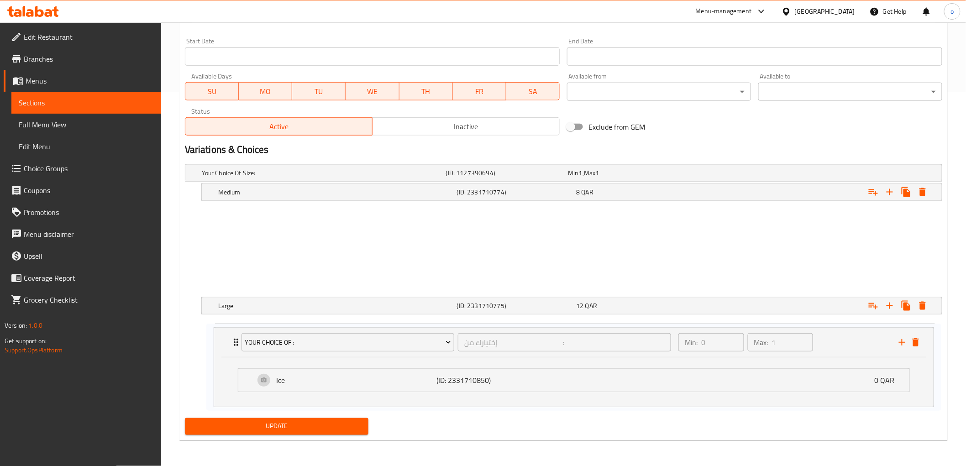
drag, startPoint x: 236, startPoint y: 224, endPoint x: 234, endPoint y: 353, distance: 128.8
click at [234, 353] on div "Your Choice Of Size: (ID: 1127390694) Min 1 , Max 1 Name (En) Your Choice Of Si…" at bounding box center [563, 288] width 765 height 254
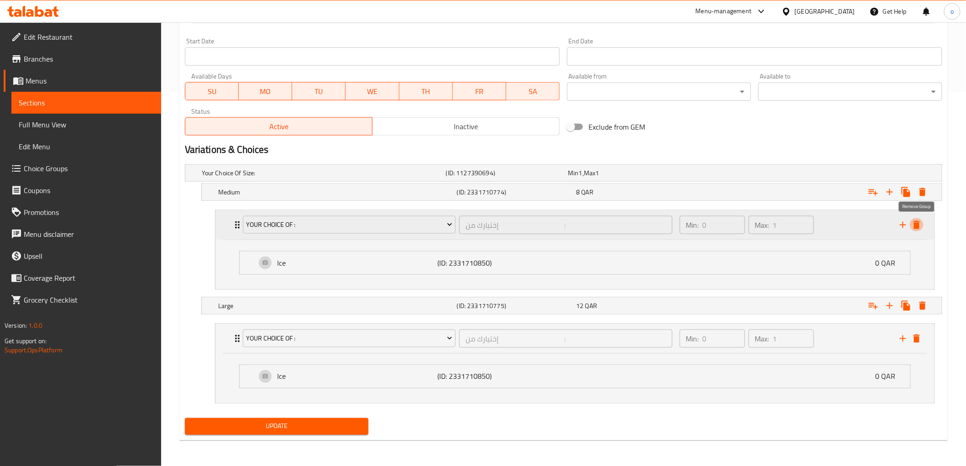
click at [920, 225] on icon "delete" at bounding box center [917, 225] width 11 height 11
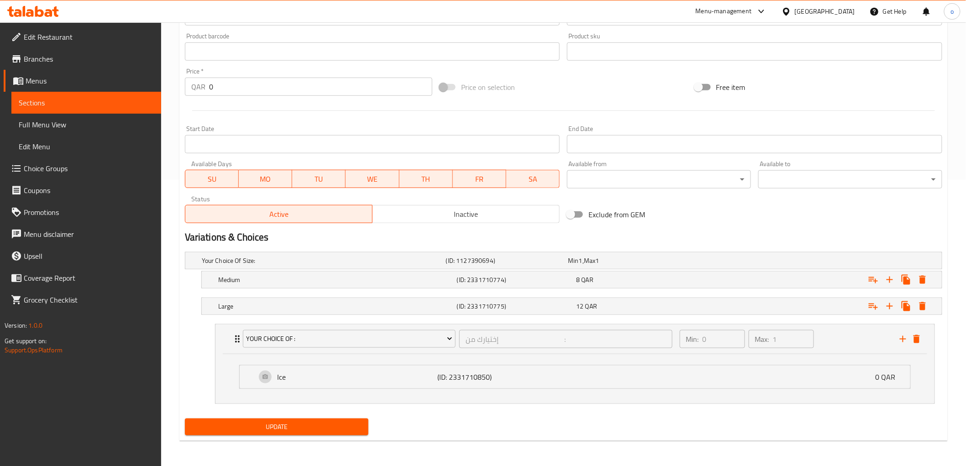
click at [318, 427] on span "Update" at bounding box center [276, 427] width 169 height 11
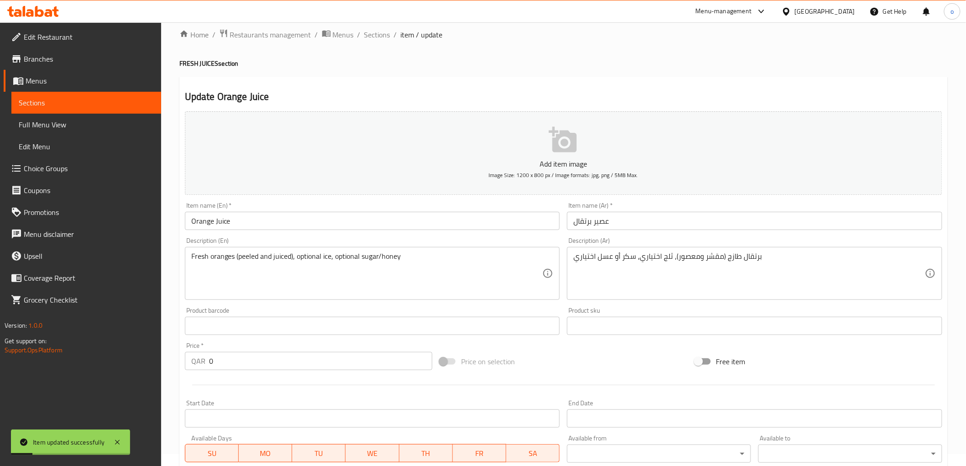
scroll to position [0, 0]
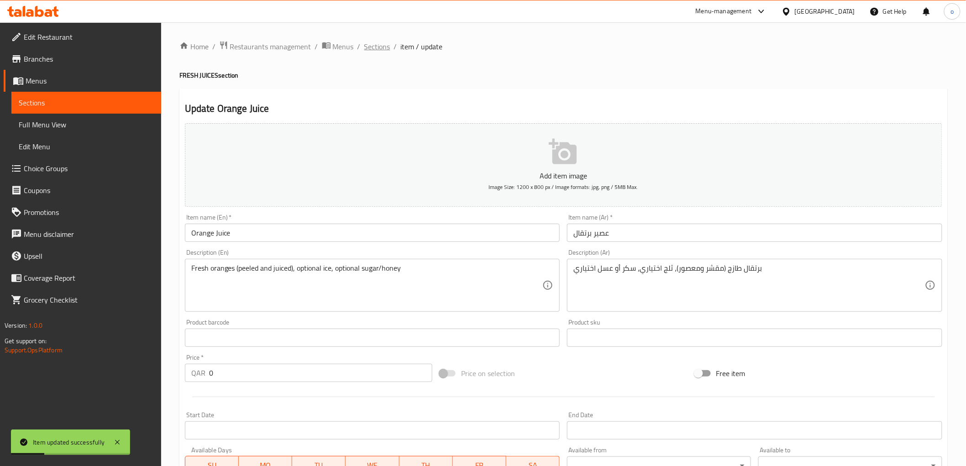
click at [383, 51] on span "Sections" at bounding box center [377, 46] width 26 height 11
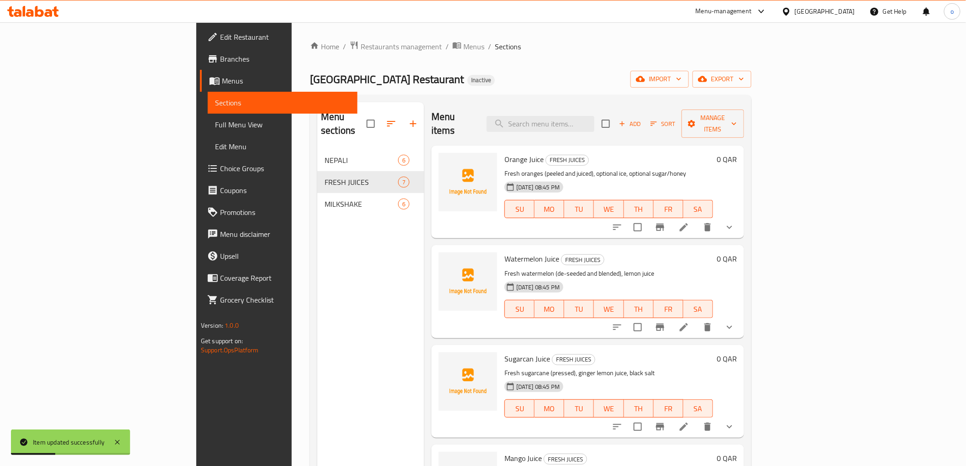
click at [215, 121] on span "Full Menu View" at bounding box center [282, 124] width 135 height 11
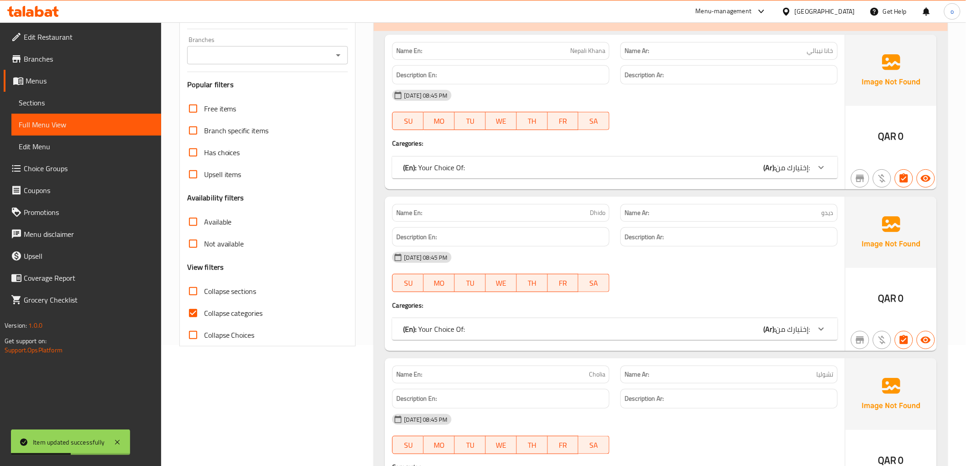
scroll to position [203, 0]
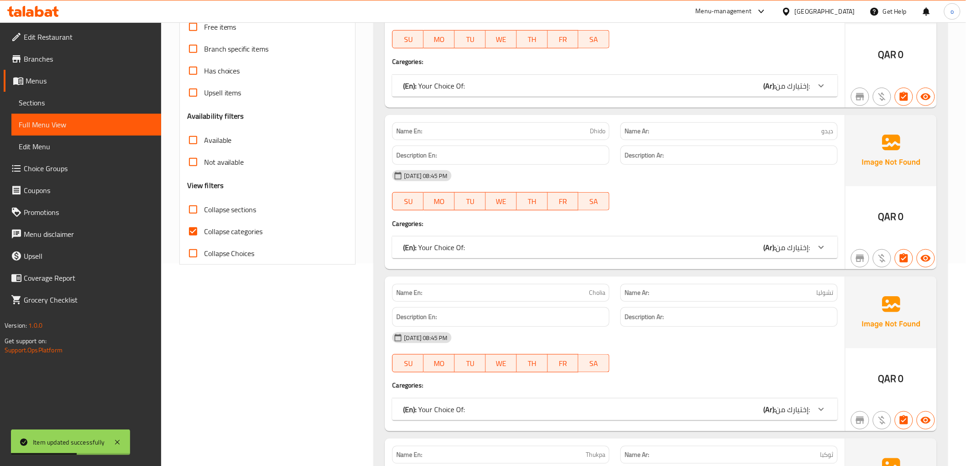
click at [217, 226] on span "Collapse categories" at bounding box center [233, 231] width 59 height 11
click at [204, 226] on input "Collapse categories" at bounding box center [193, 232] width 22 height 22
checkbox input "false"
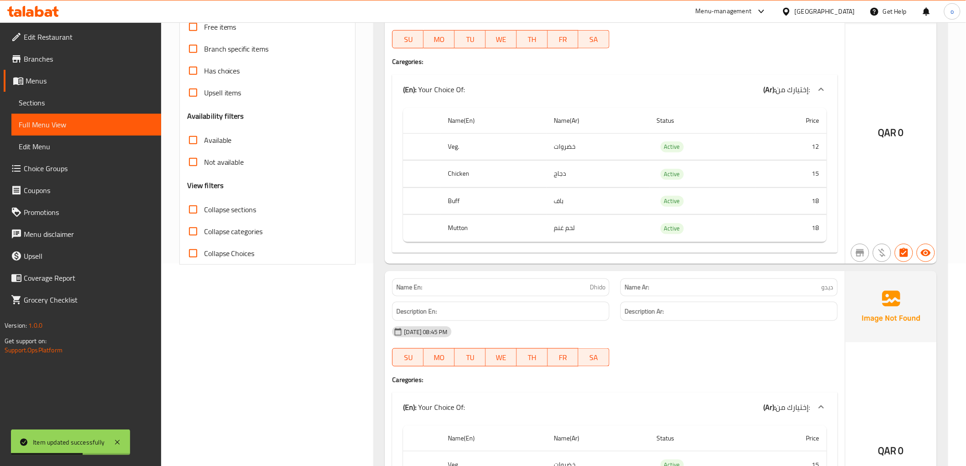
click at [217, 212] on span "Collapse sections" at bounding box center [230, 209] width 53 height 11
click at [204, 212] on input "Collapse sections" at bounding box center [193, 210] width 22 height 22
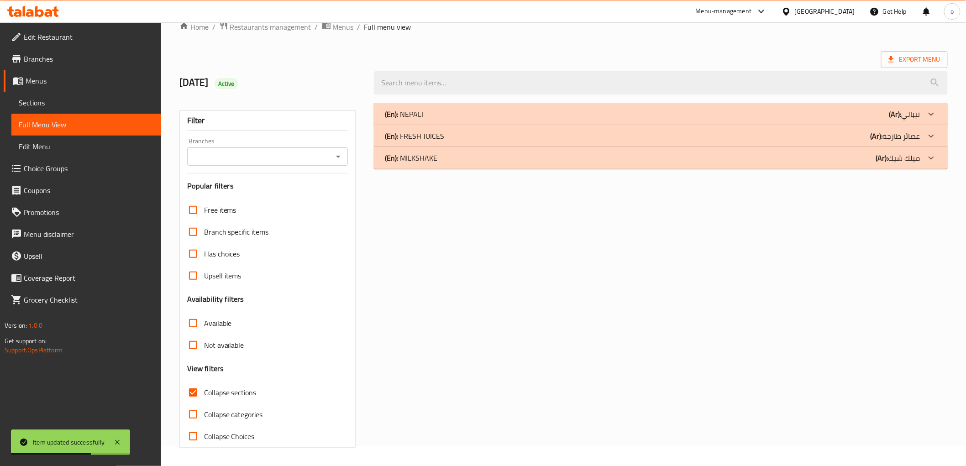
scroll to position [20, 0]
click at [238, 393] on span "Collapse sections" at bounding box center [230, 392] width 53 height 11
click at [204, 393] on input "Collapse sections" at bounding box center [193, 393] width 22 height 22
checkbox input "false"
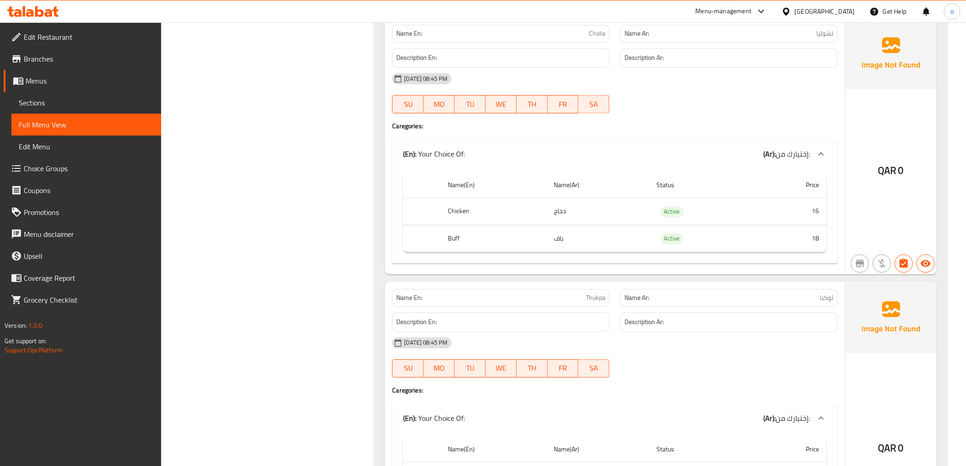
scroll to position [769, 0]
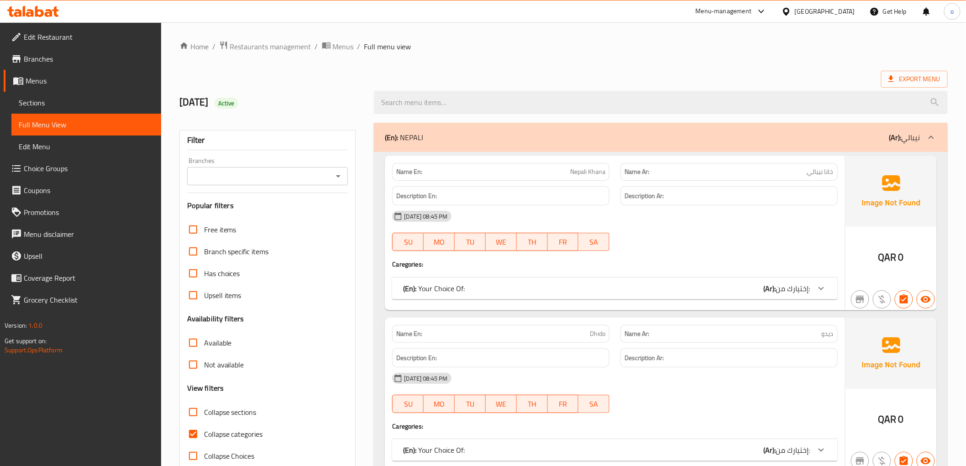
click at [44, 97] on span "Sections" at bounding box center [86, 102] width 135 height 11
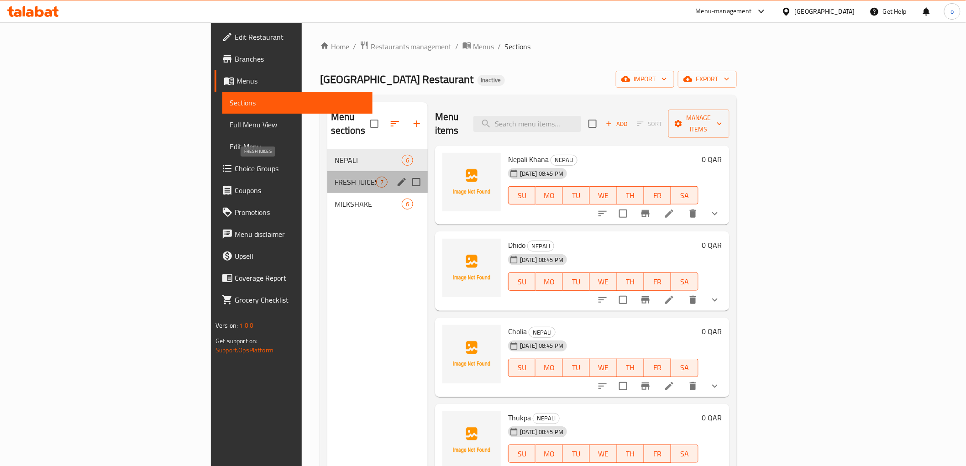
click at [335, 177] on span "FRESH JUICES" at bounding box center [356, 182] width 42 height 11
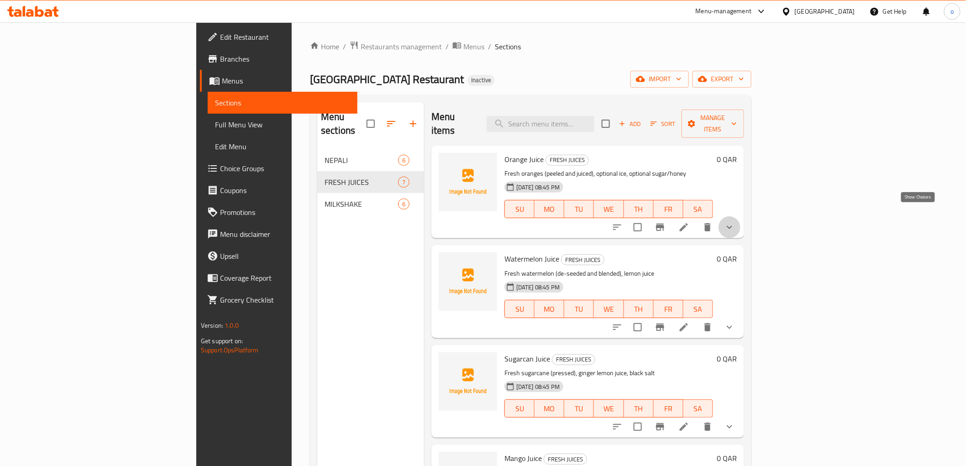
click at [735, 222] on icon "show more" at bounding box center [729, 227] width 11 height 11
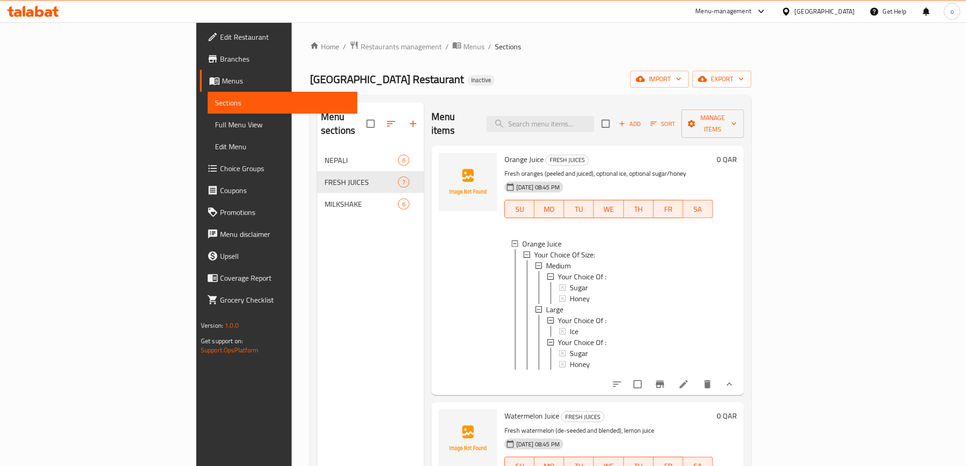
click at [690, 380] on icon at bounding box center [684, 384] width 11 height 11
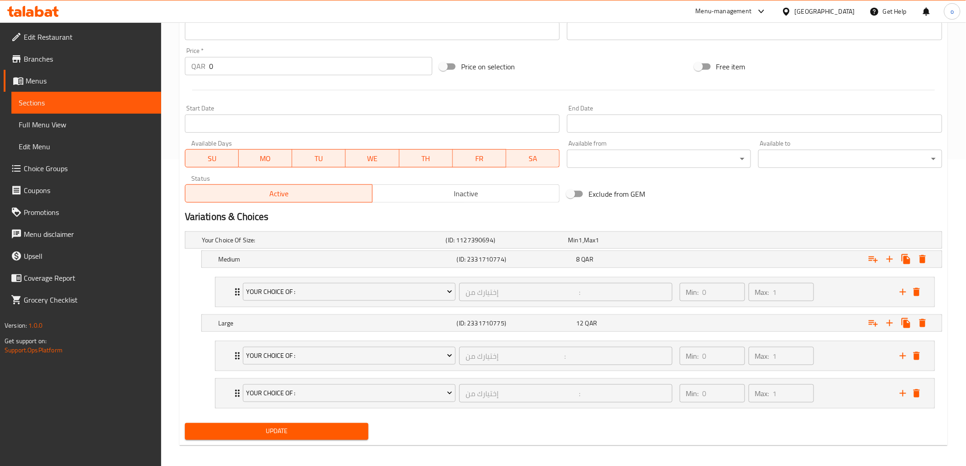
scroll to position [312, 0]
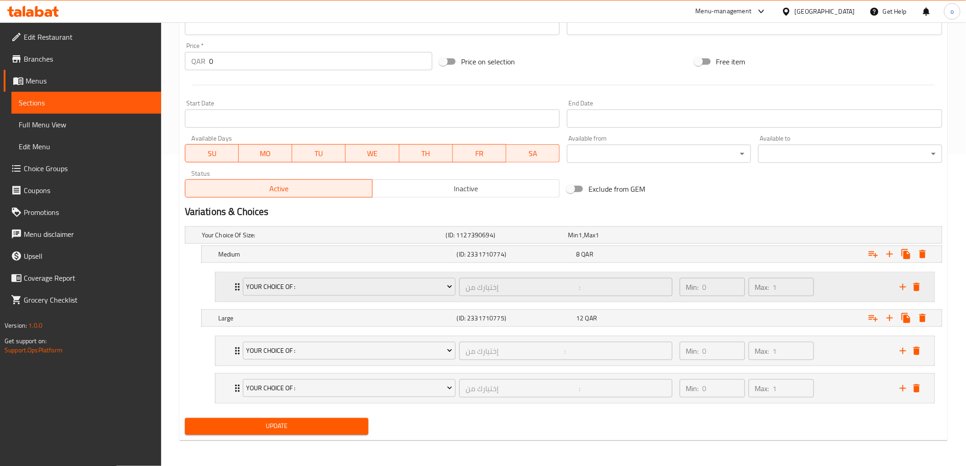
click at [234, 285] on icon "Expand" at bounding box center [237, 287] width 11 height 11
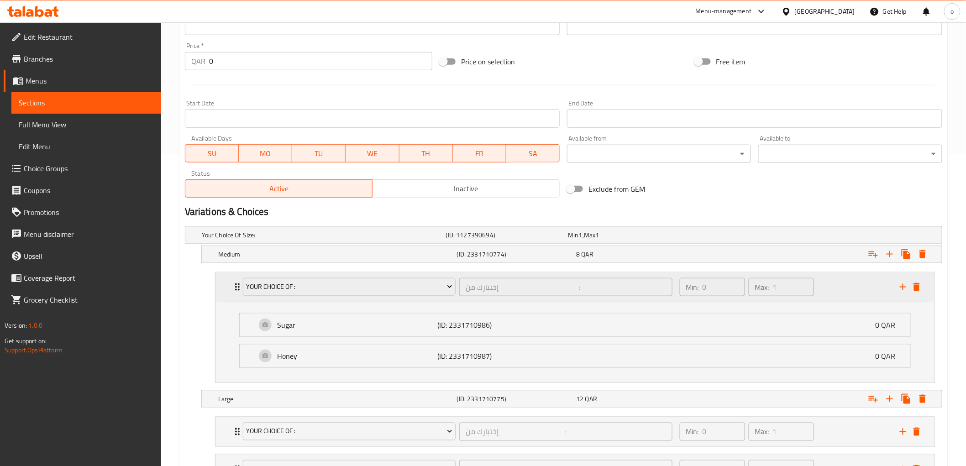
click at [234, 285] on icon "Expand" at bounding box center [237, 287] width 11 height 11
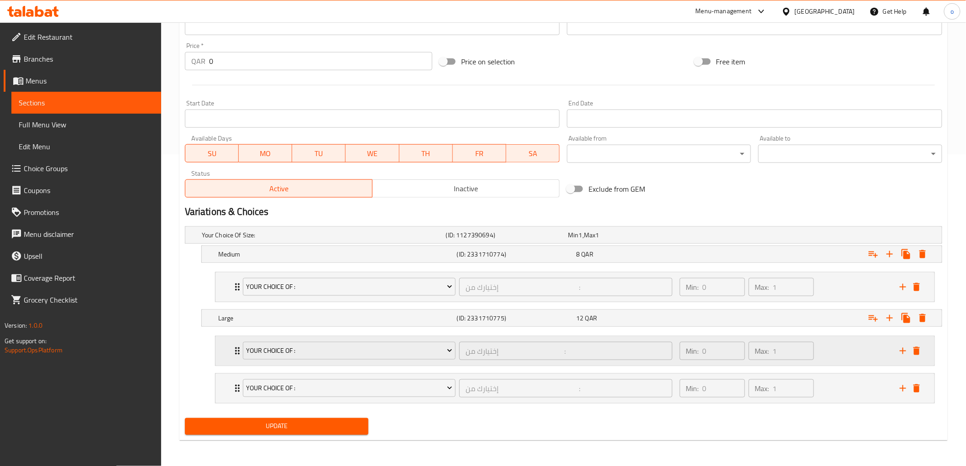
click at [234, 344] on div "Your Choice Of : إختيارك من : ​ Min: 0 ​ Max: 1 ​" at bounding box center [578, 351] width 692 height 29
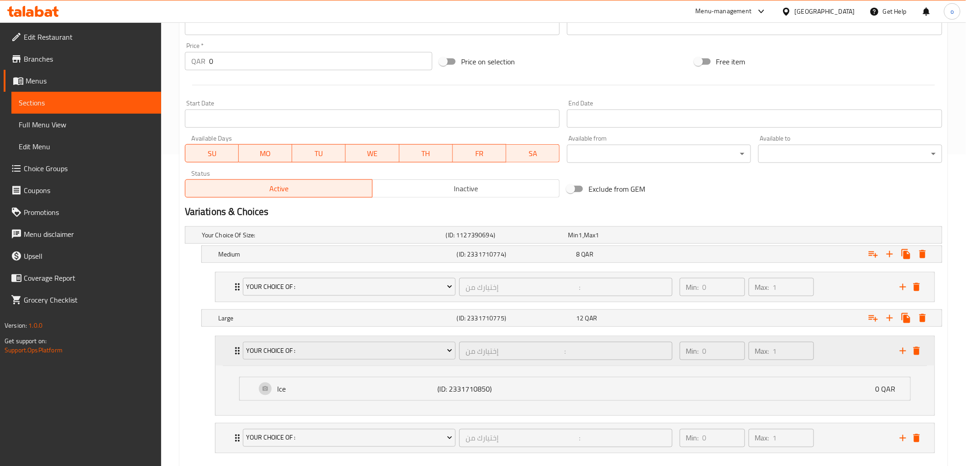
click at [234, 344] on div "Your Choice Of : إختيارك من : ​ Min: 0 ​ Max: 1 ​" at bounding box center [578, 351] width 692 height 29
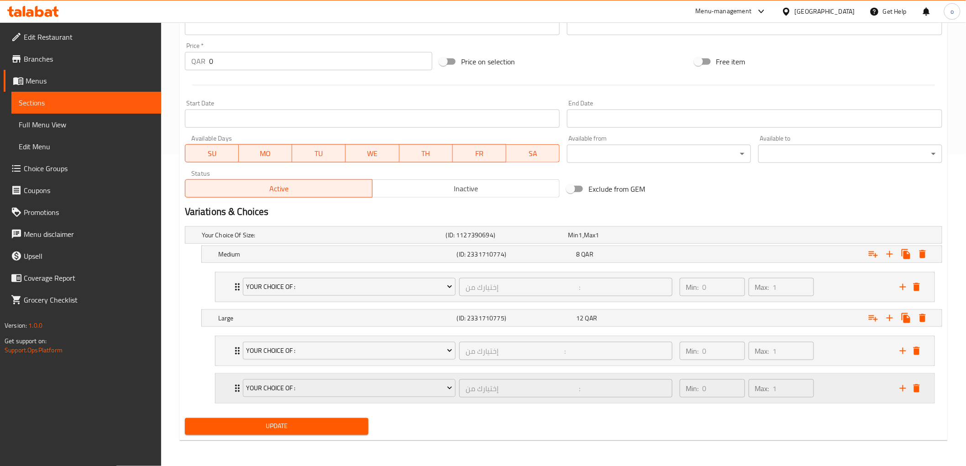
click at [235, 394] on div "Your Choice Of : إختيارك من : ​ Min: 0 ​ Max: 1 ​" at bounding box center [578, 388] width 692 height 29
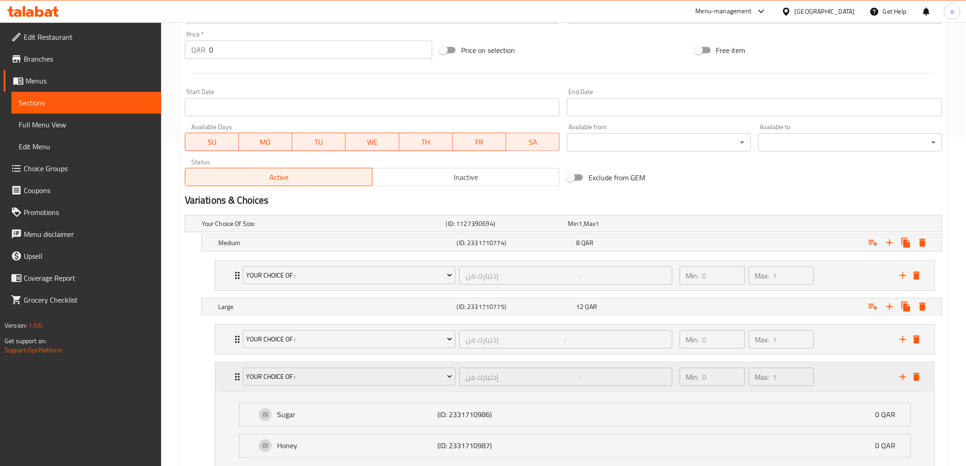
scroll to position [363, 0]
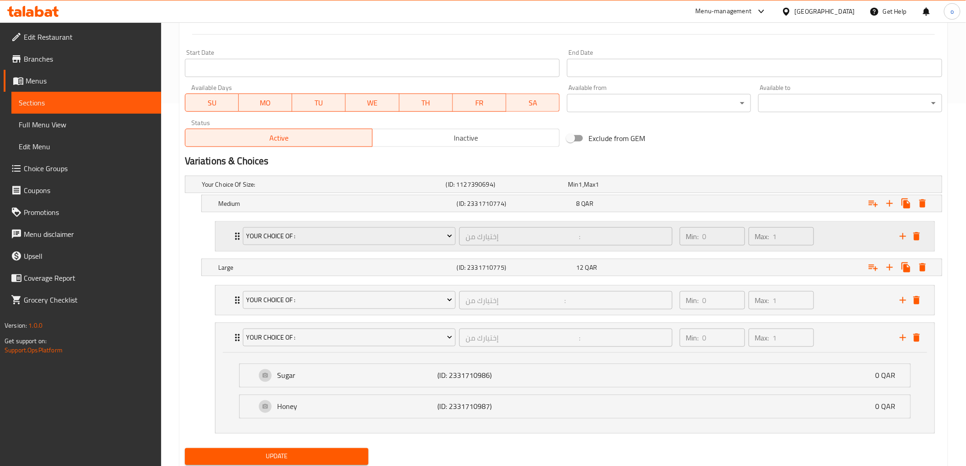
click at [241, 236] on div "Your Choice Of :" at bounding box center [349, 237] width 217 height 22
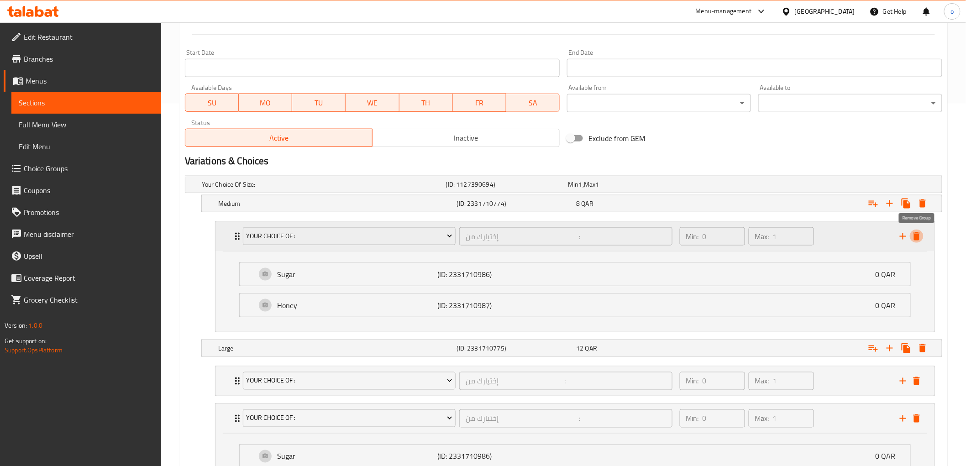
click at [918, 242] on button "delete" at bounding box center [917, 237] width 14 height 14
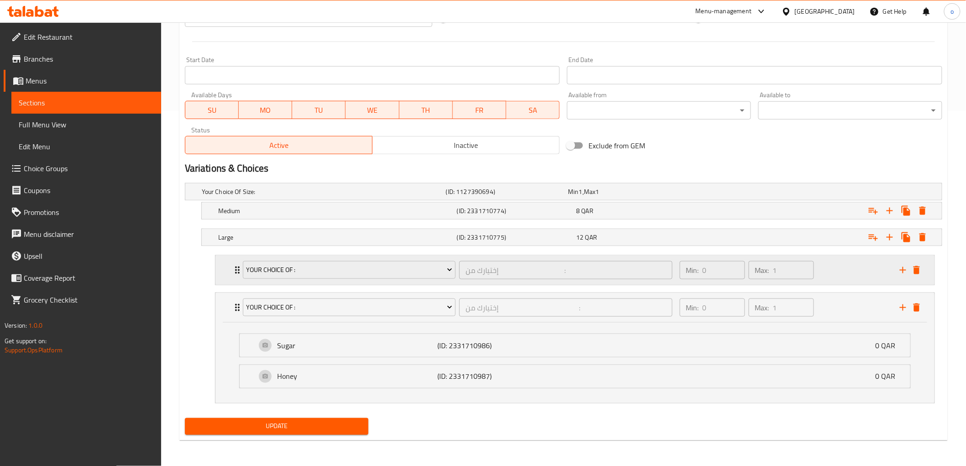
click at [238, 270] on div "Your Choice Of : إختيارك من : ​" at bounding box center [458, 270] width 441 height 29
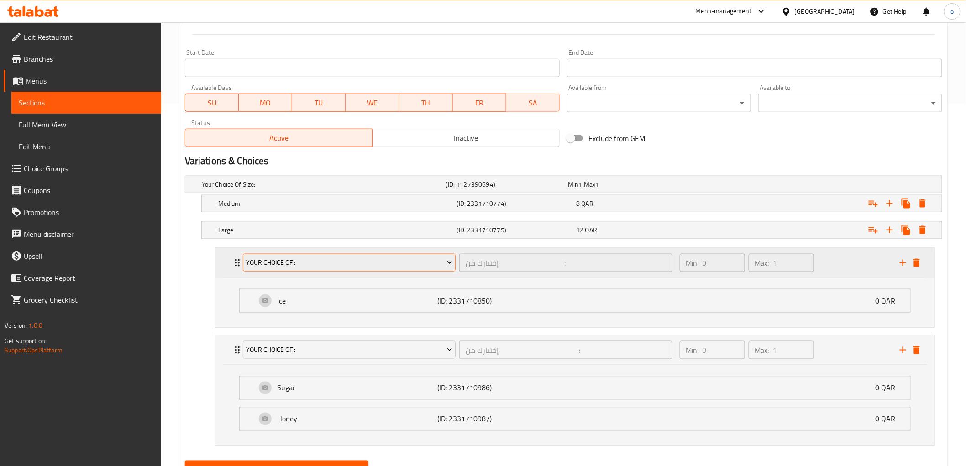
scroll to position [405, 0]
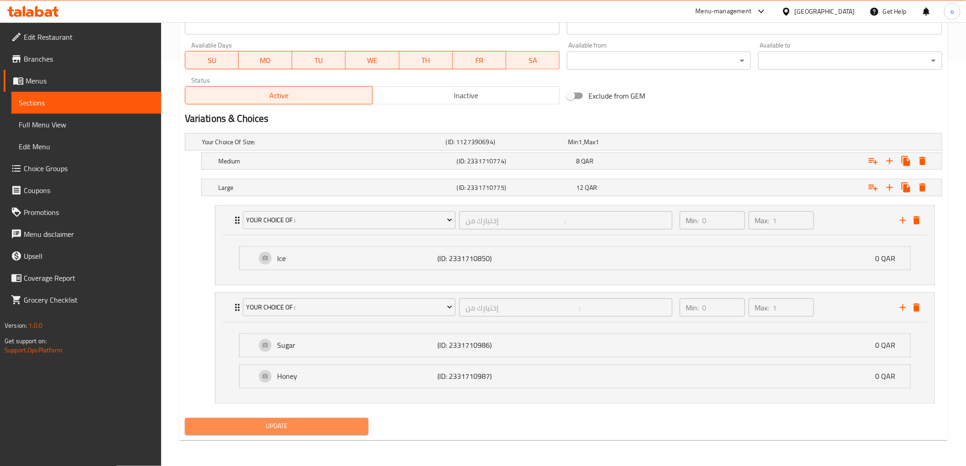
click at [297, 431] on span "Update" at bounding box center [276, 426] width 169 height 11
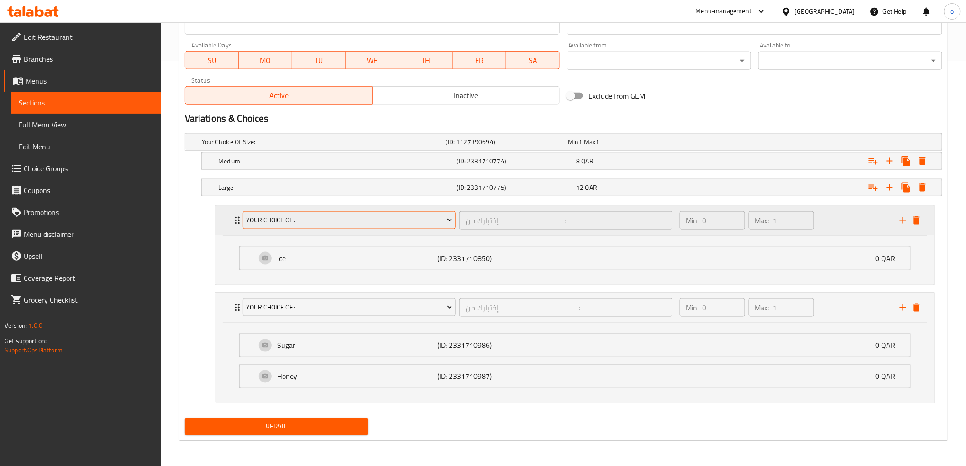
click at [435, 219] on span "Your Choice Of :" at bounding box center [349, 220] width 206 height 11
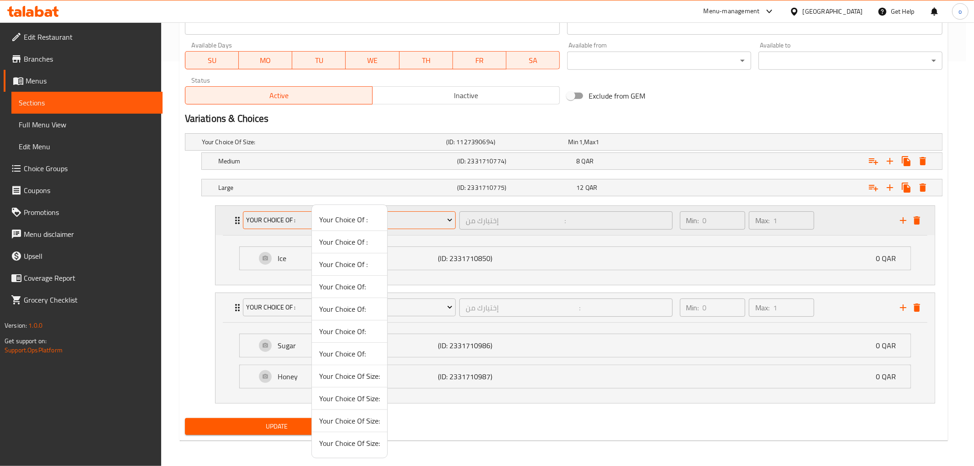
click at [435, 219] on div at bounding box center [487, 233] width 974 height 466
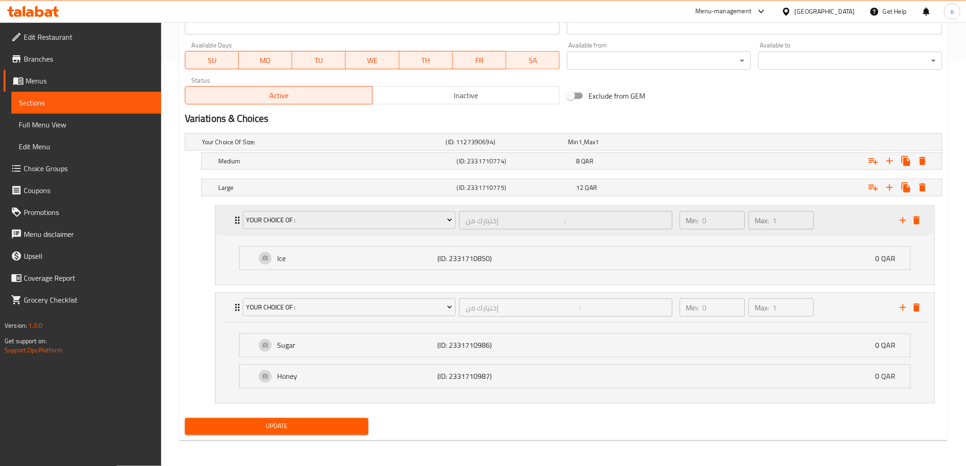
click at [234, 221] on icon "Expand" at bounding box center [237, 220] width 11 height 11
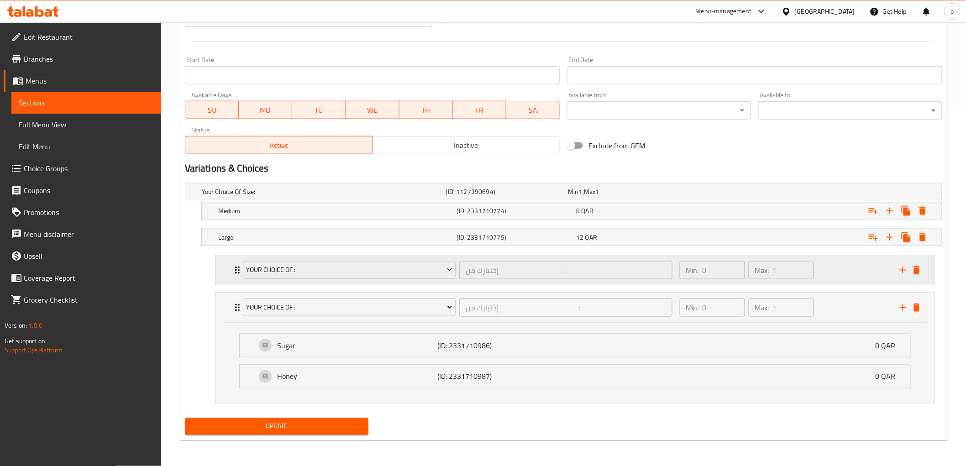
scroll to position [355, 0]
click at [234, 270] on icon "Expand" at bounding box center [237, 270] width 11 height 11
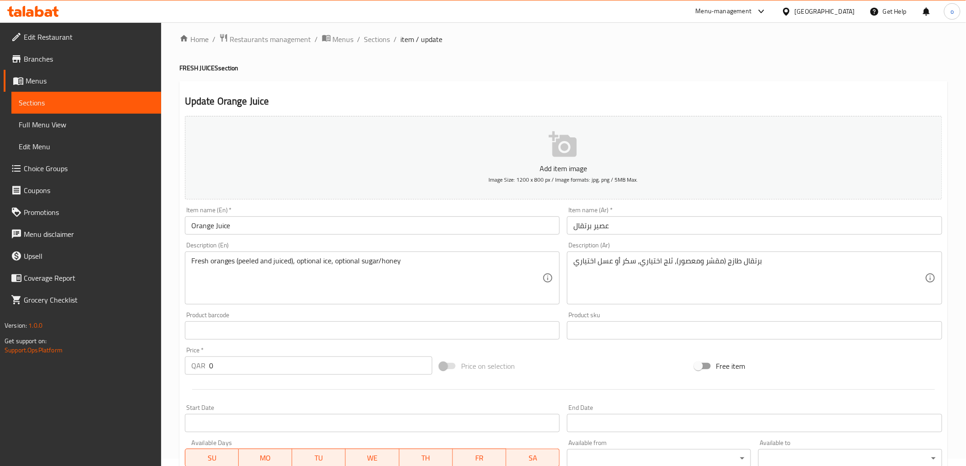
scroll to position [0, 0]
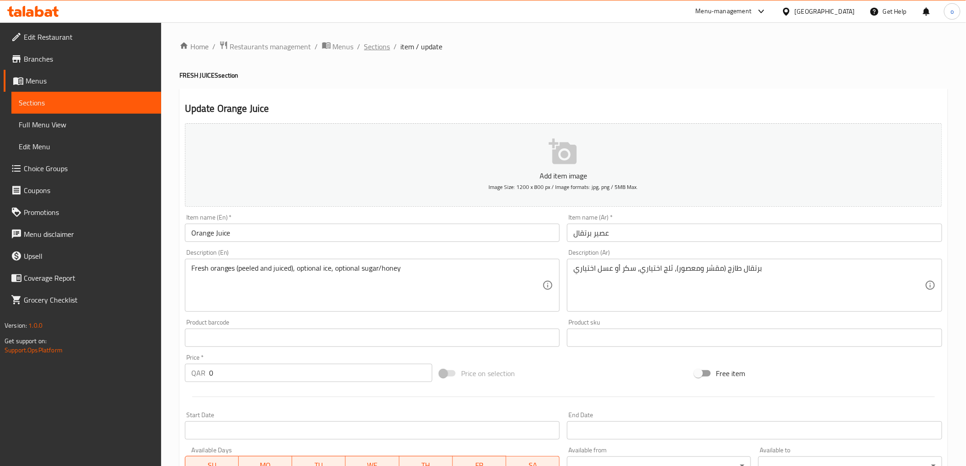
click at [381, 49] on span "Sections" at bounding box center [377, 46] width 26 height 11
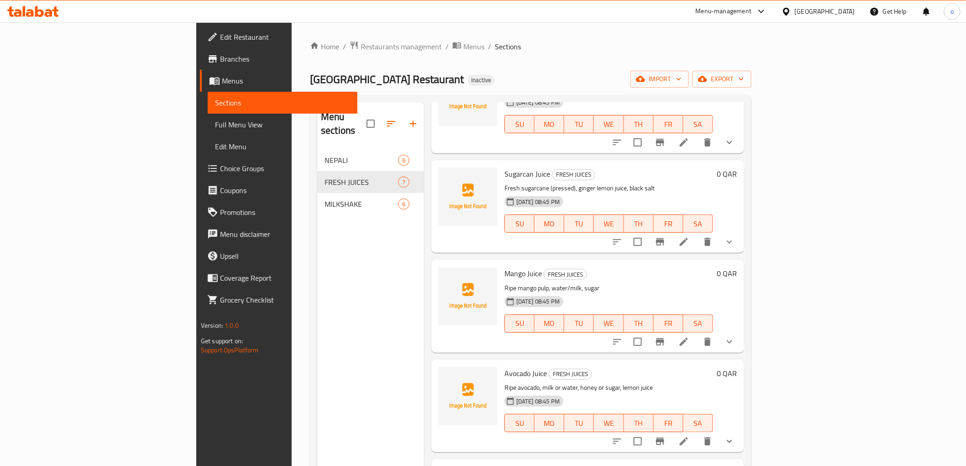
scroll to position [203, 0]
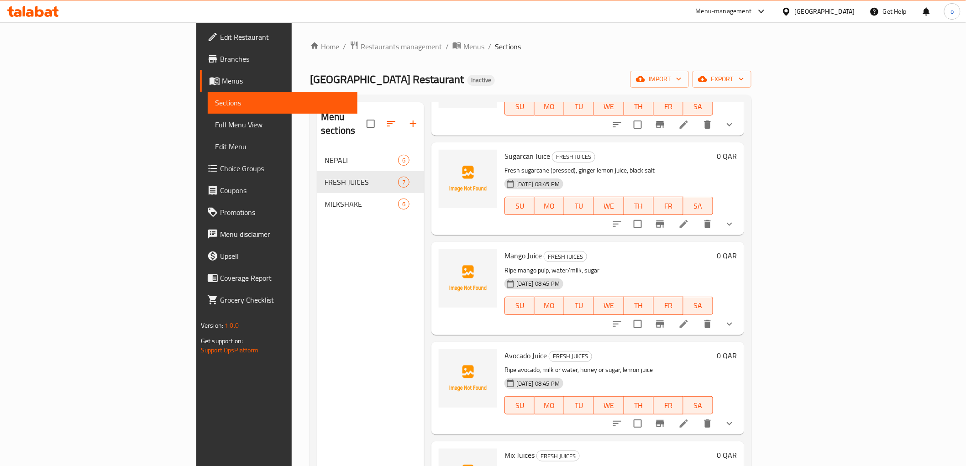
click at [690, 319] on icon at bounding box center [684, 324] width 11 height 11
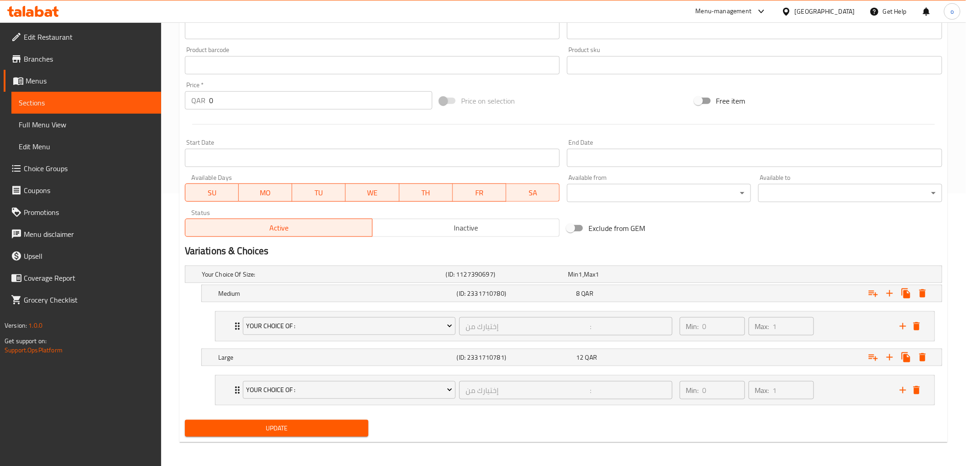
scroll to position [275, 0]
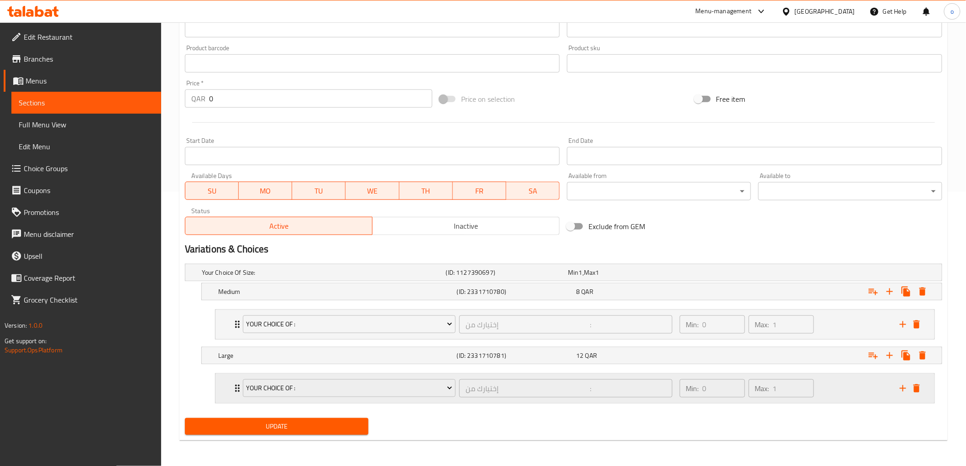
click at [239, 393] on div "Your Choice Of : إختيارك من : ​" at bounding box center [458, 388] width 441 height 29
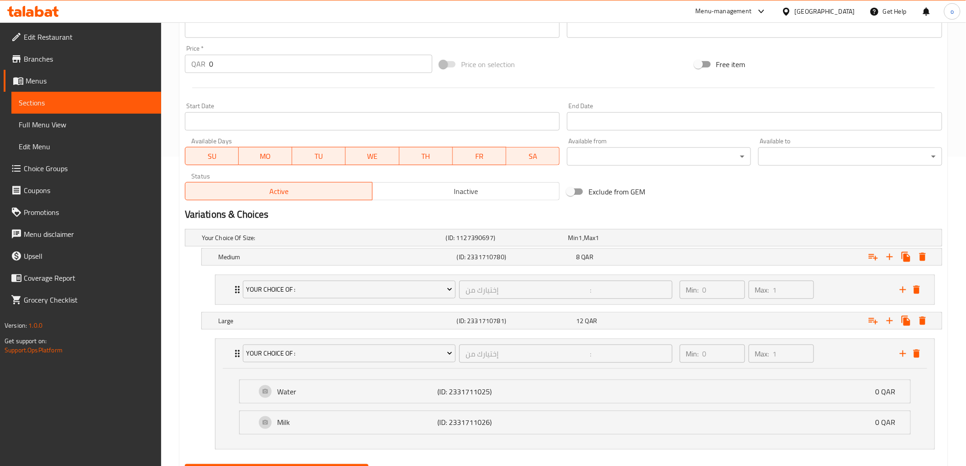
scroll to position [355, 0]
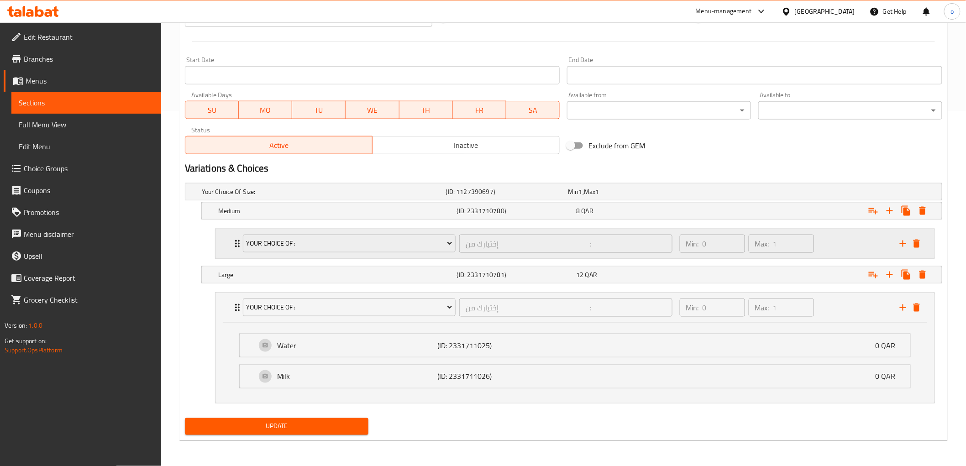
click at [236, 240] on icon "Expand" at bounding box center [237, 243] width 5 height 7
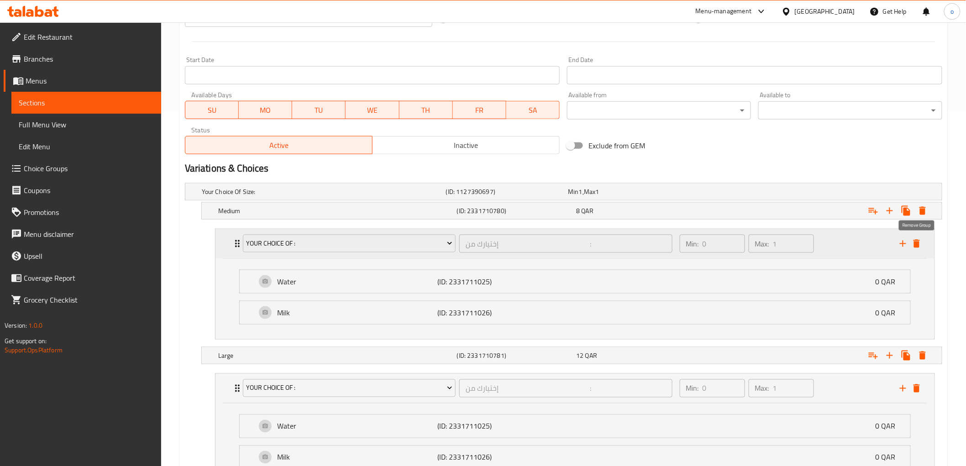
click at [920, 244] on icon "delete" at bounding box center [917, 244] width 6 height 8
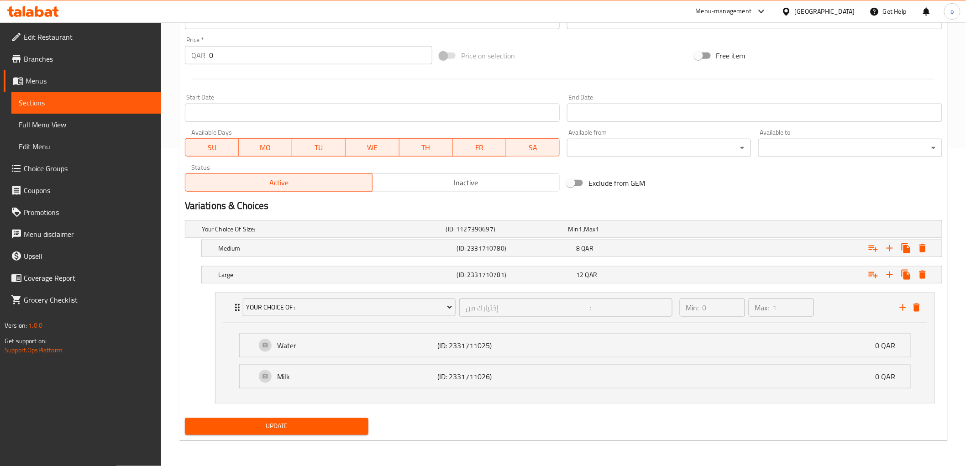
scroll to position [318, 0]
click at [337, 422] on span "Update" at bounding box center [276, 426] width 169 height 11
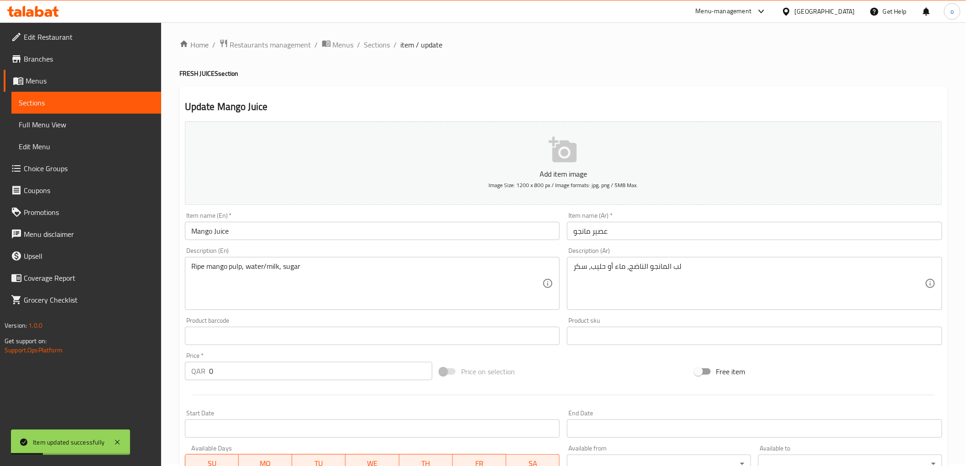
scroll to position [0, 0]
click at [382, 43] on span "Sections" at bounding box center [377, 46] width 26 height 11
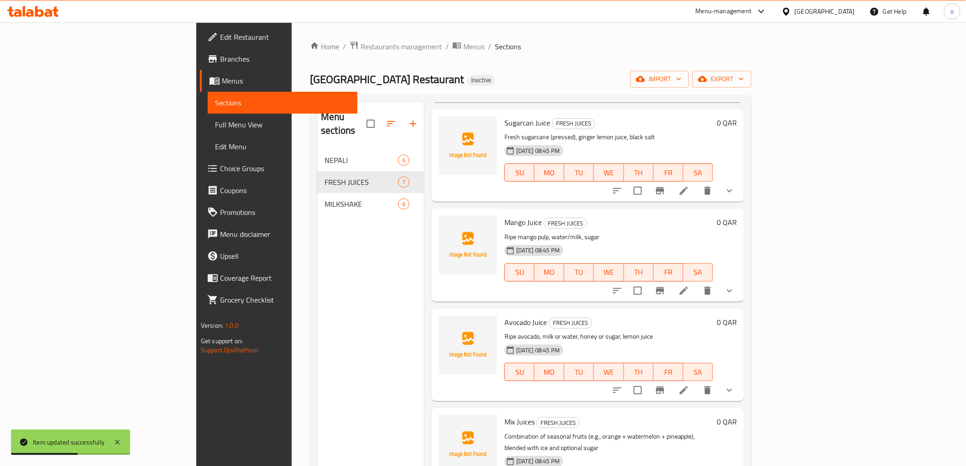
scroll to position [254, 0]
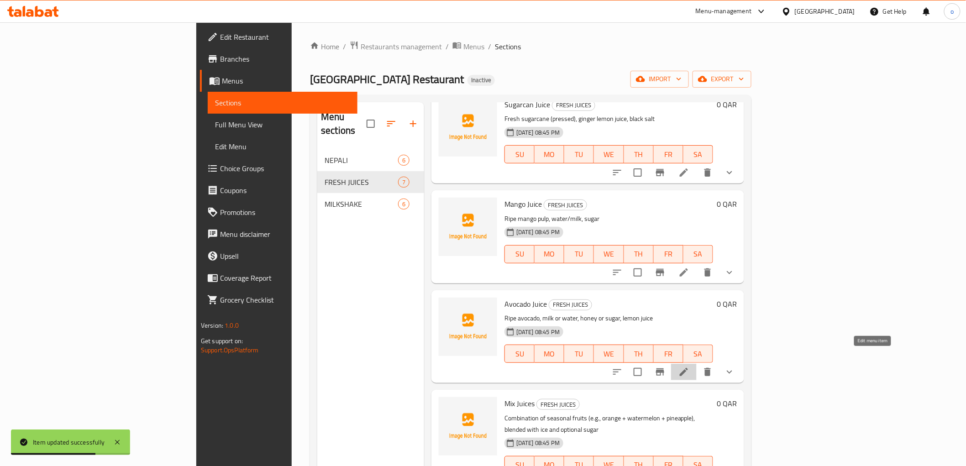
click at [690, 367] on icon at bounding box center [684, 372] width 11 height 11
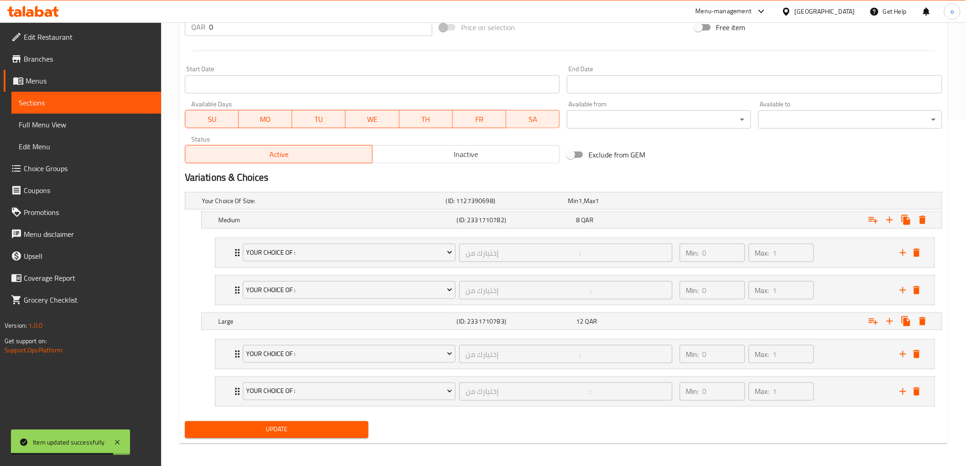
scroll to position [349, 0]
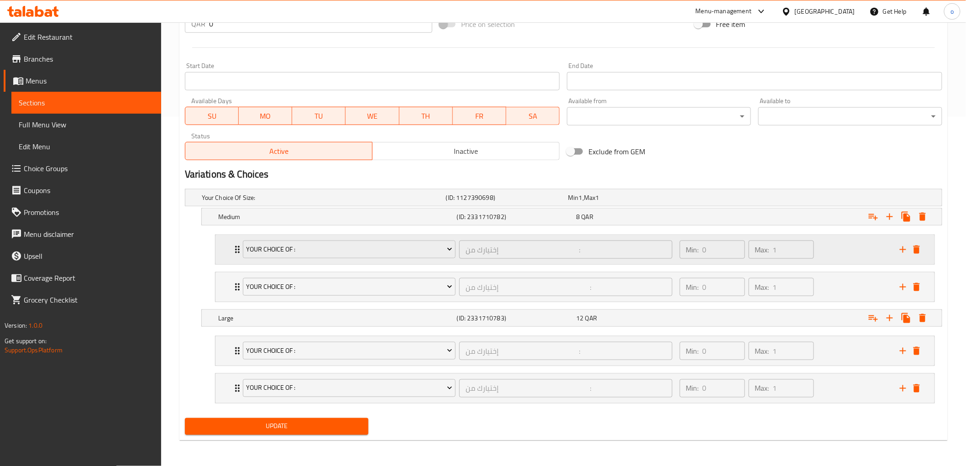
click at [233, 254] on icon "Expand" at bounding box center [237, 249] width 11 height 11
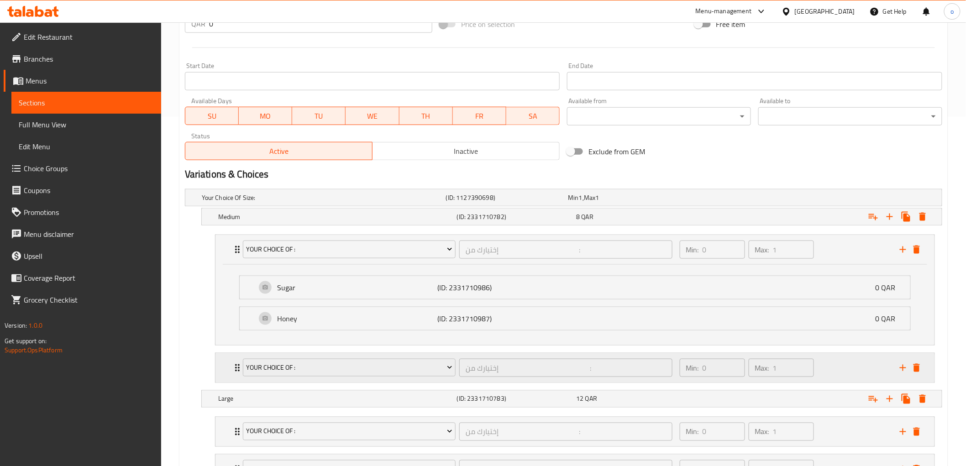
click at [239, 368] on div "Your Choice Of : إختيارك من : ​" at bounding box center [458, 368] width 441 height 29
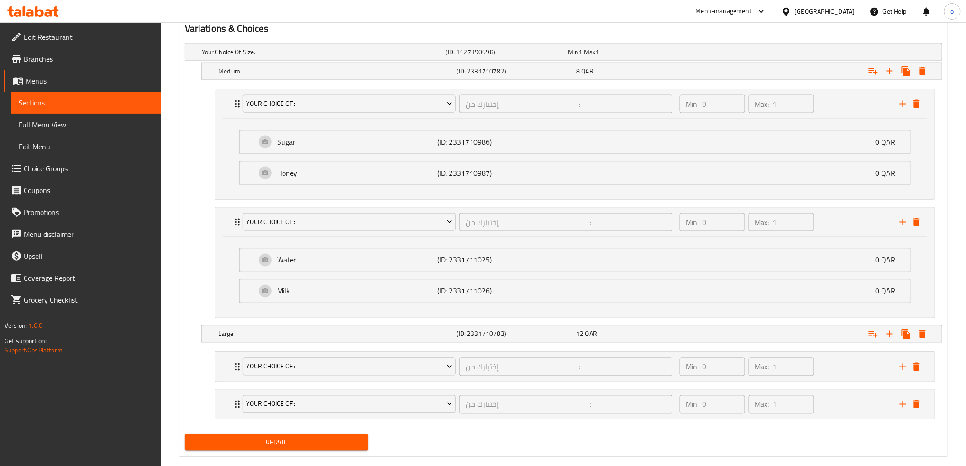
scroll to position [502, 0]
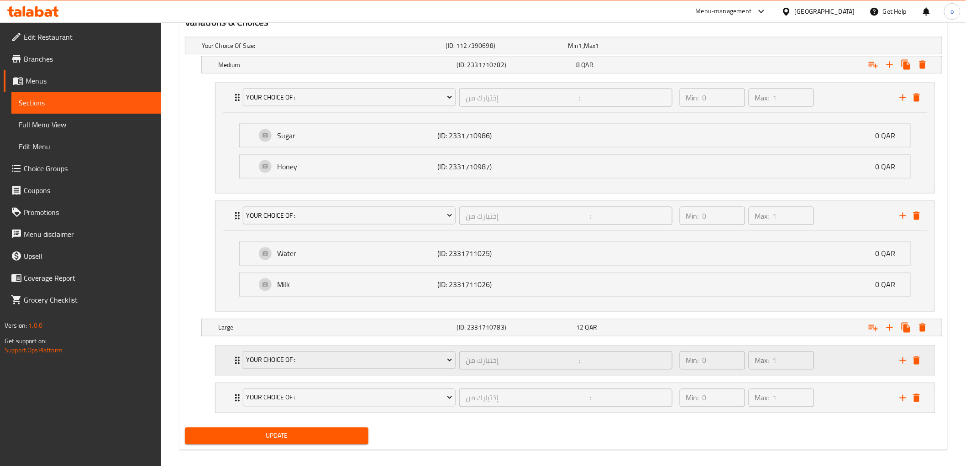
click at [238, 366] on div "Your Choice Of : إختيارك من : ​" at bounding box center [458, 360] width 441 height 29
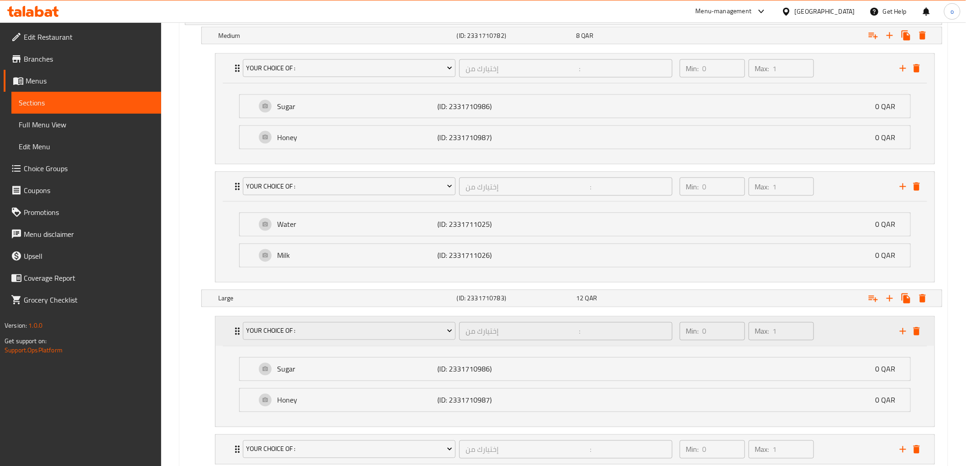
scroll to position [592, 0]
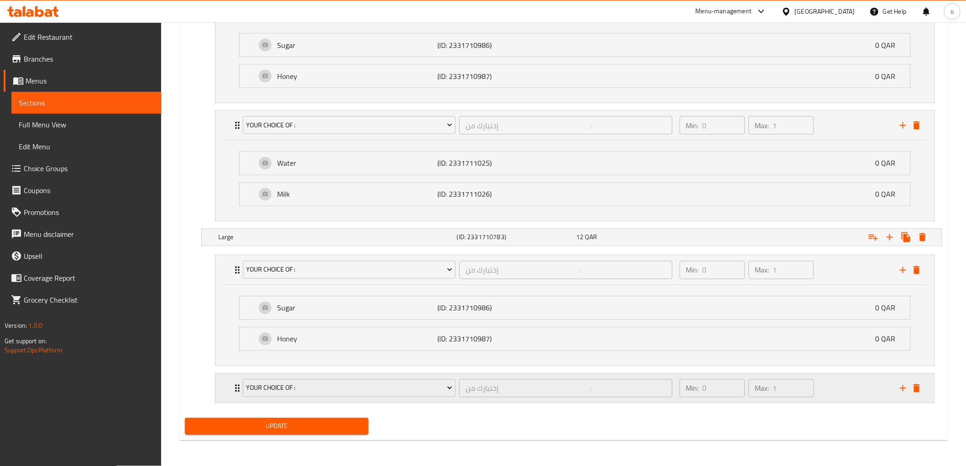
click at [238, 387] on div "Your Choice Of : إختيارك من : ​" at bounding box center [458, 388] width 441 height 29
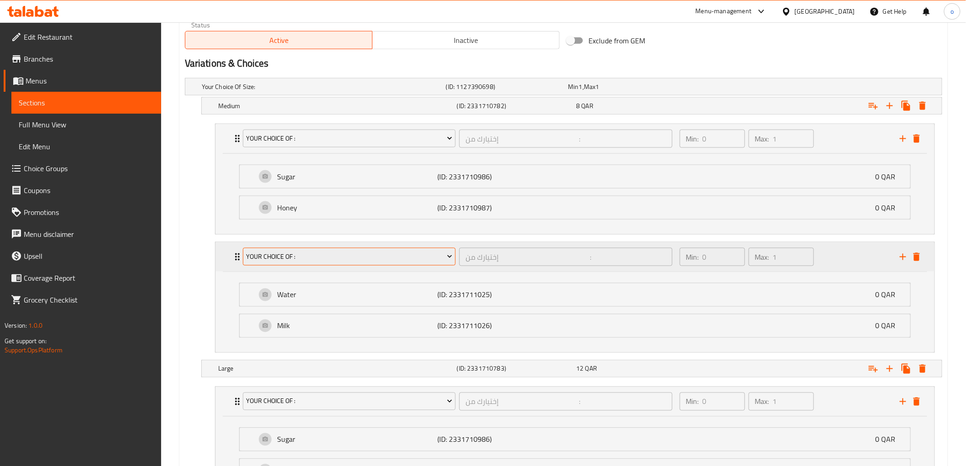
scroll to position [440, 0]
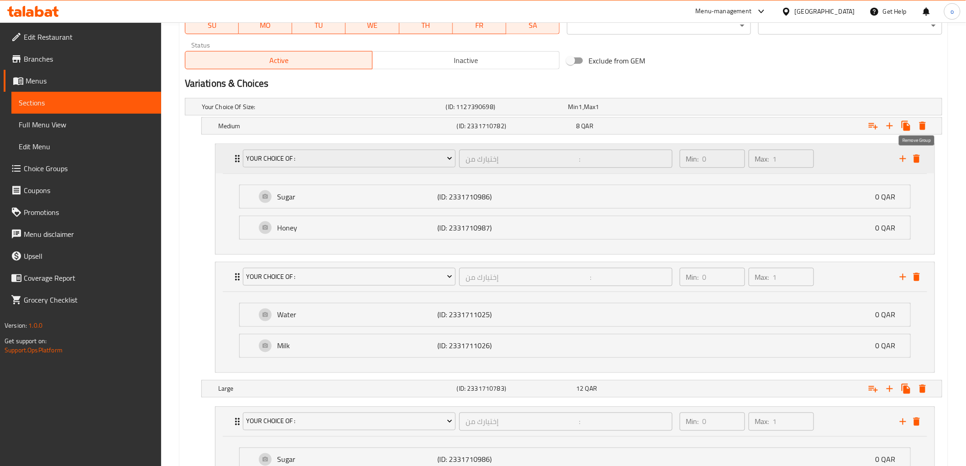
click at [918, 164] on icon "delete" at bounding box center [917, 158] width 11 height 11
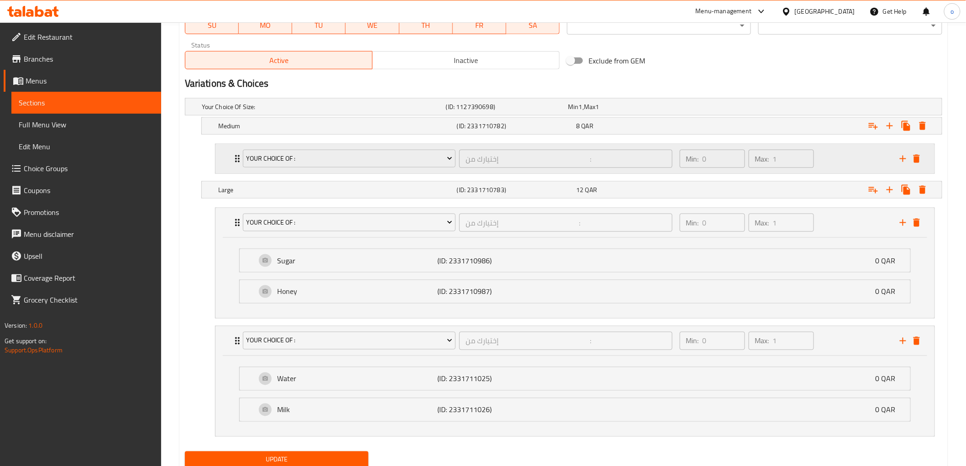
click at [236, 161] on icon "Expand" at bounding box center [237, 158] width 5 height 7
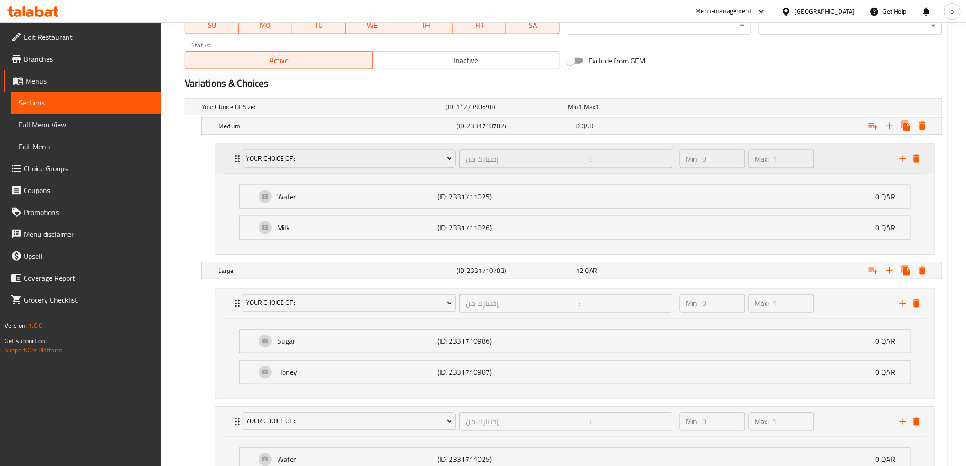
click at [919, 165] on button "delete" at bounding box center [917, 159] width 14 height 14
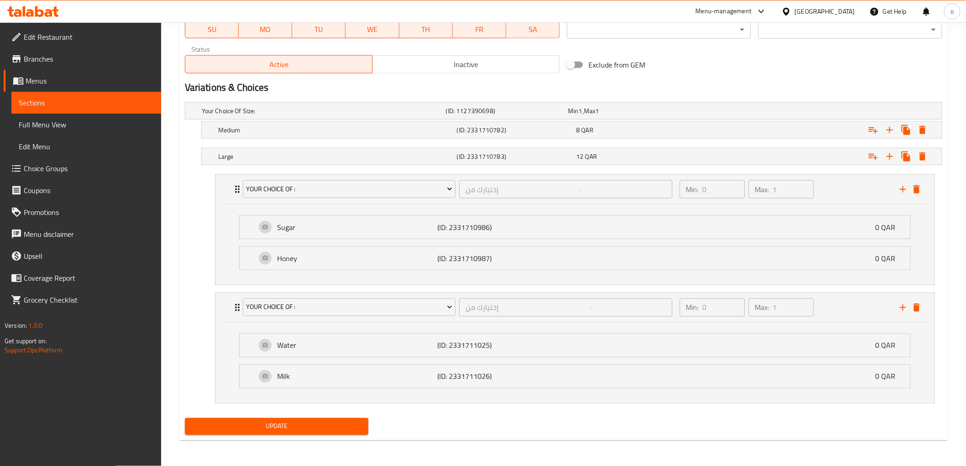
scroll to position [436, 0]
click at [286, 428] on span "Update" at bounding box center [276, 426] width 169 height 11
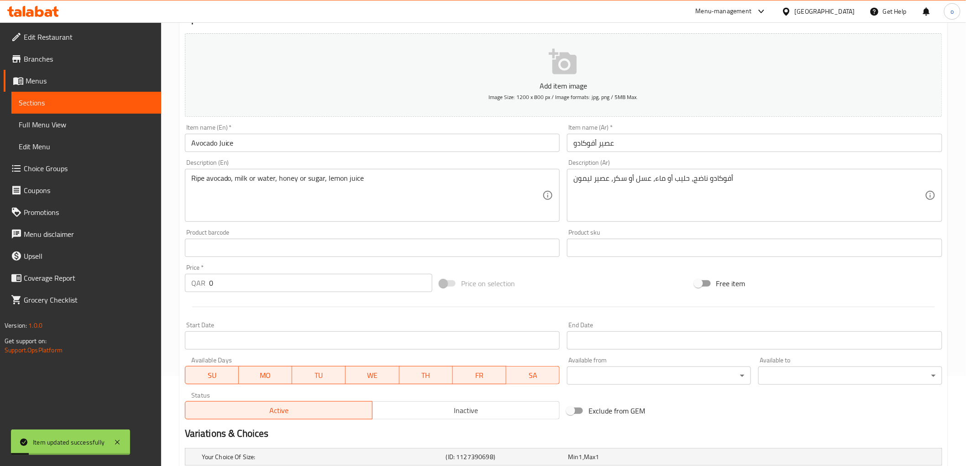
scroll to position [30, 0]
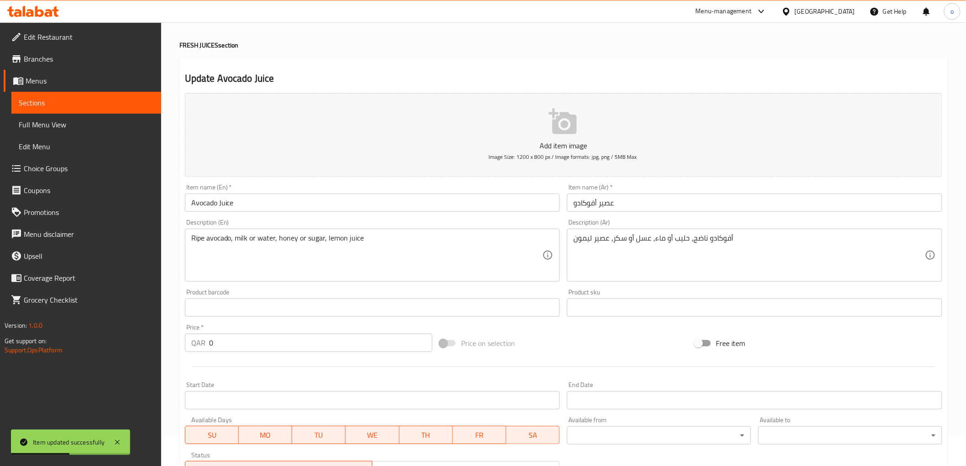
click at [61, 163] on span "Choice Groups" at bounding box center [89, 168] width 130 height 11
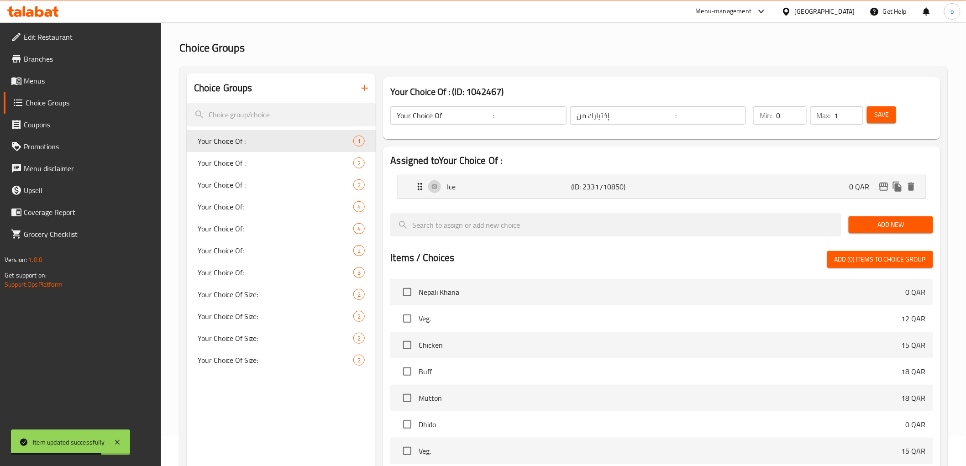
click at [366, 87] on icon "button" at bounding box center [364, 88] width 11 height 11
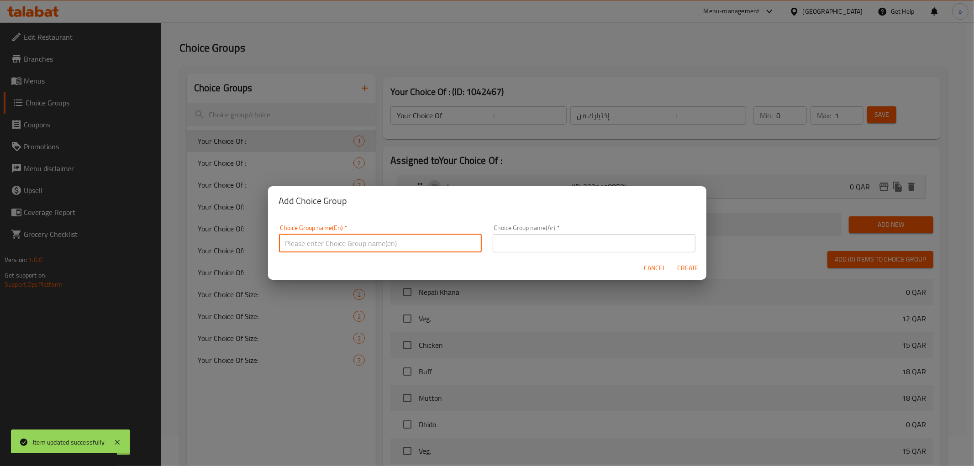
click at [396, 244] on input "text" at bounding box center [380, 243] width 203 height 18
type input "إ"
type input "Your Choice Of :"
click at [514, 249] on input "text" at bounding box center [594, 243] width 203 height 18
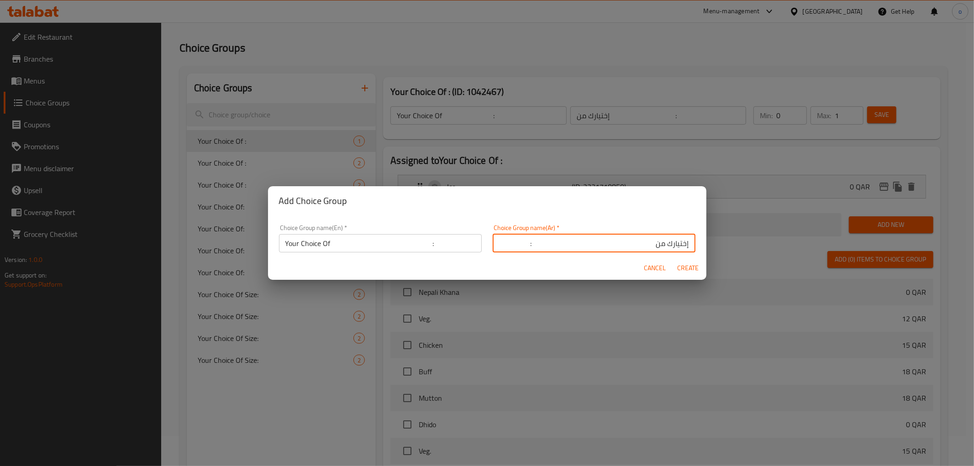
type input "إختيارك من :"
click at [686, 265] on span "Create" at bounding box center [688, 268] width 22 height 11
type input "Your Choice Of :"
type input "إختيارك من :"
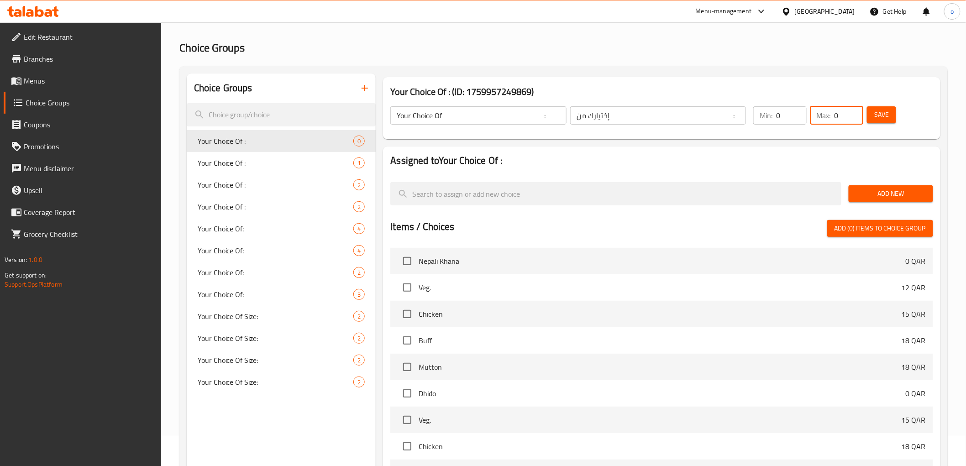
click at [843, 121] on input "0" at bounding box center [849, 115] width 29 height 18
type input "1"
click at [852, 108] on input "1" at bounding box center [849, 115] width 29 height 18
click at [888, 188] on span "Add New" at bounding box center [891, 193] width 70 height 11
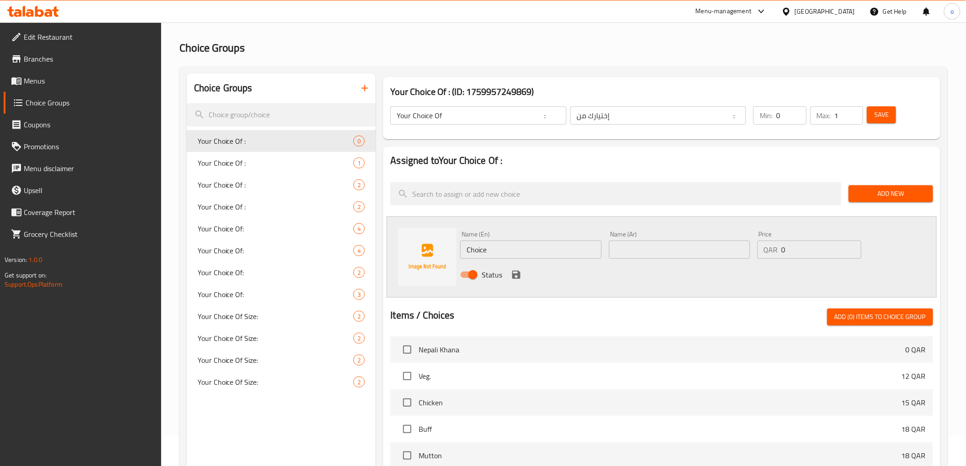
click at [529, 258] on input "Choice" at bounding box center [530, 250] width 141 height 18
type input "Sugar"
click at [627, 247] on input "text" at bounding box center [679, 250] width 141 height 18
type input "سكر"
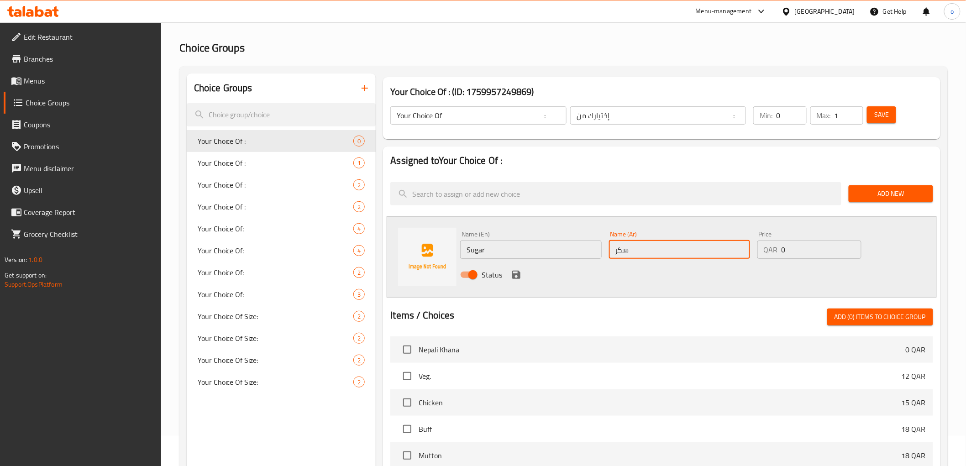
click at [519, 275] on icon "save" at bounding box center [516, 275] width 8 height 8
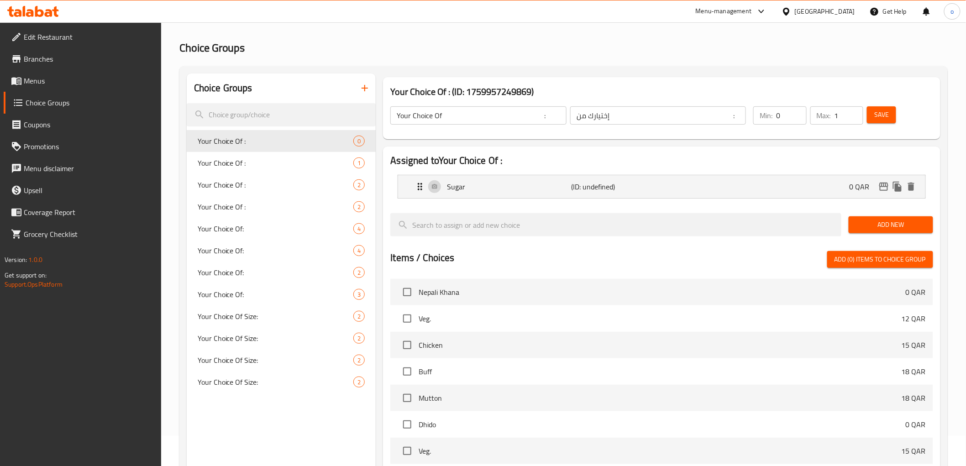
click at [887, 118] on span "Save" at bounding box center [882, 114] width 15 height 11
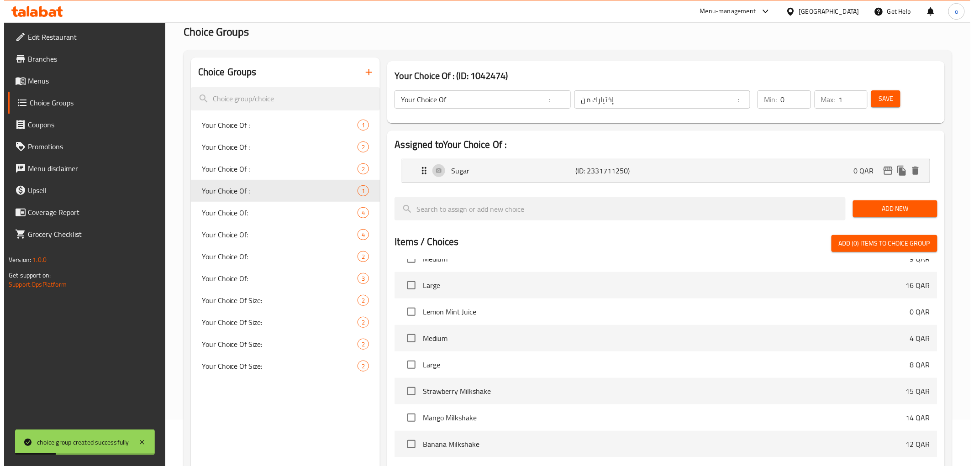
scroll to position [219, 0]
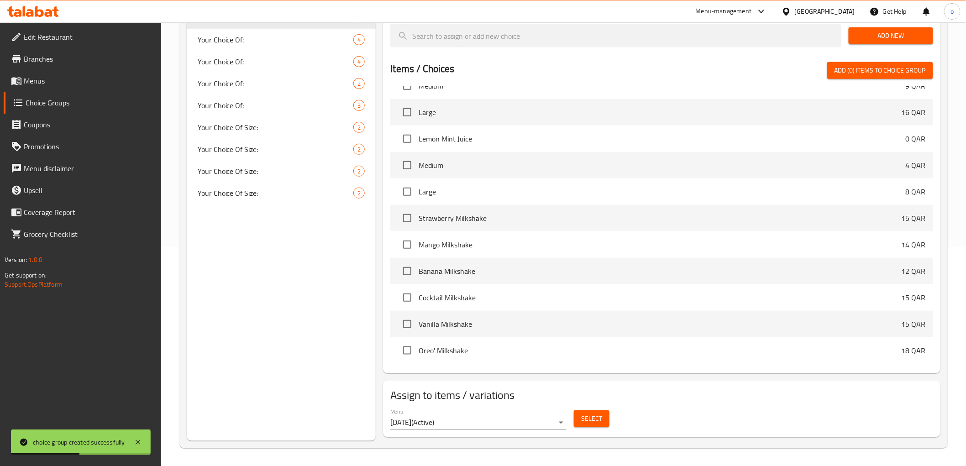
click at [564, 247] on body "choice group created successfully ​ Menu-management Qatar Get Help o Edit Resta…" at bounding box center [483, 25] width 966 height 444
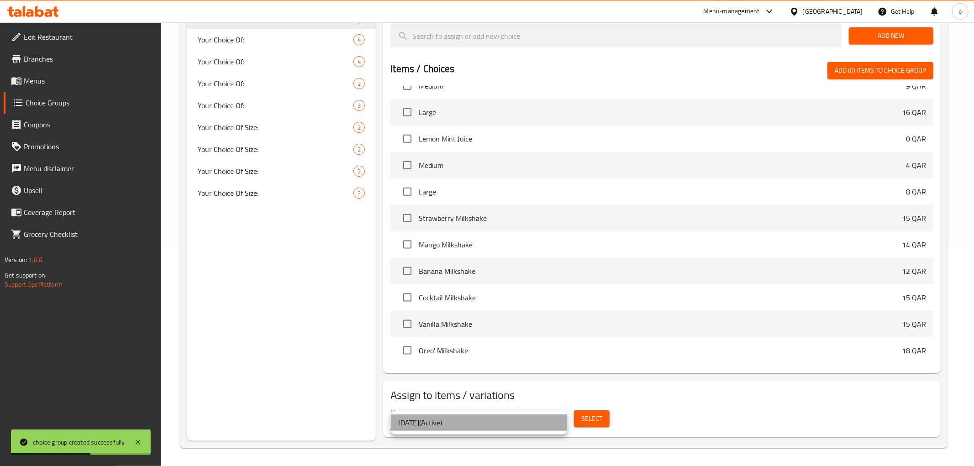
click at [525, 422] on li "8/10/2025 ( Active )" at bounding box center [479, 423] width 176 height 16
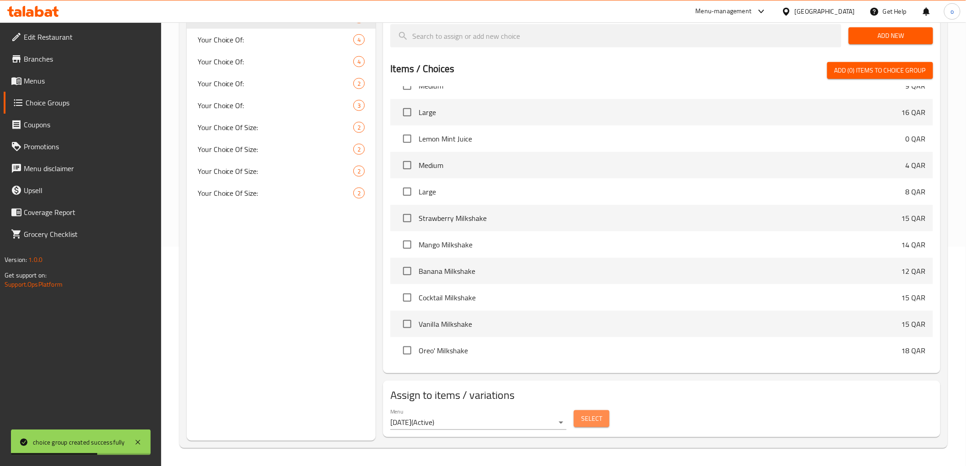
click at [602, 416] on span "Select" at bounding box center [591, 418] width 21 height 11
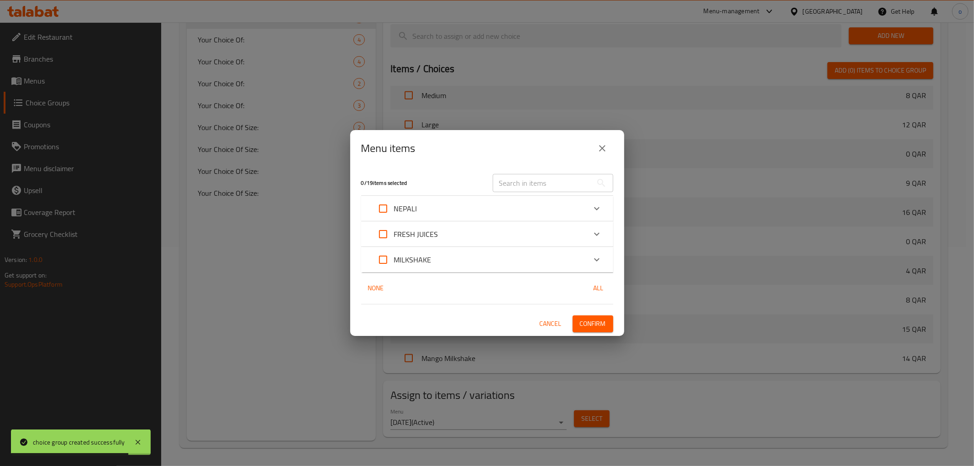
click at [492, 233] on div "FRESH JUICES" at bounding box center [479, 234] width 214 height 22
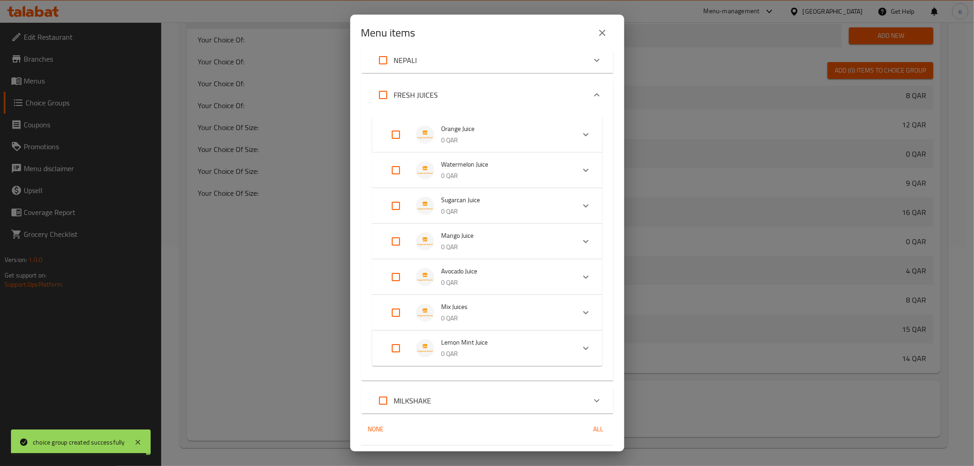
scroll to position [51, 0]
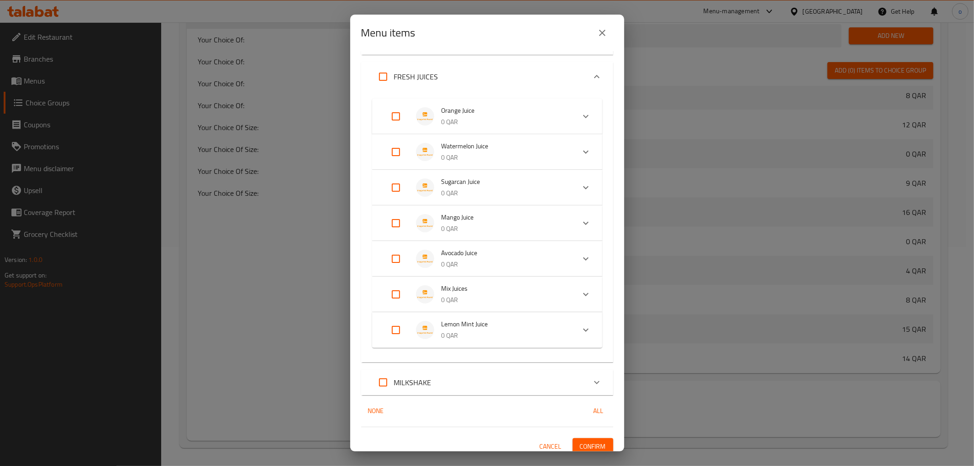
click at [391, 296] on input "Expand" at bounding box center [396, 295] width 22 height 22
checkbox input "true"
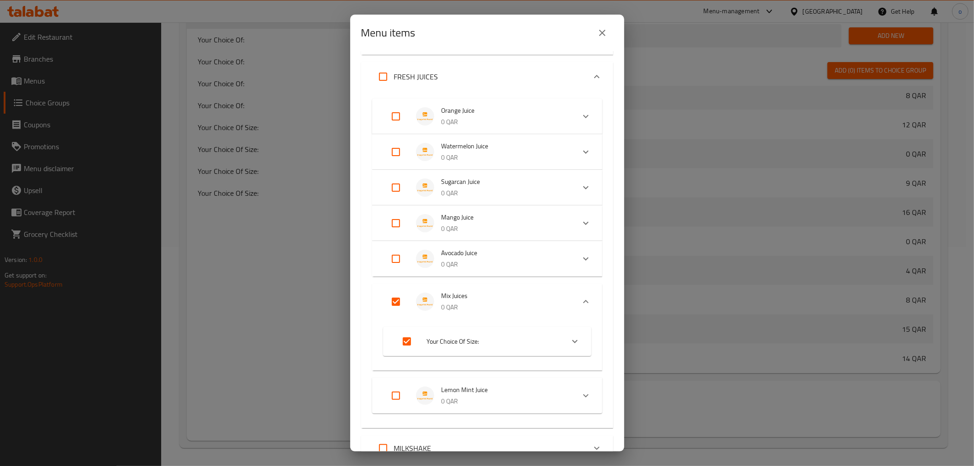
click at [411, 340] on input "Expand" at bounding box center [407, 342] width 22 height 22
checkbox input "false"
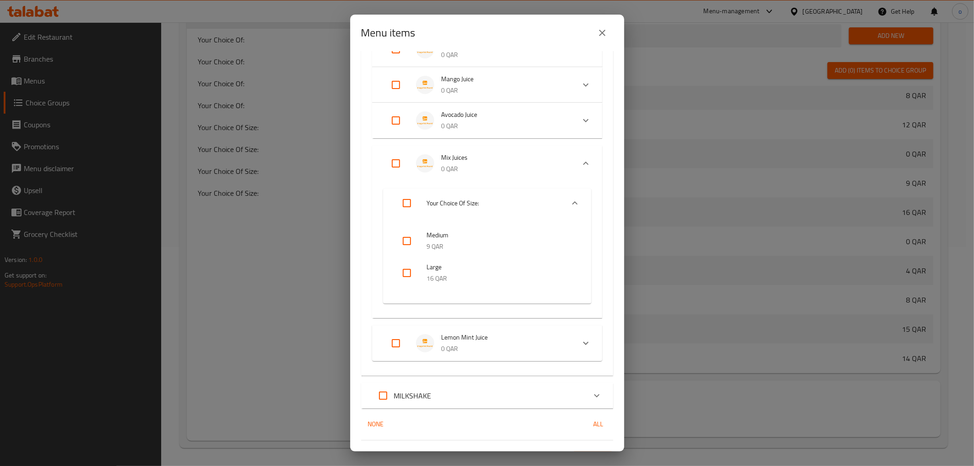
scroll to position [203, 0]
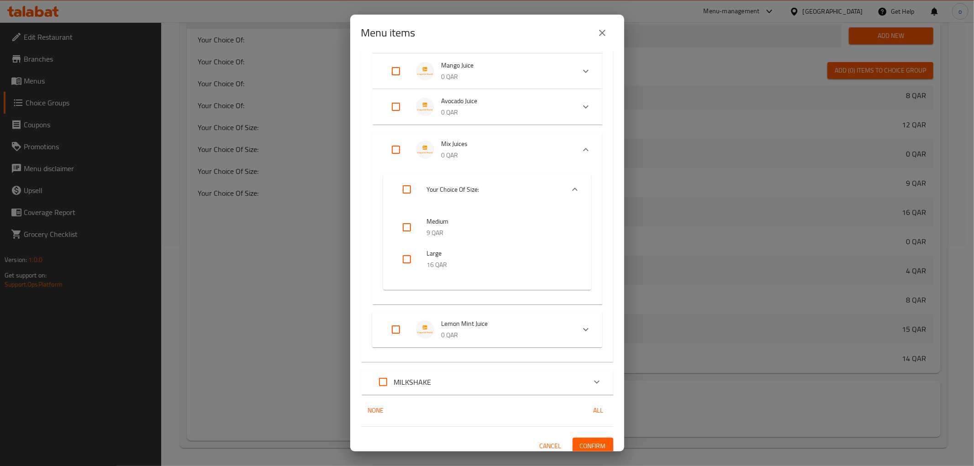
click at [394, 149] on input "Expand" at bounding box center [396, 150] width 22 height 22
checkbox input "true"
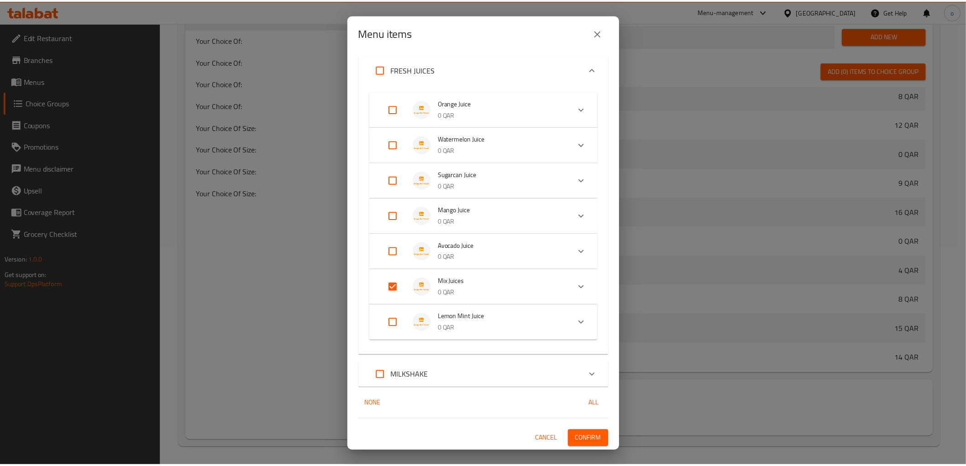
scroll to position [58, 0]
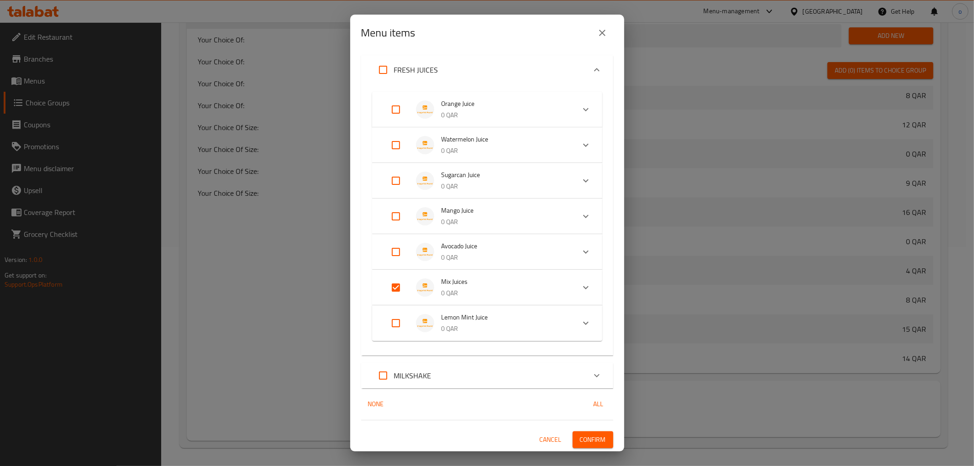
click at [507, 290] on p "0 QAR" at bounding box center [505, 293] width 126 height 11
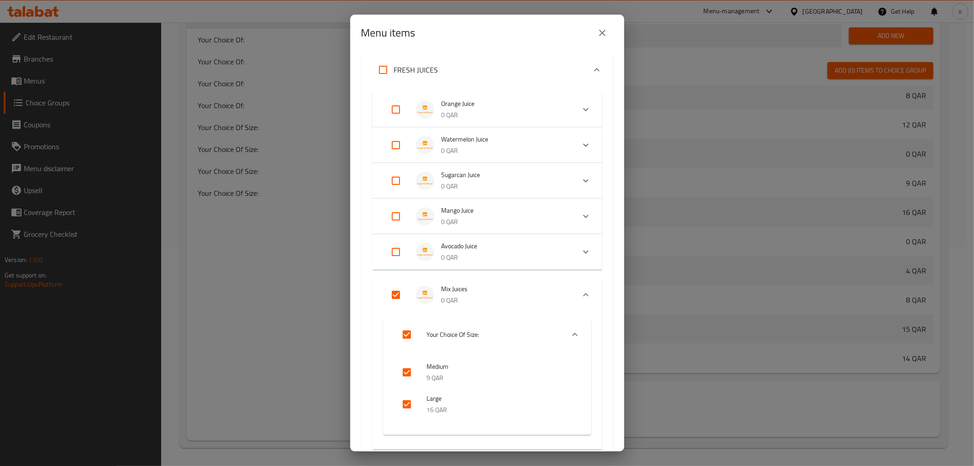
click at [408, 334] on input "Expand" at bounding box center [407, 335] width 22 height 22
checkbox input "false"
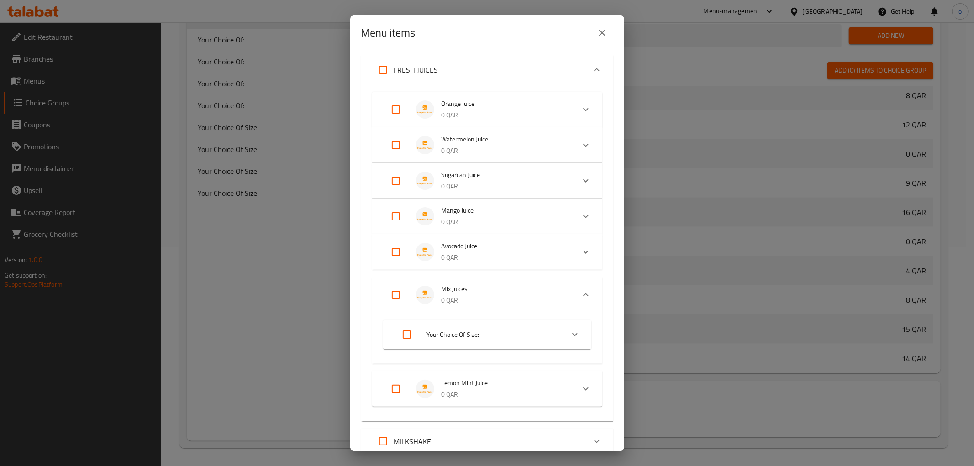
click at [399, 293] on input "Expand" at bounding box center [396, 295] width 22 height 22
checkbox input "true"
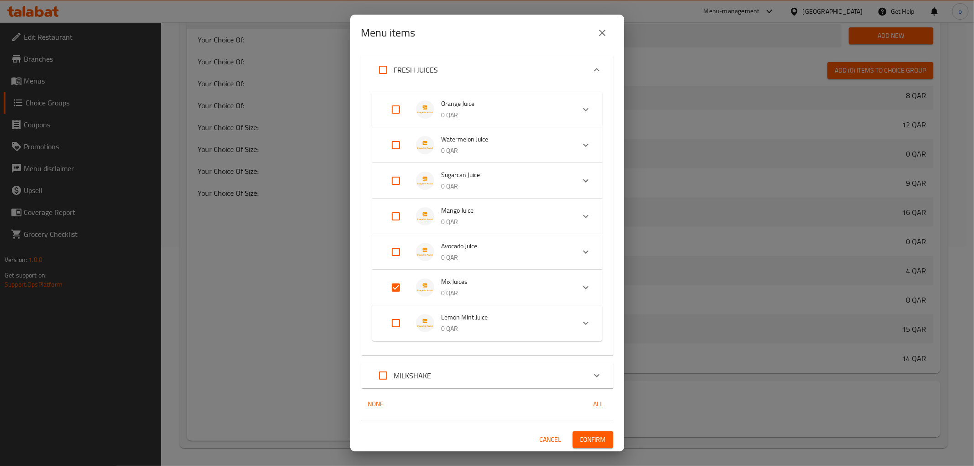
click at [581, 290] on icon "Expand" at bounding box center [586, 287] width 11 height 11
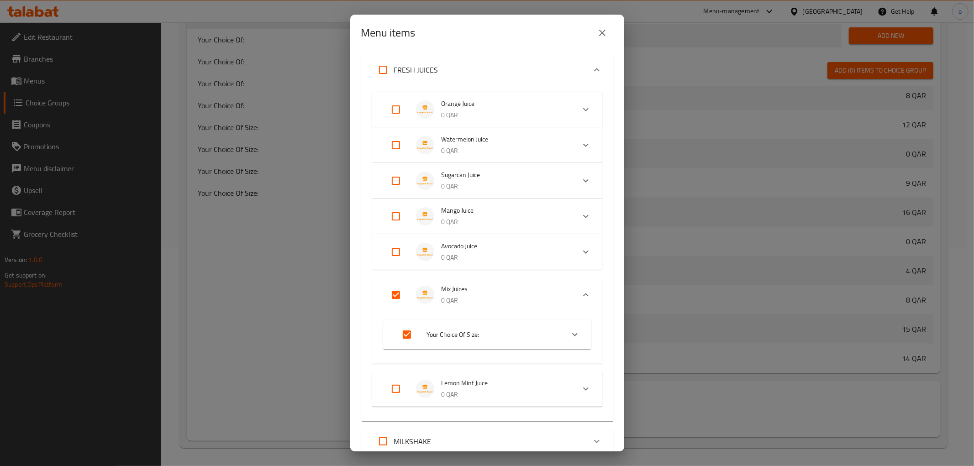
click at [411, 336] on input "Expand" at bounding box center [407, 335] width 22 height 22
checkbox input "false"
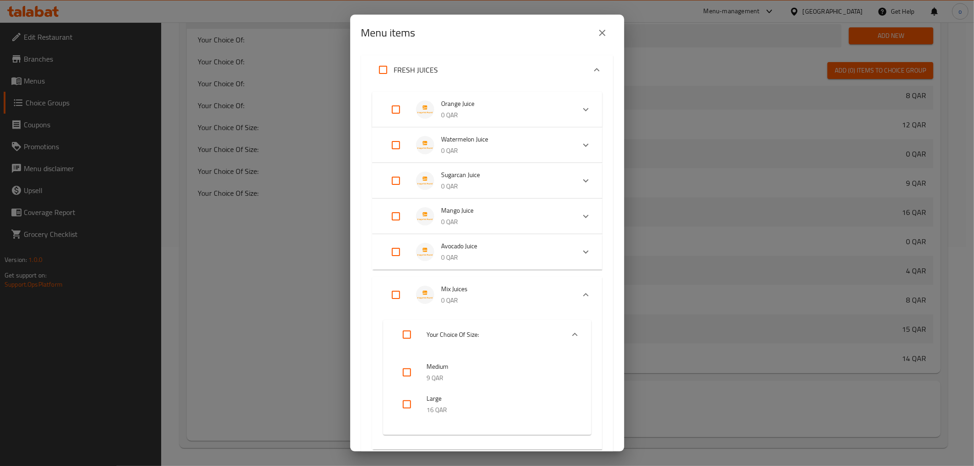
click at [400, 296] on input "Expand" at bounding box center [396, 295] width 22 height 22
checkbox input "true"
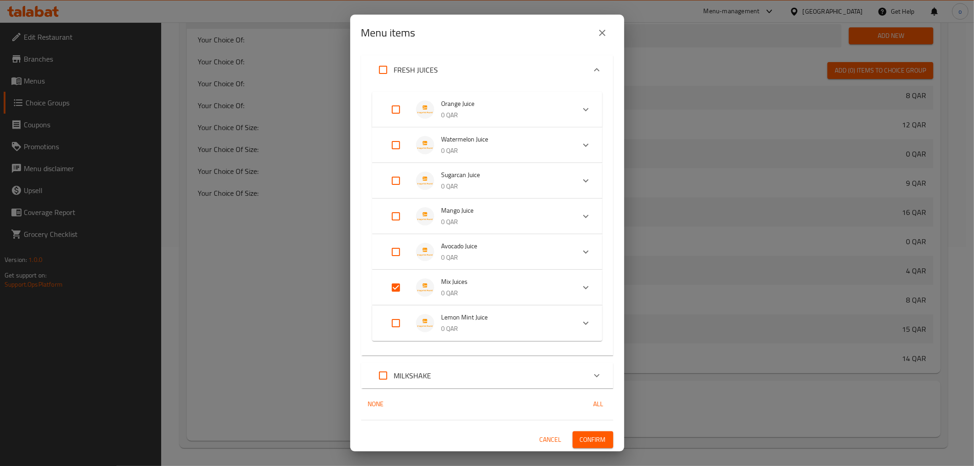
click at [588, 442] on span "Confirm" at bounding box center [593, 439] width 26 height 11
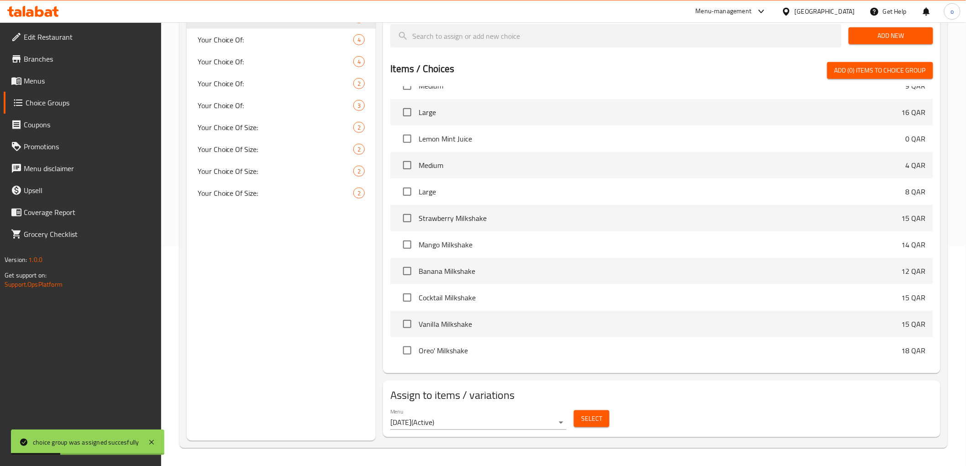
click at [65, 82] on span "Menus" at bounding box center [89, 80] width 130 height 11
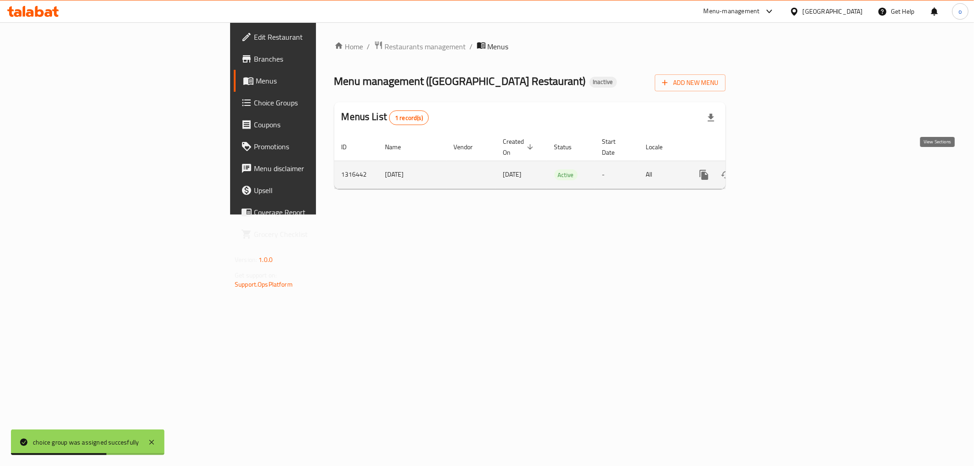
click at [781, 164] on link "enhanced table" at bounding box center [770, 175] width 22 height 22
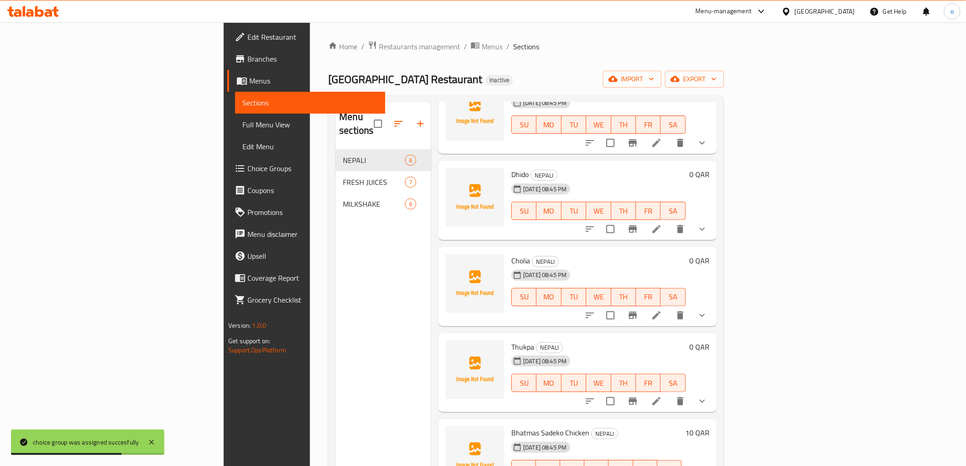
scroll to position [73, 0]
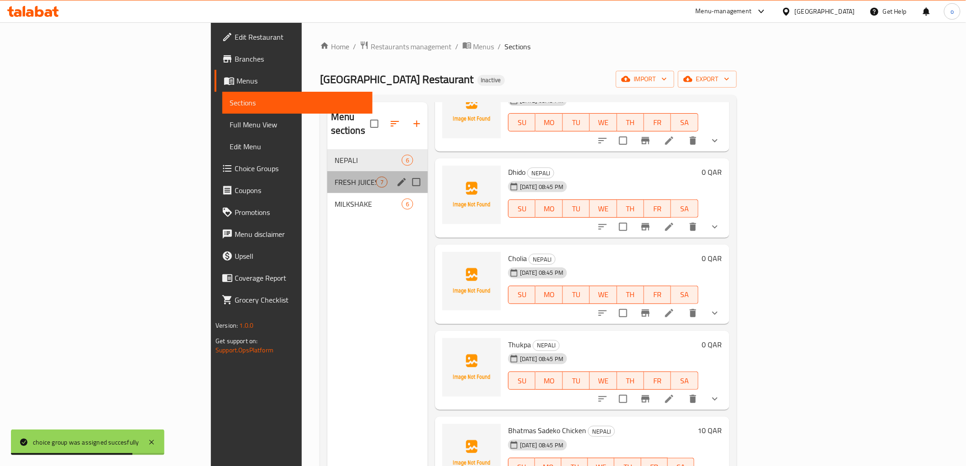
click at [327, 175] on div "FRESH JUICES 7" at bounding box center [377, 182] width 100 height 22
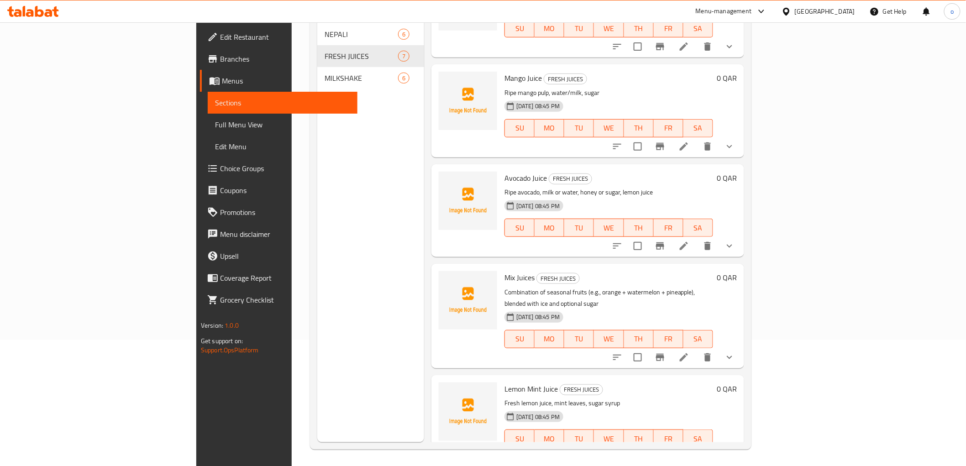
scroll to position [128, 0]
click at [690, 350] on icon at bounding box center [684, 355] width 11 height 11
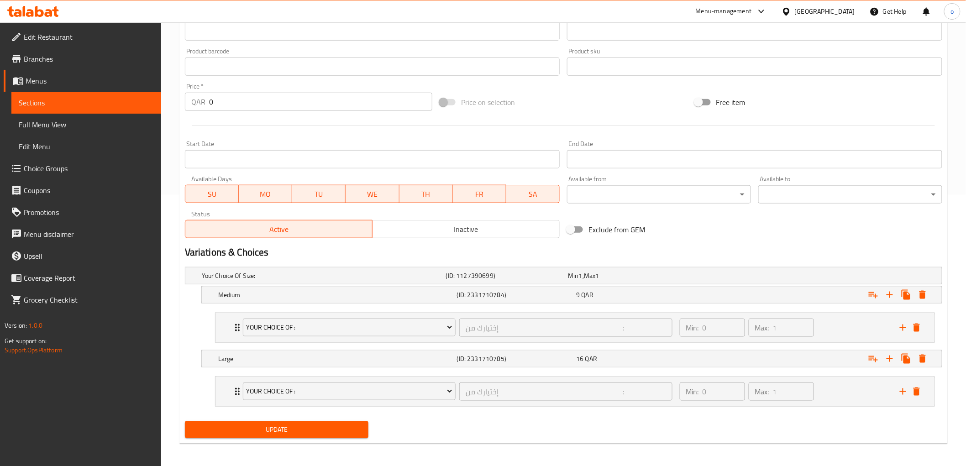
scroll to position [275, 0]
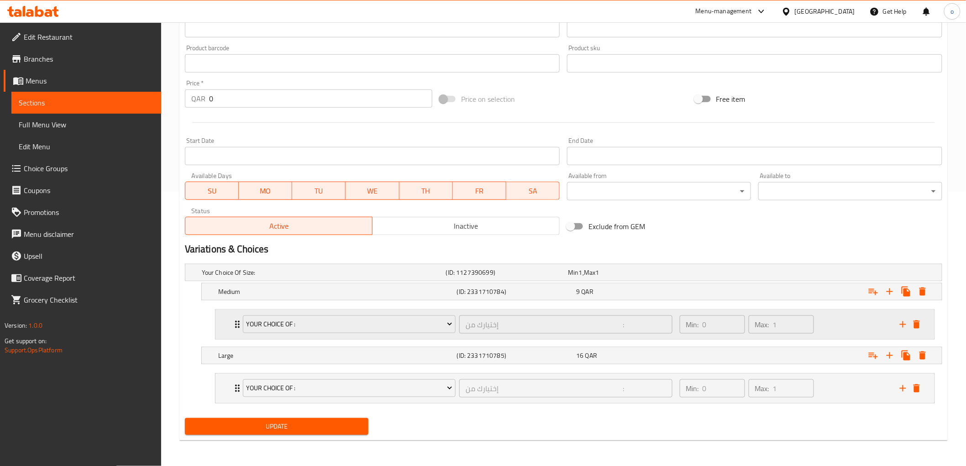
click at [234, 327] on icon "Expand" at bounding box center [237, 324] width 11 height 11
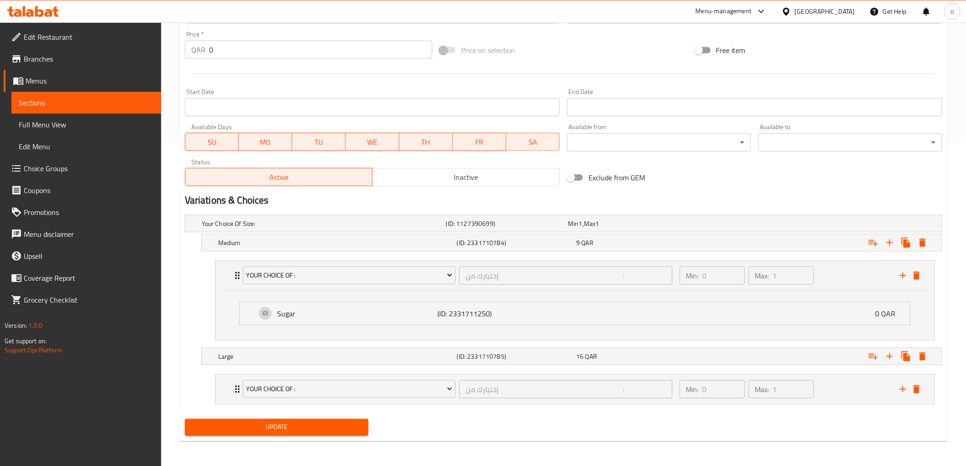
scroll to position [324, 0]
click at [233, 386] on icon "Expand" at bounding box center [237, 388] width 11 height 11
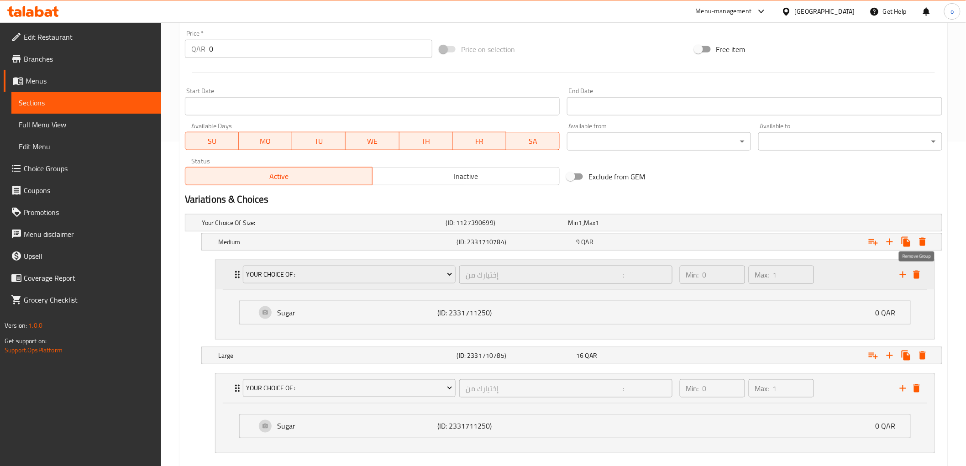
click at [920, 278] on icon "delete" at bounding box center [917, 274] width 11 height 11
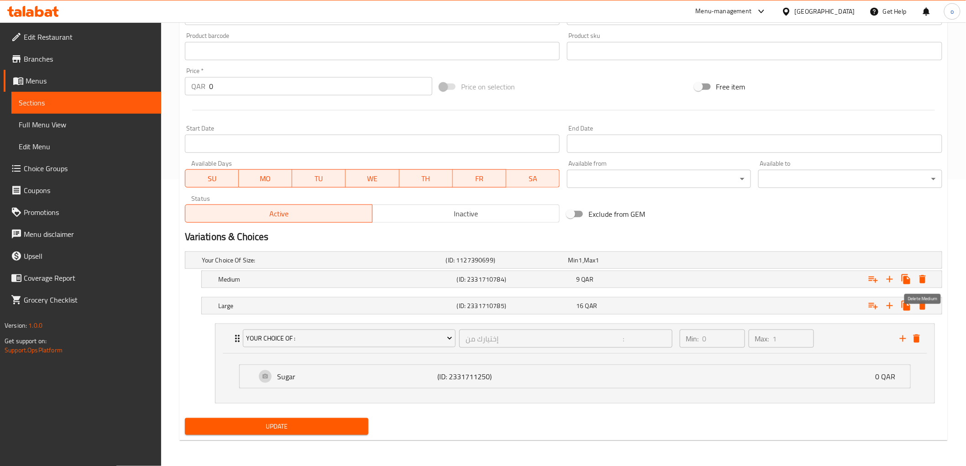
scroll to position [286, 0]
click at [314, 425] on span "Update" at bounding box center [276, 427] width 169 height 11
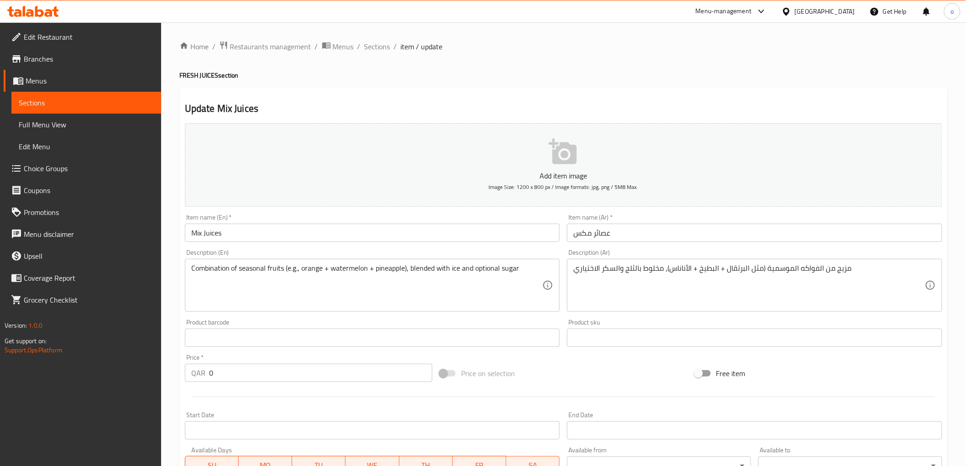
click at [59, 128] on div at bounding box center [483, 233] width 966 height 466
click at [50, 127] on span "Full Menu View" at bounding box center [86, 124] width 135 height 11
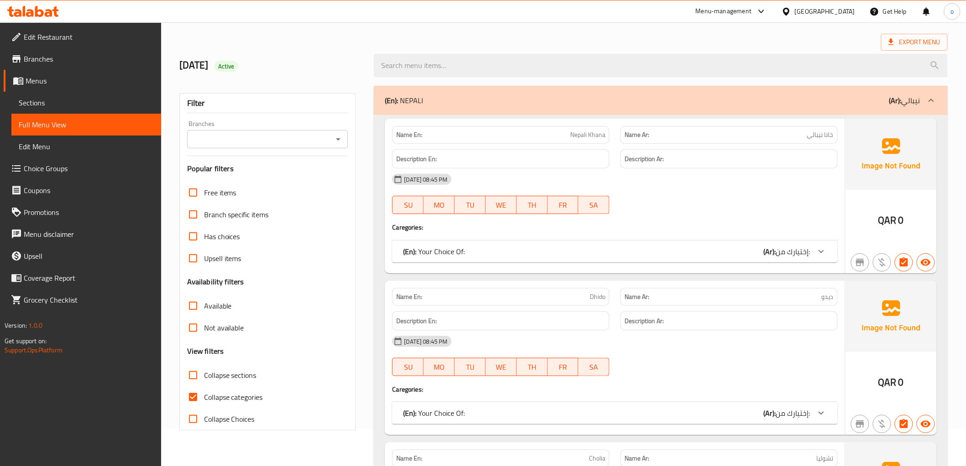
scroll to position [152, 0]
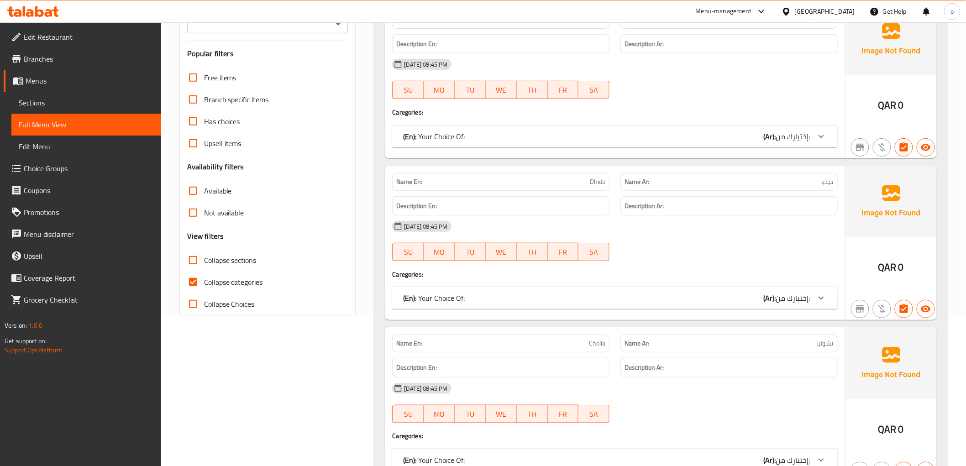
click at [215, 283] on span "Collapse categories" at bounding box center [233, 282] width 59 height 11
click at [204, 283] on input "Collapse categories" at bounding box center [193, 282] width 22 height 22
checkbox input "false"
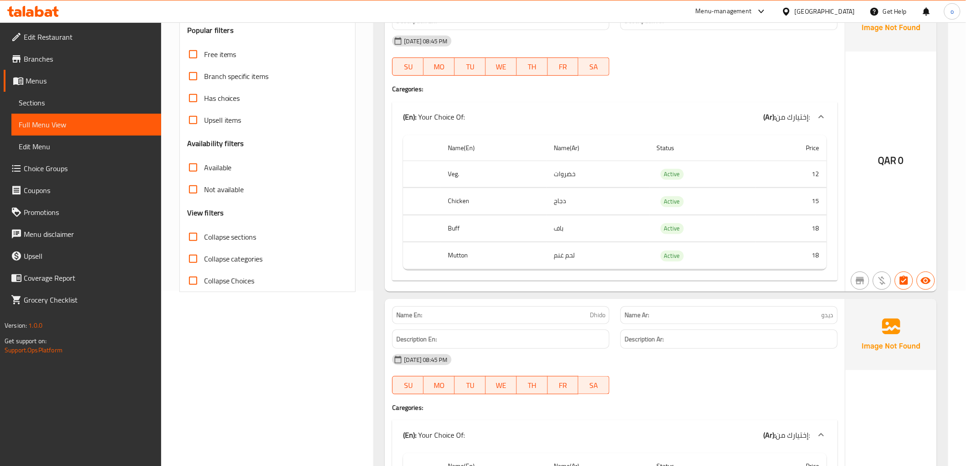
scroll to position [0, 0]
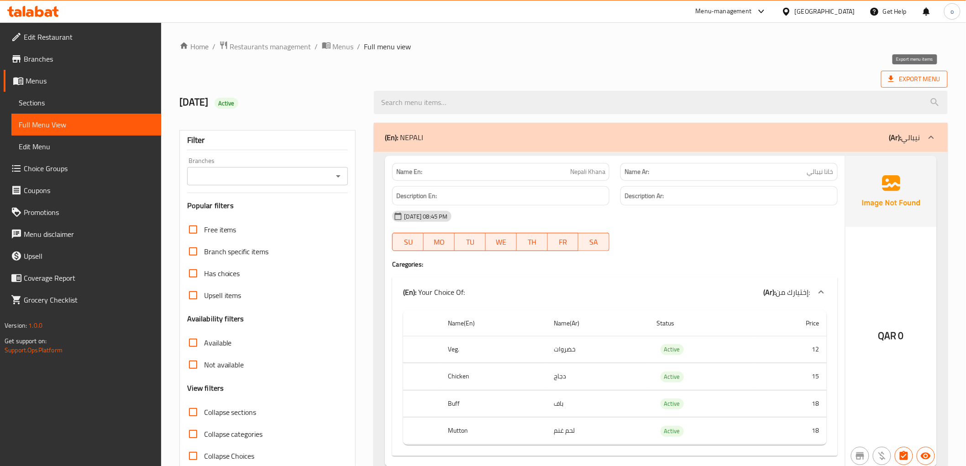
click at [903, 84] on span "Export Menu" at bounding box center [915, 79] width 52 height 11
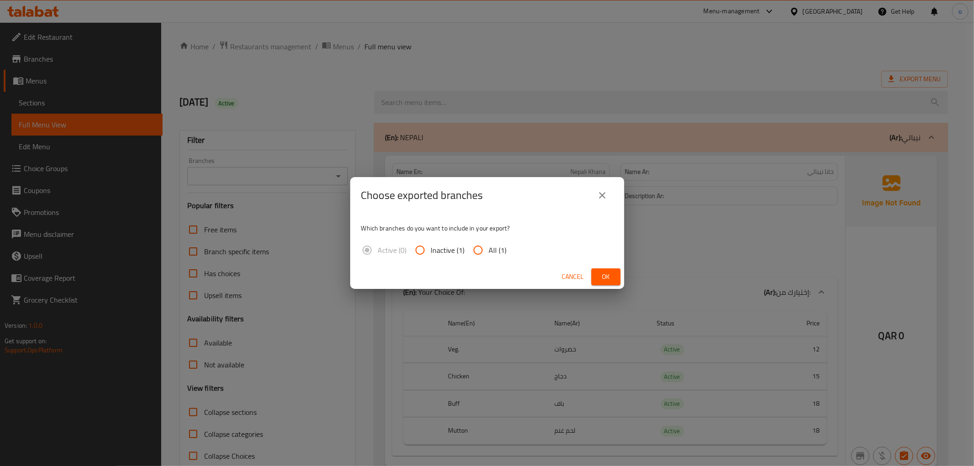
click at [493, 245] on span "All (1)" at bounding box center [498, 250] width 18 height 11
click at [489, 245] on input "All (1)" at bounding box center [478, 250] width 22 height 22
radio input "true"
click at [600, 273] on span "Ok" at bounding box center [606, 276] width 15 height 11
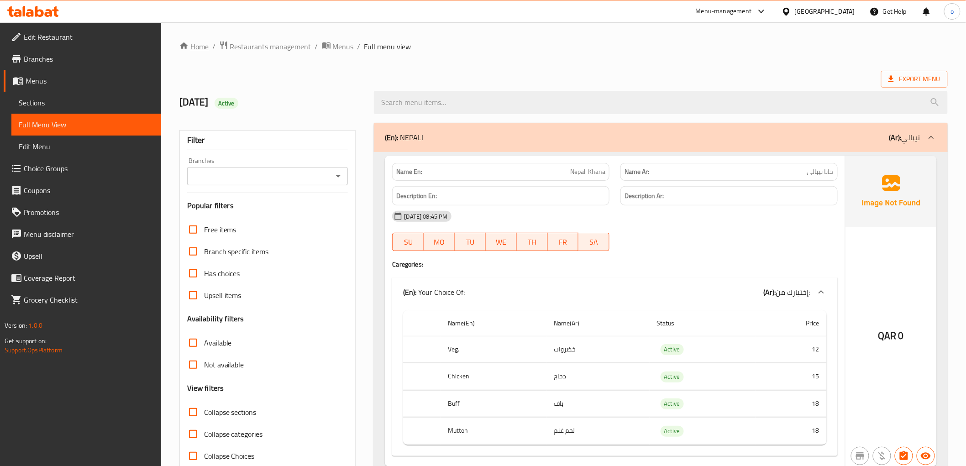
click at [199, 46] on link "Home" at bounding box center [194, 46] width 29 height 11
